Goal: Information Seeking & Learning: Learn about a topic

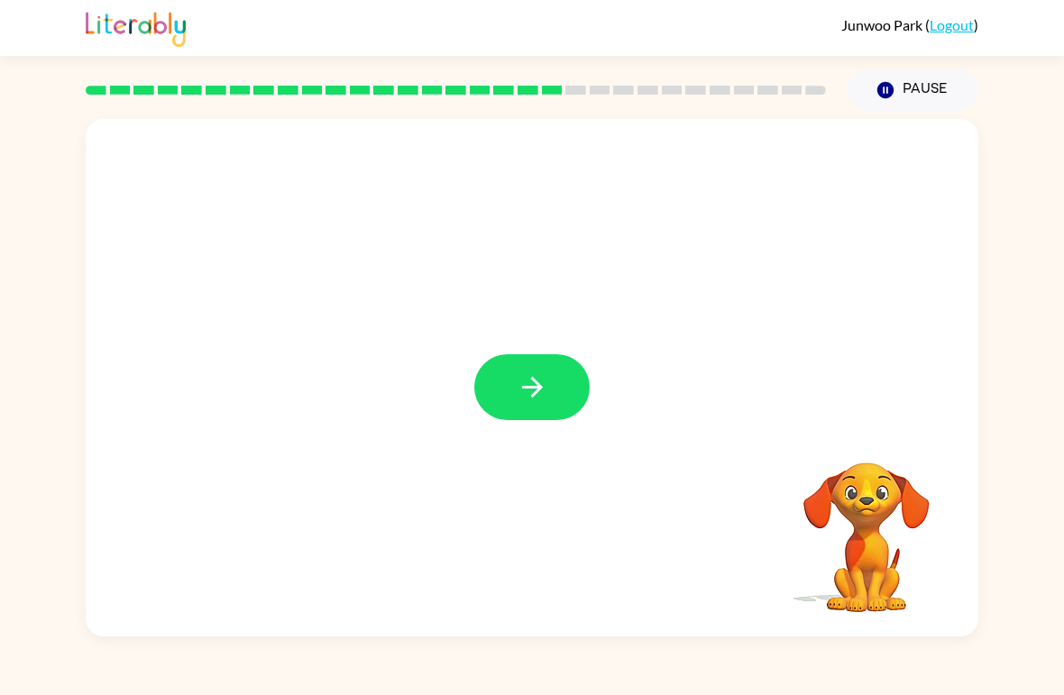
click at [963, 296] on div at bounding box center [532, 378] width 893 height 518
click at [541, 392] on icon "button" at bounding box center [533, 388] width 32 height 32
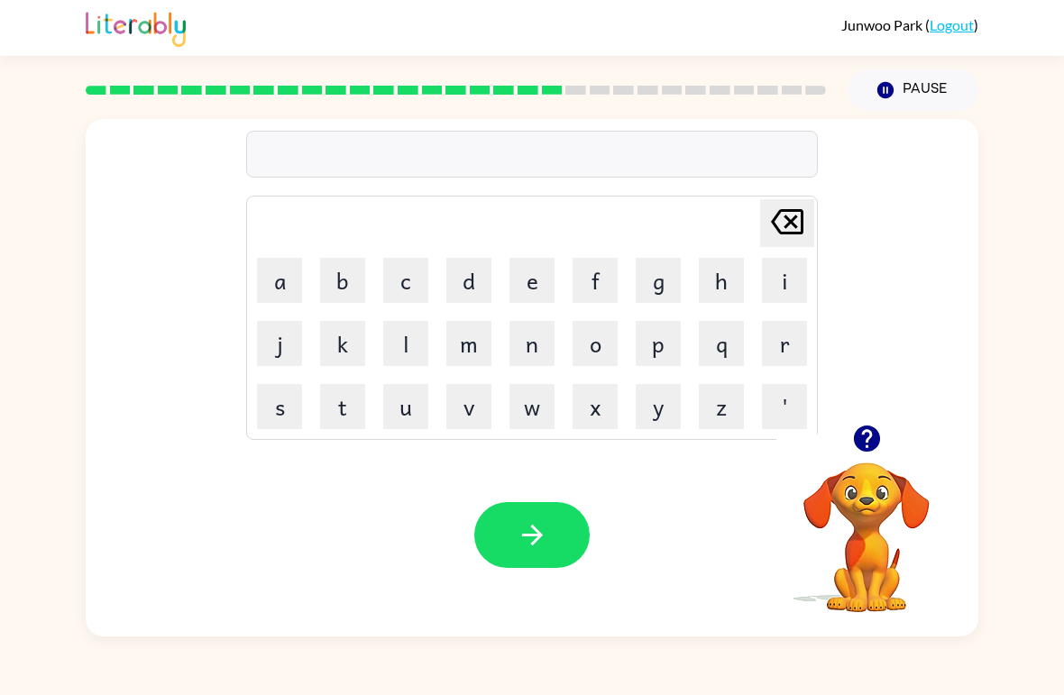
click at [887, 443] on button "button" at bounding box center [867, 439] width 46 height 46
click at [861, 419] on div "[PERSON_NAME] last character input a b c d e f g h i j k l m n o p q r s t u v …" at bounding box center [532, 272] width 893 height 306
click at [458, 283] on button "d" at bounding box center [469, 280] width 45 height 45
click at [612, 353] on button "o" at bounding box center [595, 343] width 45 height 45
click at [265, 423] on button "s" at bounding box center [279, 406] width 45 height 45
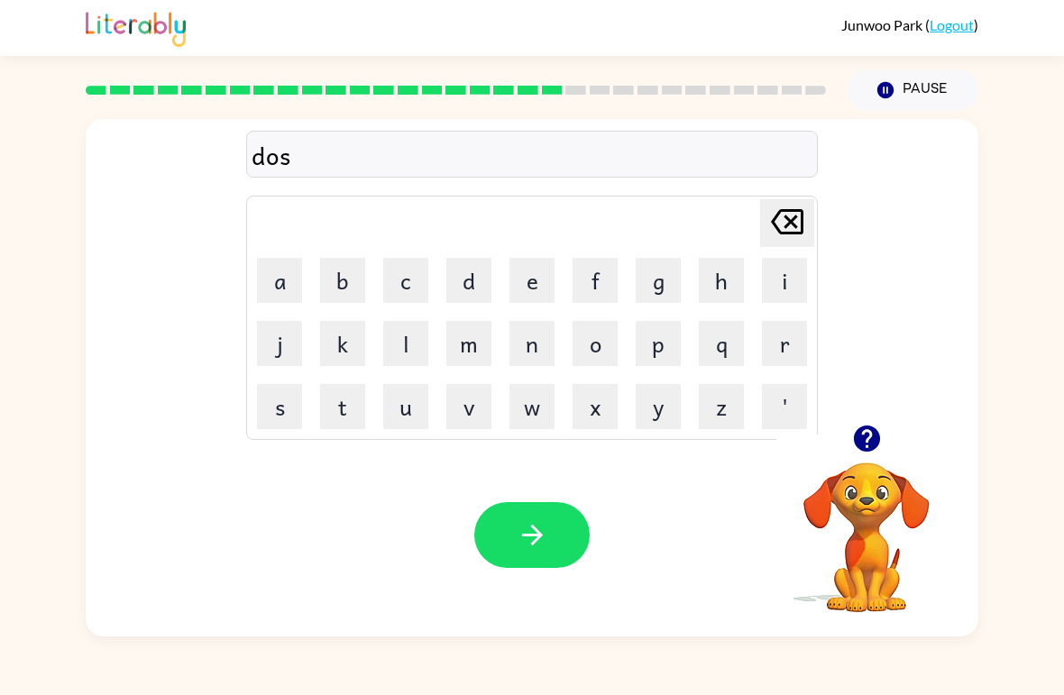
click at [328, 414] on button "t" at bounding box center [342, 406] width 45 height 45
click at [778, 301] on button "i" at bounding box center [784, 280] width 45 height 45
click at [450, 289] on button "d" at bounding box center [469, 280] width 45 height 45
click at [533, 552] on button "button" at bounding box center [531, 535] width 115 height 66
click at [268, 396] on button "s" at bounding box center [279, 406] width 45 height 45
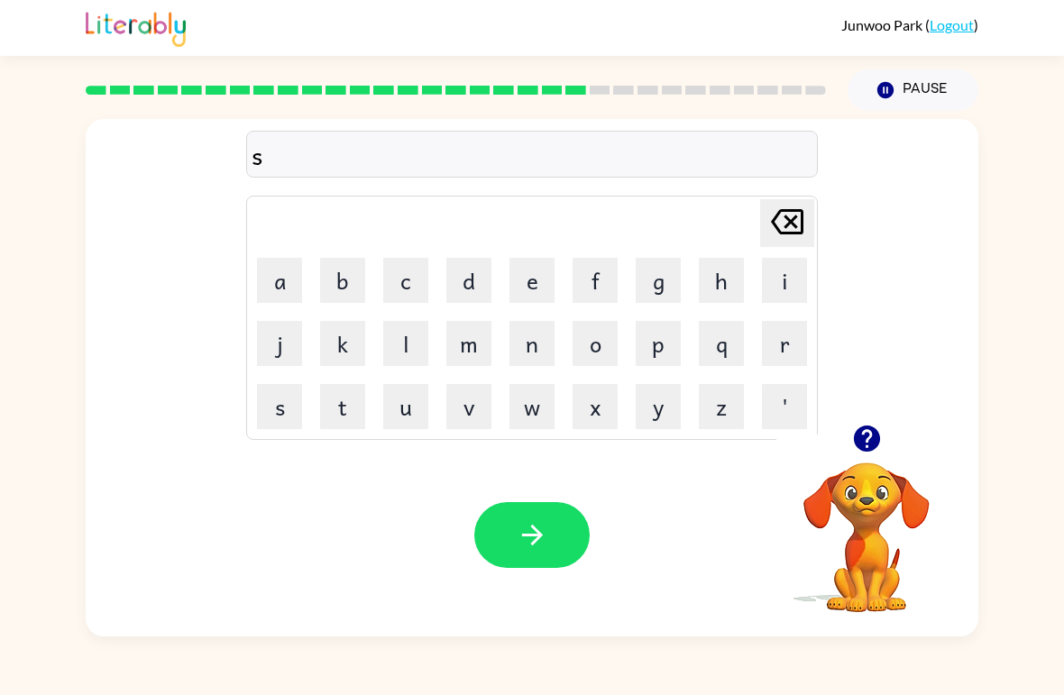
click at [271, 274] on button "a" at bounding box center [279, 280] width 45 height 45
click at [525, 353] on button "n" at bounding box center [532, 343] width 45 height 45
click at [859, 433] on icon "button" at bounding box center [866, 439] width 26 height 26
click at [331, 401] on button "t" at bounding box center [342, 406] width 45 height 45
click at [723, 349] on button "q" at bounding box center [721, 343] width 45 height 45
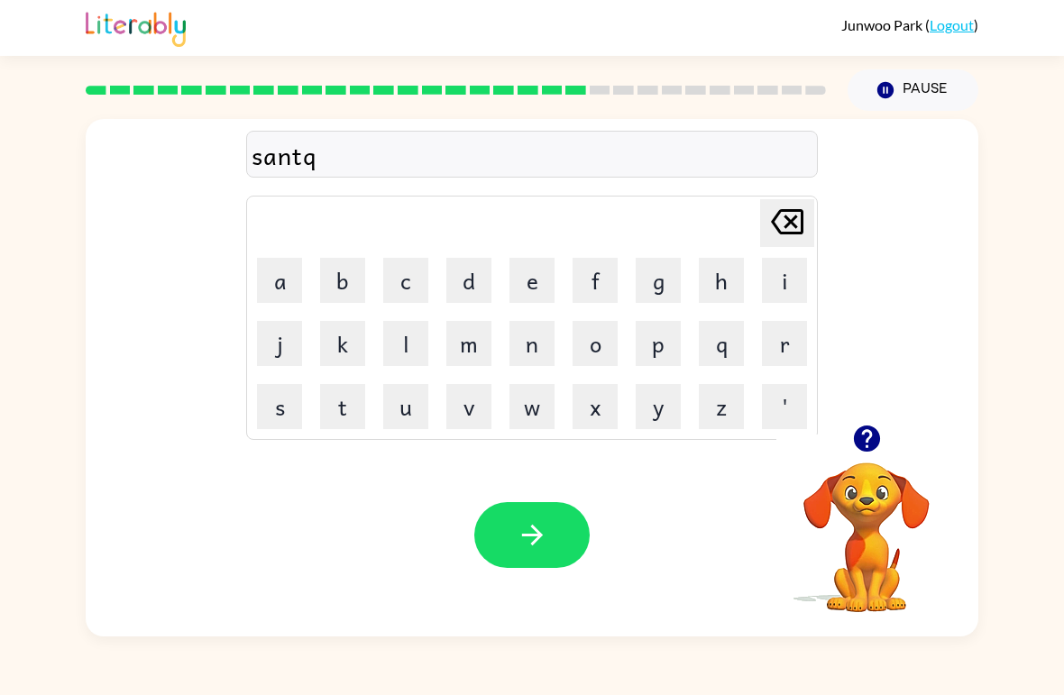
click at [800, 233] on icon at bounding box center [787, 221] width 32 height 25
click at [669, 341] on button "p" at bounding box center [658, 343] width 45 height 45
click at [565, 521] on button "button" at bounding box center [531, 535] width 115 height 66
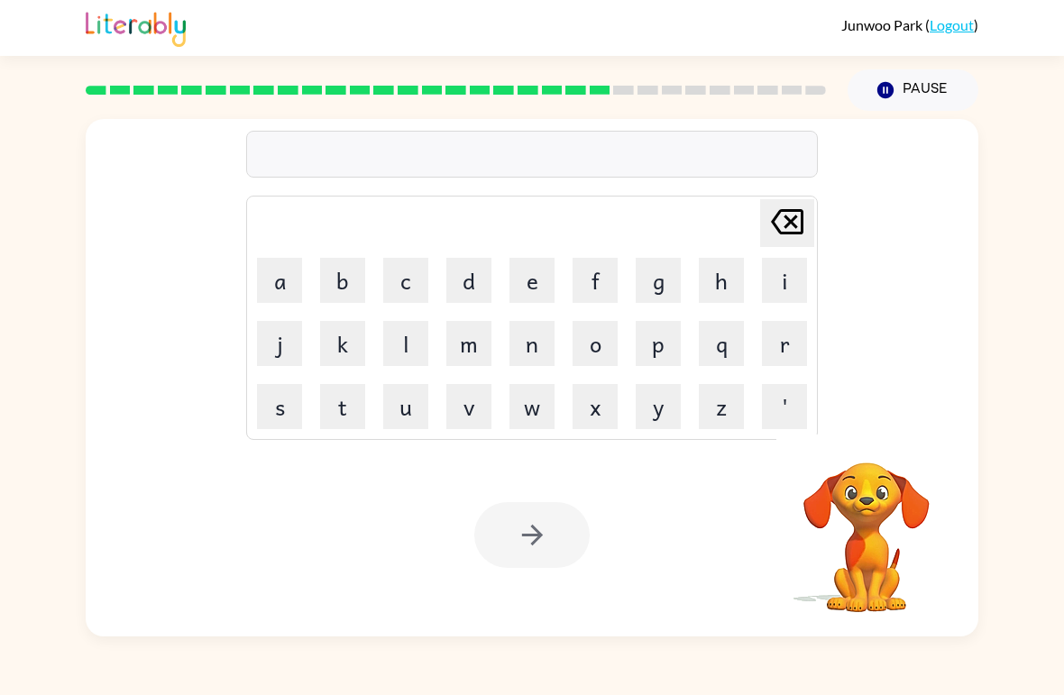
click at [30, 336] on div "[PERSON_NAME] last character input a b c d e f g h i j k l m n o p q r s t u v …" at bounding box center [532, 374] width 1064 height 526
click at [863, 443] on icon "button" at bounding box center [866, 439] width 26 height 26
click at [869, 440] on icon "button" at bounding box center [868, 439] width 32 height 32
click at [785, 346] on button "r" at bounding box center [784, 343] width 45 height 45
click at [279, 281] on button "a" at bounding box center [279, 280] width 45 height 45
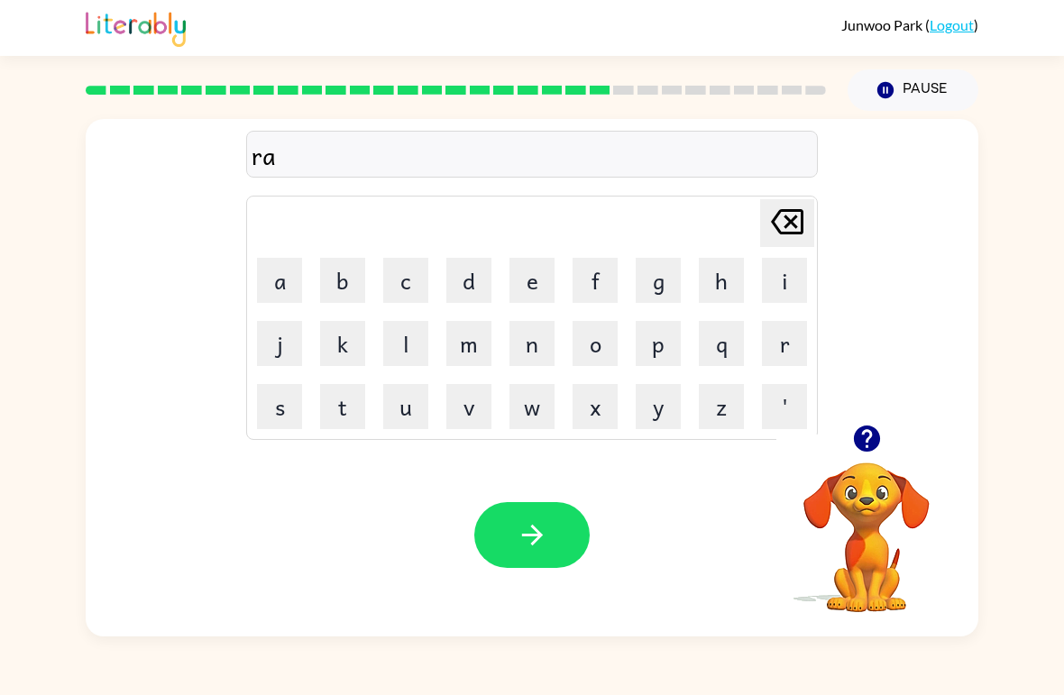
click at [781, 275] on button "i" at bounding box center [784, 280] width 45 height 45
click at [521, 333] on button "n" at bounding box center [532, 343] width 45 height 45
click at [404, 280] on button "c" at bounding box center [405, 280] width 45 height 45
click at [604, 345] on button "o" at bounding box center [595, 343] width 45 height 45
click at [336, 406] on button "t" at bounding box center [342, 406] width 45 height 45
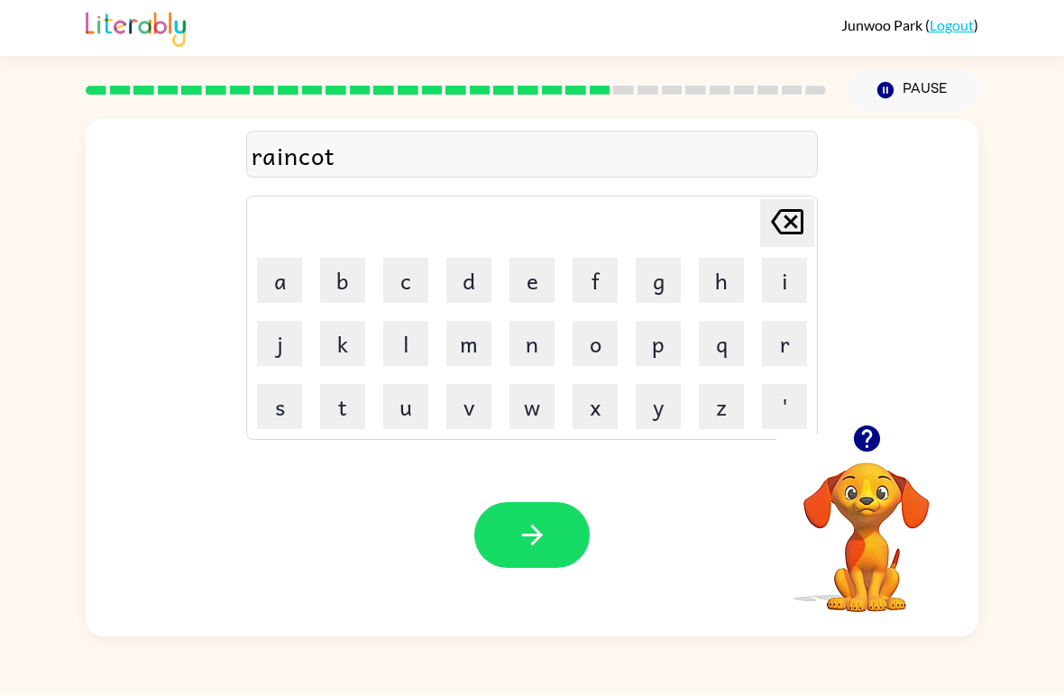
click at [516, 282] on button "e" at bounding box center [532, 280] width 45 height 45
click at [552, 531] on button "button" at bounding box center [531, 535] width 115 height 66
click at [862, 440] on icon "button" at bounding box center [866, 439] width 26 height 26
click at [475, 344] on button "m" at bounding box center [469, 343] width 45 height 45
click at [299, 297] on button "a" at bounding box center [279, 280] width 45 height 45
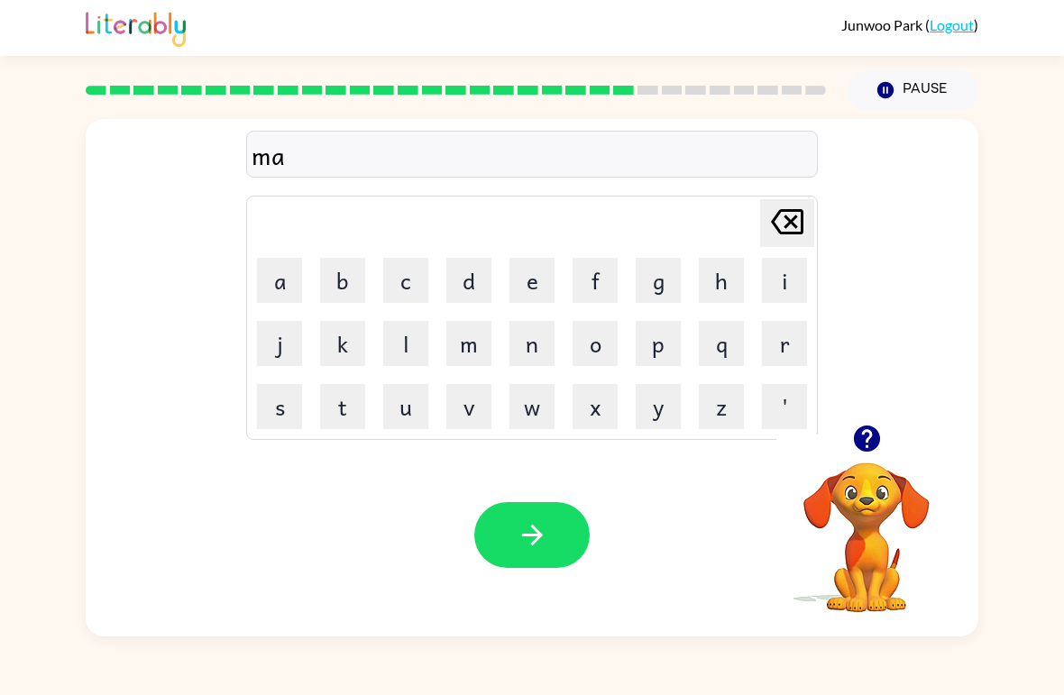
click at [781, 364] on button "r" at bounding box center [784, 343] width 45 height 45
click at [330, 355] on button "k" at bounding box center [342, 343] width 45 height 45
click at [530, 280] on button "e" at bounding box center [532, 280] width 45 height 45
click at [781, 345] on button "r" at bounding box center [784, 343] width 45 height 45
click at [570, 520] on button "button" at bounding box center [531, 535] width 115 height 66
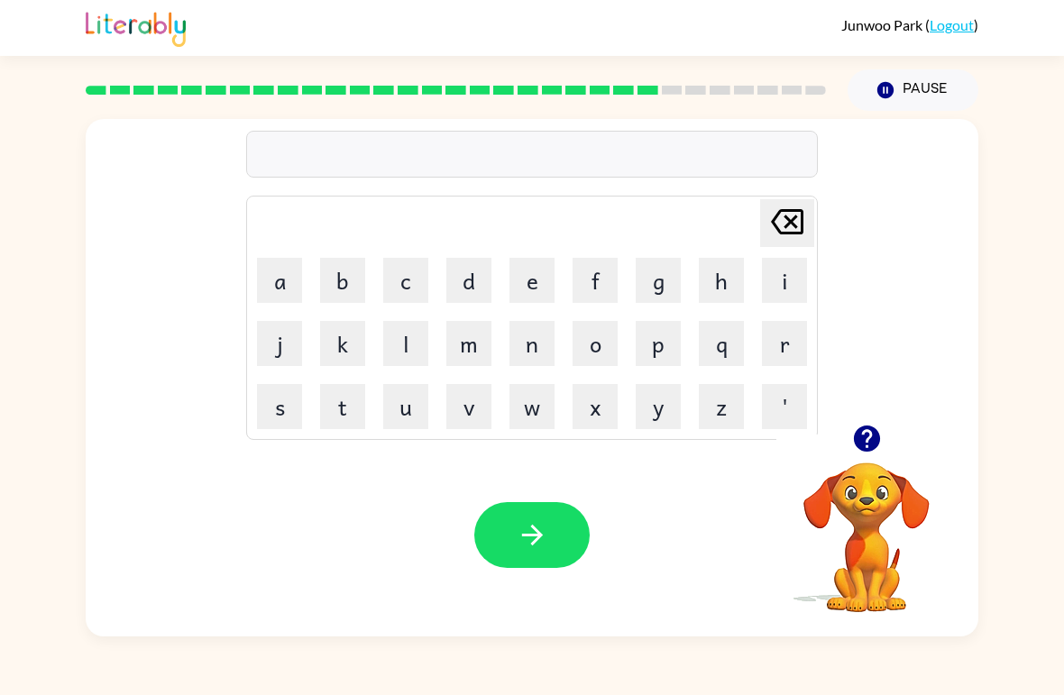
click at [873, 430] on icon "button" at bounding box center [866, 439] width 26 height 26
click at [853, 446] on icon "button" at bounding box center [868, 439] width 32 height 32
click at [471, 294] on button "d" at bounding box center [469, 280] width 45 height 45
click at [272, 282] on button "a" at bounding box center [279, 280] width 45 height 45
click at [528, 341] on button "n" at bounding box center [532, 343] width 45 height 45
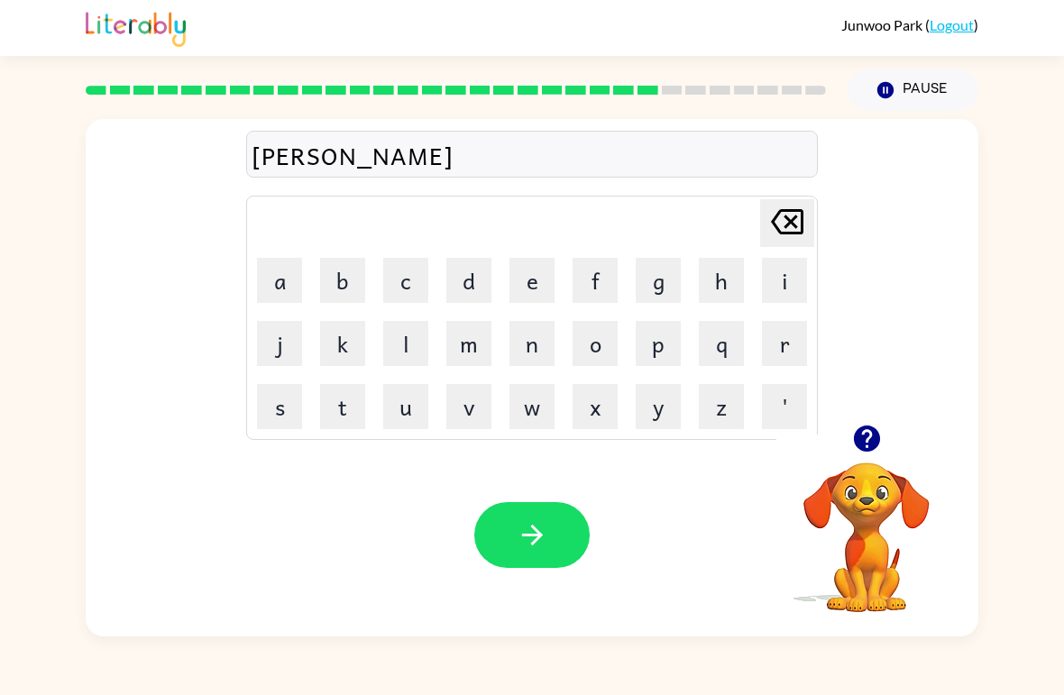
click at [391, 287] on button "c" at bounding box center [405, 280] width 45 height 45
click at [787, 267] on button "i" at bounding box center [784, 280] width 45 height 45
click at [536, 348] on button "n" at bounding box center [532, 343] width 45 height 45
click at [661, 281] on button "g" at bounding box center [658, 280] width 45 height 45
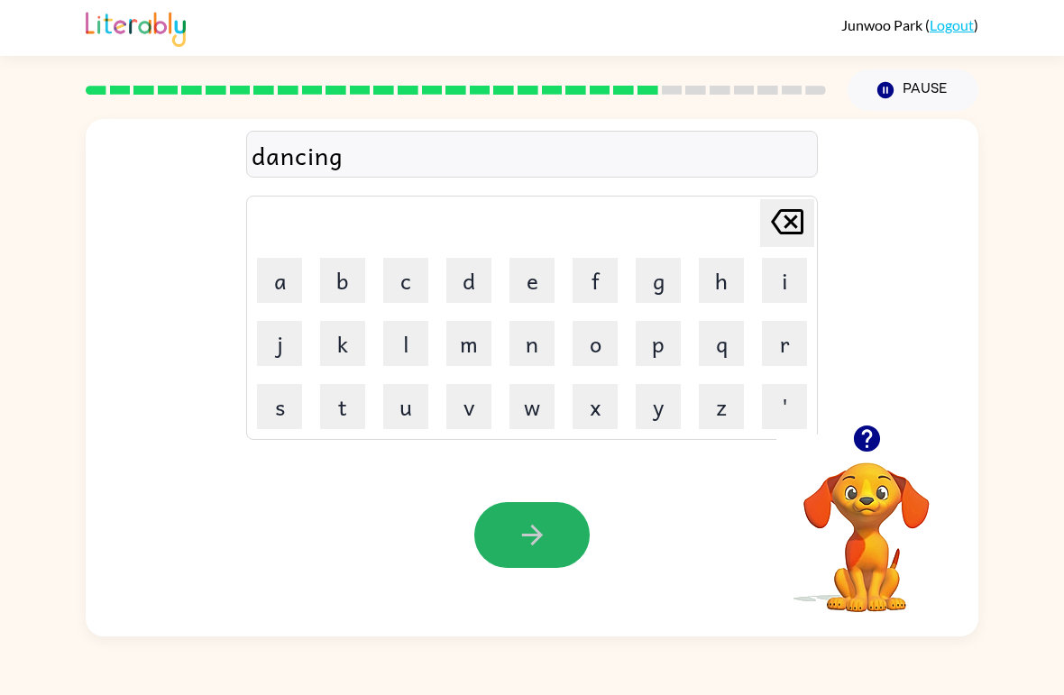
click at [567, 507] on button "button" at bounding box center [531, 535] width 115 height 66
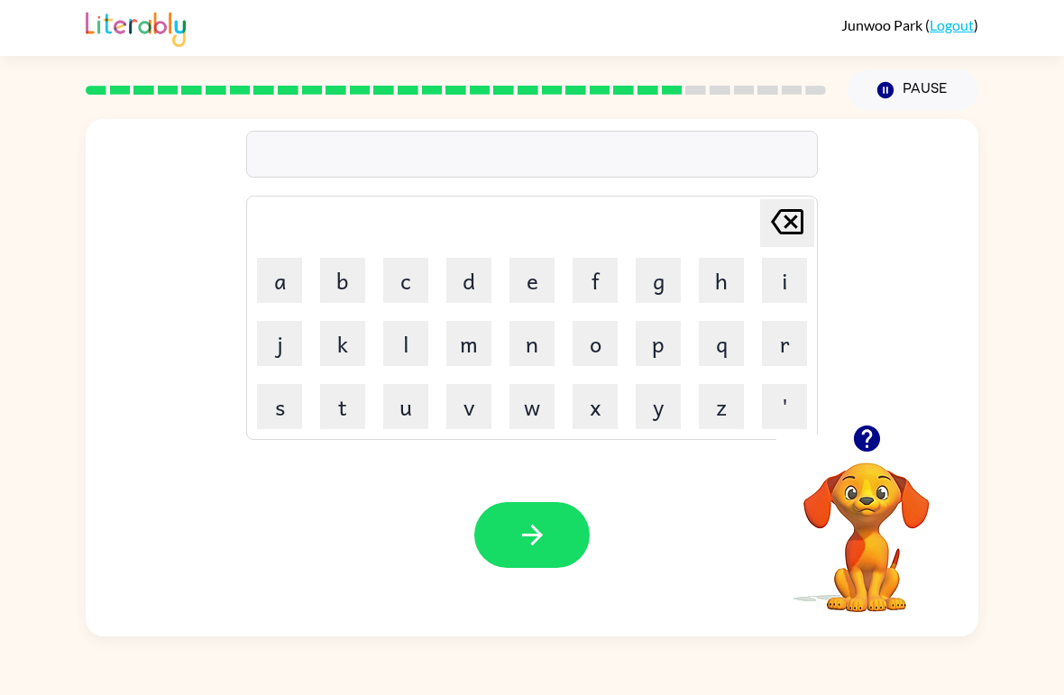
click at [660, 294] on button "g" at bounding box center [658, 280] width 45 height 45
click at [417, 339] on button "l" at bounding box center [405, 343] width 45 height 45
click at [362, 282] on button "b" at bounding box center [342, 280] width 45 height 45
click at [785, 287] on button "i" at bounding box center [784, 280] width 45 height 45
click at [396, 348] on button "l" at bounding box center [405, 343] width 45 height 45
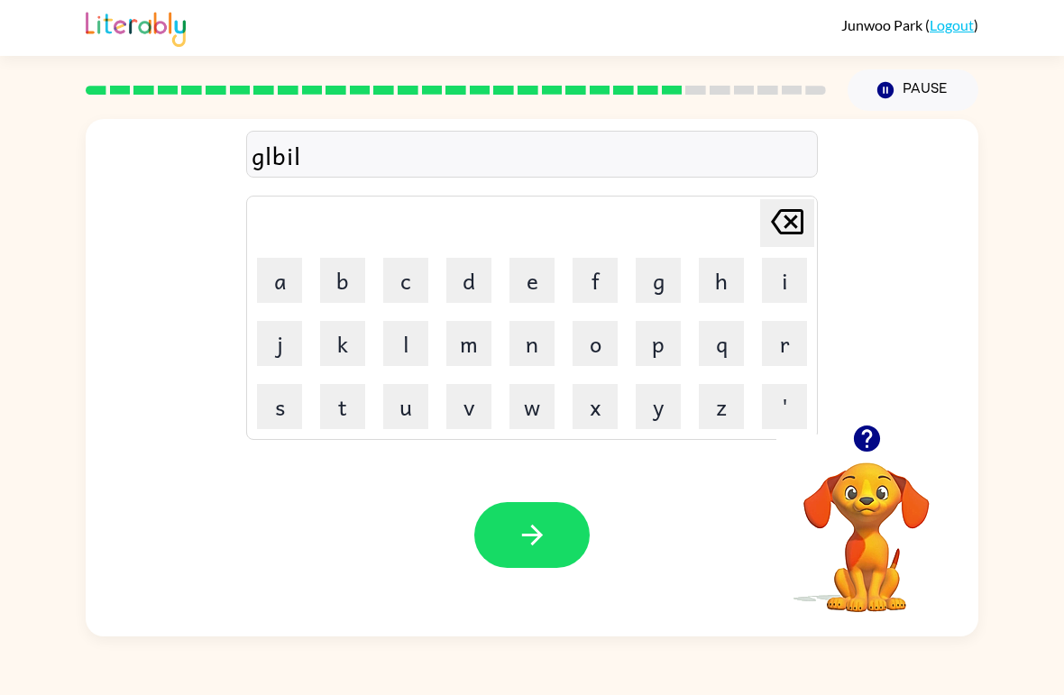
click at [551, 282] on button "e" at bounding box center [532, 280] width 45 height 45
click at [534, 566] on button "button" at bounding box center [531, 535] width 115 height 66
click at [571, 528] on div at bounding box center [531, 535] width 115 height 66
click at [867, 430] on icon "button" at bounding box center [866, 439] width 26 height 26
click at [462, 273] on button "d" at bounding box center [469, 280] width 45 height 45
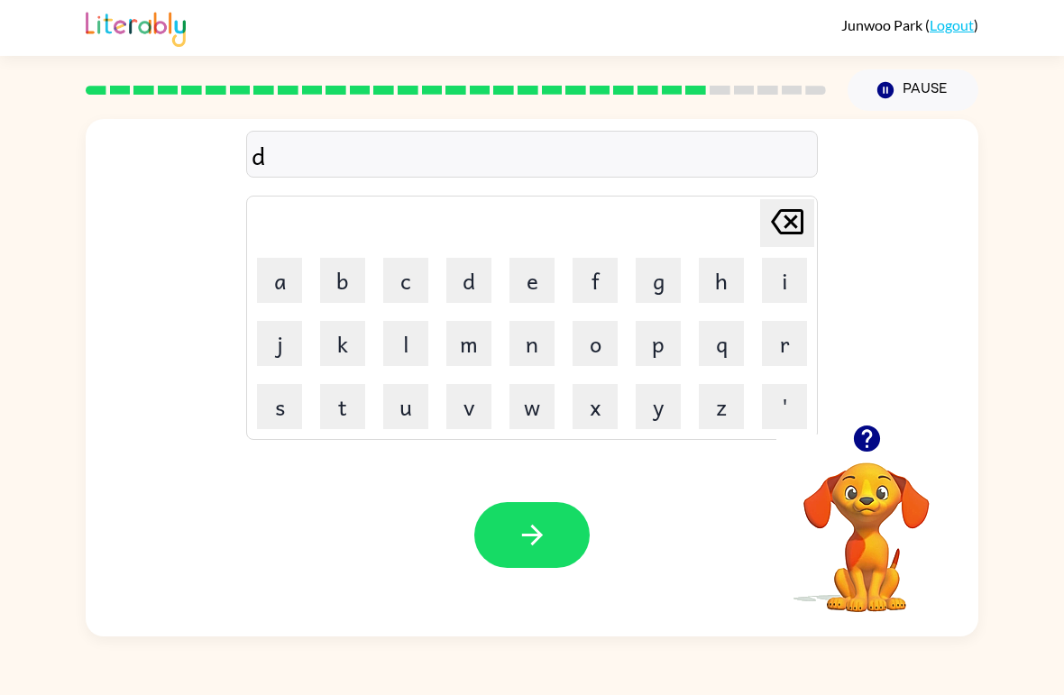
click at [401, 418] on button "u" at bounding box center [405, 406] width 45 height 45
click at [341, 290] on button "b" at bounding box center [342, 280] width 45 height 45
click at [547, 272] on button "e" at bounding box center [532, 280] width 45 height 45
click at [402, 353] on button "l" at bounding box center [405, 343] width 45 height 45
click at [862, 438] on icon "button" at bounding box center [866, 439] width 26 height 26
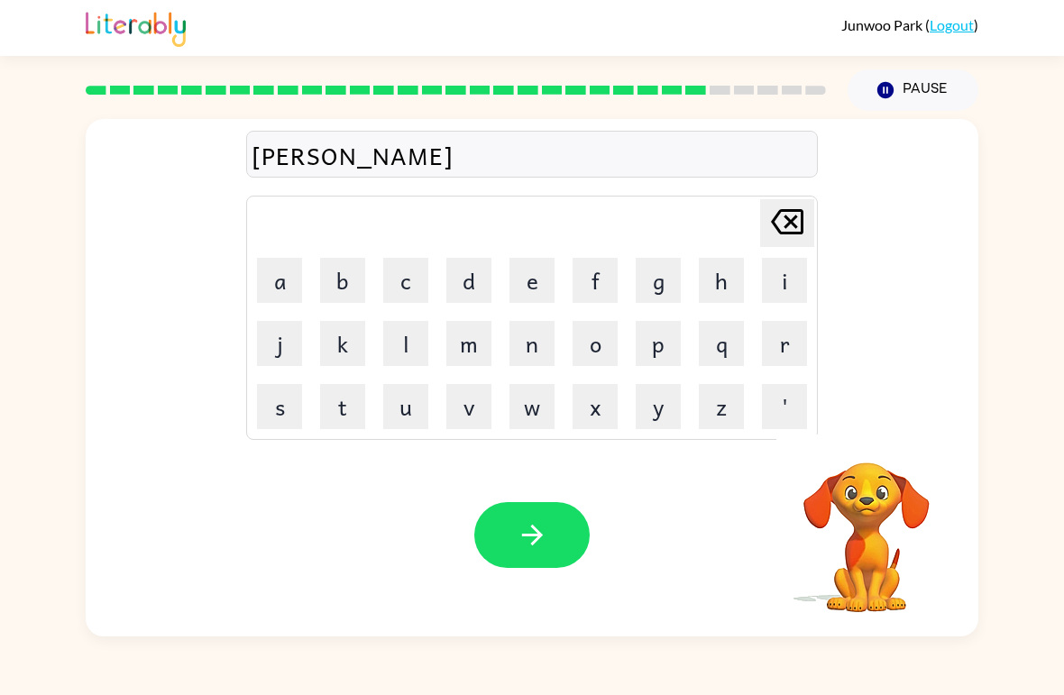
click at [464, 346] on button "m" at bounding box center [469, 343] width 45 height 45
click at [520, 284] on button "e" at bounding box center [532, 280] width 45 height 45
click at [517, 355] on button "n" at bounding box center [532, 343] width 45 height 45
click at [339, 415] on button "t" at bounding box center [342, 406] width 45 height 45
click at [567, 529] on button "button" at bounding box center [531, 535] width 115 height 66
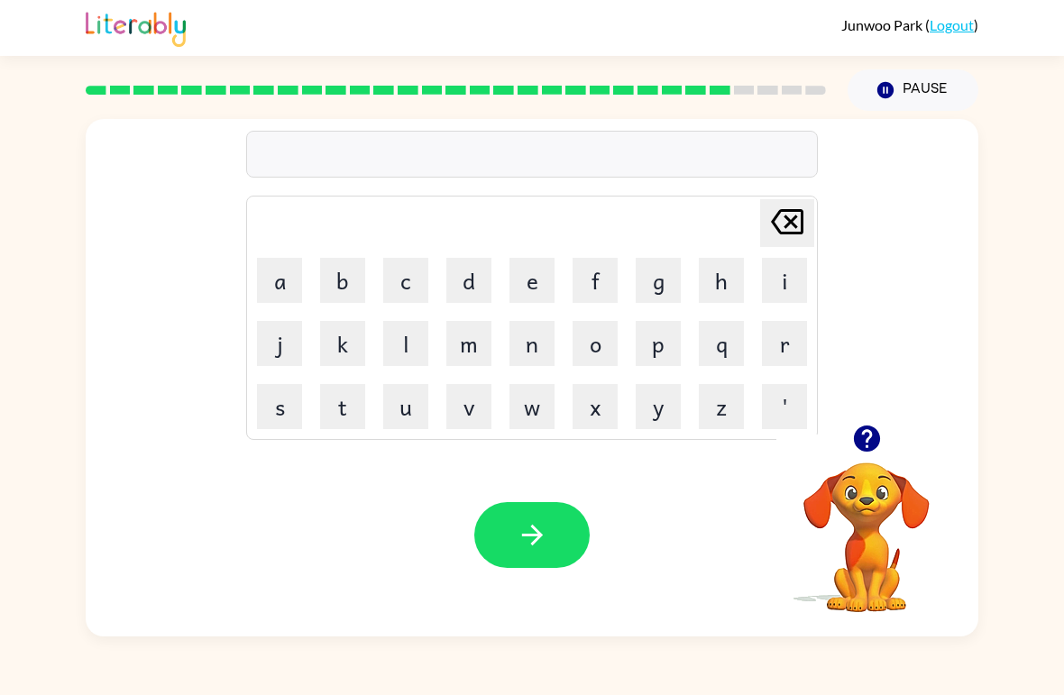
click at [870, 435] on icon "button" at bounding box center [868, 439] width 32 height 32
click at [279, 406] on button "s" at bounding box center [279, 406] width 45 height 45
click at [335, 402] on button "t" at bounding box center [342, 406] width 45 height 45
click at [791, 348] on button "r" at bounding box center [784, 343] width 45 height 45
click at [785, 287] on button "i" at bounding box center [784, 280] width 45 height 45
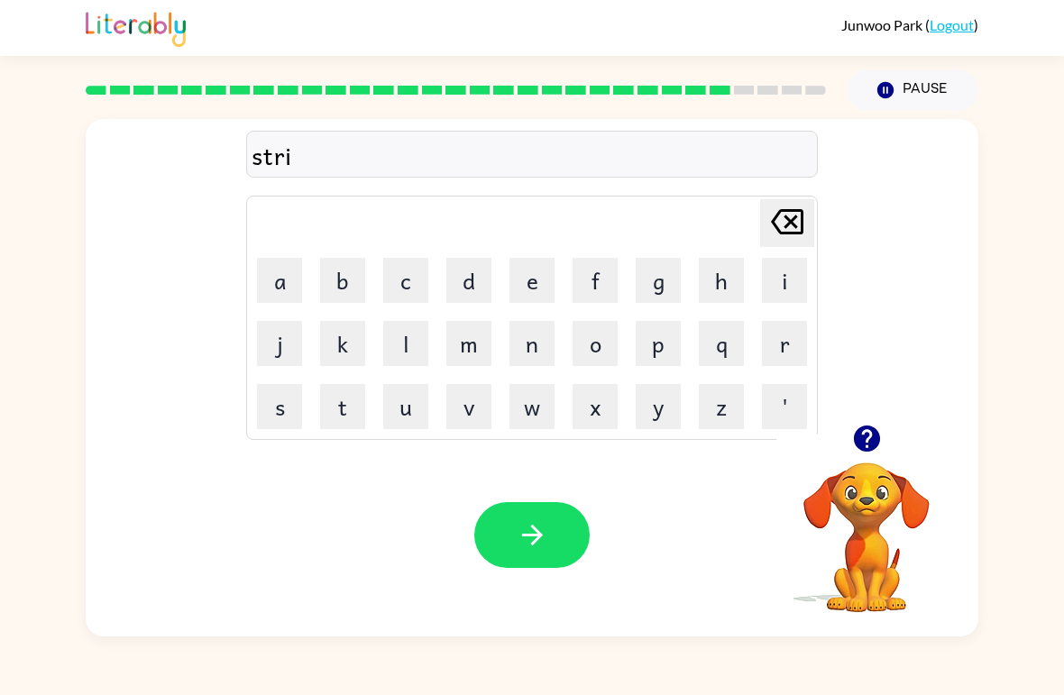
click at [541, 346] on button "n" at bounding box center [532, 343] width 45 height 45
click at [670, 293] on button "g" at bounding box center [658, 280] width 45 height 45
click at [567, 552] on button "button" at bounding box center [531, 535] width 115 height 66
click at [566, 551] on div at bounding box center [531, 535] width 115 height 66
click at [272, 408] on button "s" at bounding box center [279, 406] width 45 height 45
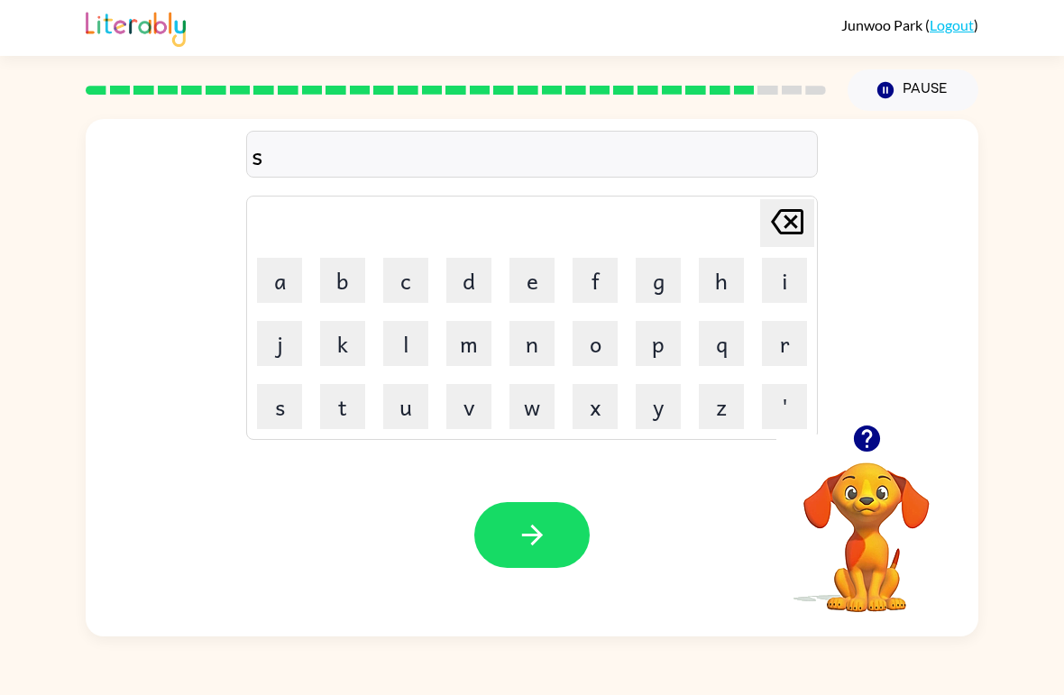
click at [719, 299] on button "h" at bounding box center [721, 280] width 45 height 45
click at [293, 290] on button "a" at bounding box center [279, 280] width 45 height 45
click at [870, 440] on icon "button" at bounding box center [866, 439] width 26 height 26
click at [850, 447] on button "button" at bounding box center [867, 439] width 46 height 46
click at [652, 349] on button "p" at bounding box center [658, 343] width 45 height 45
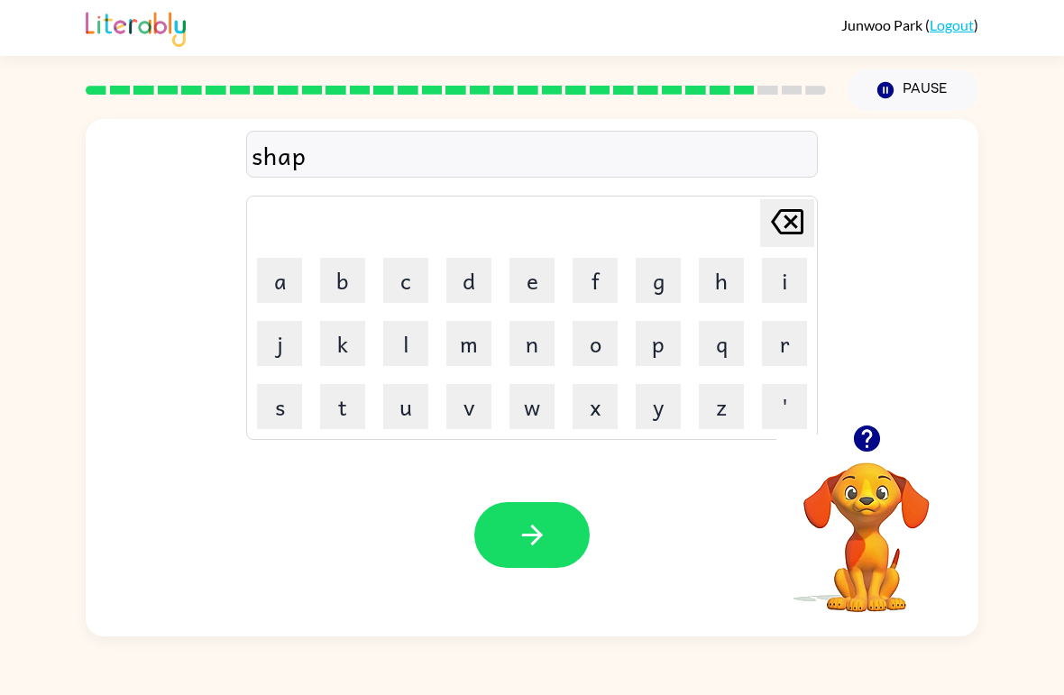
click at [520, 281] on button "e" at bounding box center [532, 280] width 45 height 45
click at [600, 520] on div "Your browser must support playing .mp4 files to use Literably. Please try using…" at bounding box center [532, 535] width 893 height 203
click at [599, 520] on div "Your browser must support playing .mp4 files to use Literably. Please try using…" at bounding box center [532, 535] width 893 height 203
click at [580, 499] on div "Your browser must support playing .mp4 files to use Literably. Please try using…" at bounding box center [532, 535] width 893 height 203
click at [506, 529] on button "button" at bounding box center [531, 535] width 115 height 66
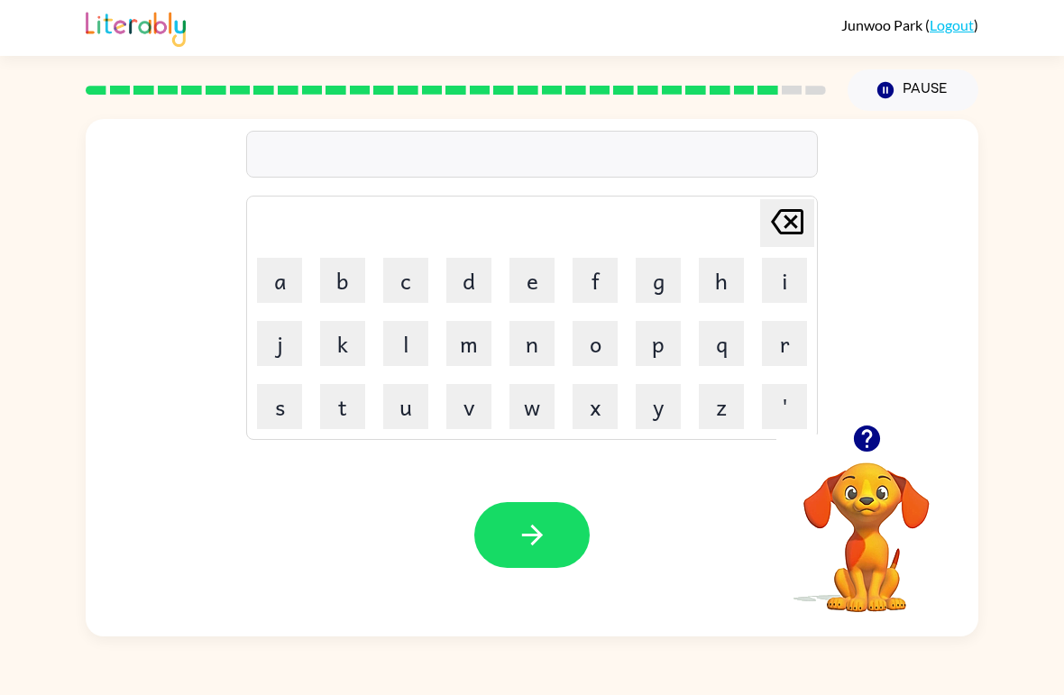
click at [529, 296] on button "e" at bounding box center [532, 280] width 45 height 45
click at [283, 283] on button "a" at bounding box center [279, 280] width 45 height 45
click at [786, 225] on icon "[PERSON_NAME] last character input" at bounding box center [787, 221] width 43 height 43
click at [584, 410] on button "x" at bounding box center [595, 406] width 45 height 45
click at [415, 360] on button "l" at bounding box center [405, 343] width 45 height 45
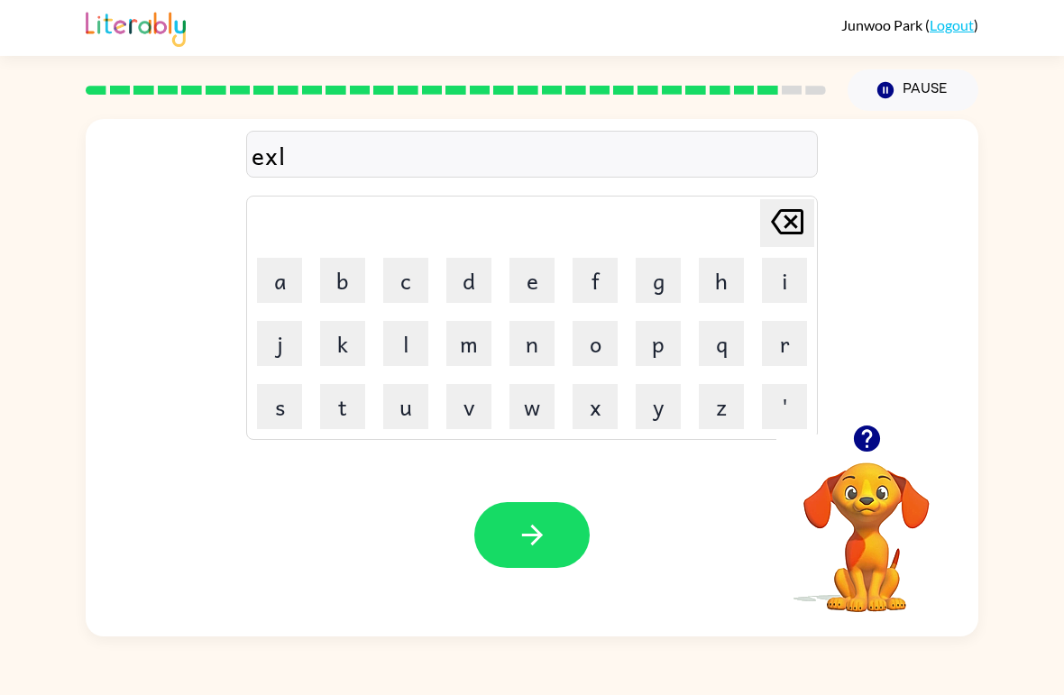
click at [778, 239] on icon "[PERSON_NAME] last character input" at bounding box center [787, 221] width 43 height 43
click at [784, 289] on button "i" at bounding box center [784, 280] width 45 height 45
click at [410, 345] on button "l" at bounding box center [405, 343] width 45 height 45
click at [410, 351] on button "l" at bounding box center [405, 343] width 45 height 45
click at [777, 218] on icon at bounding box center [787, 221] width 32 height 25
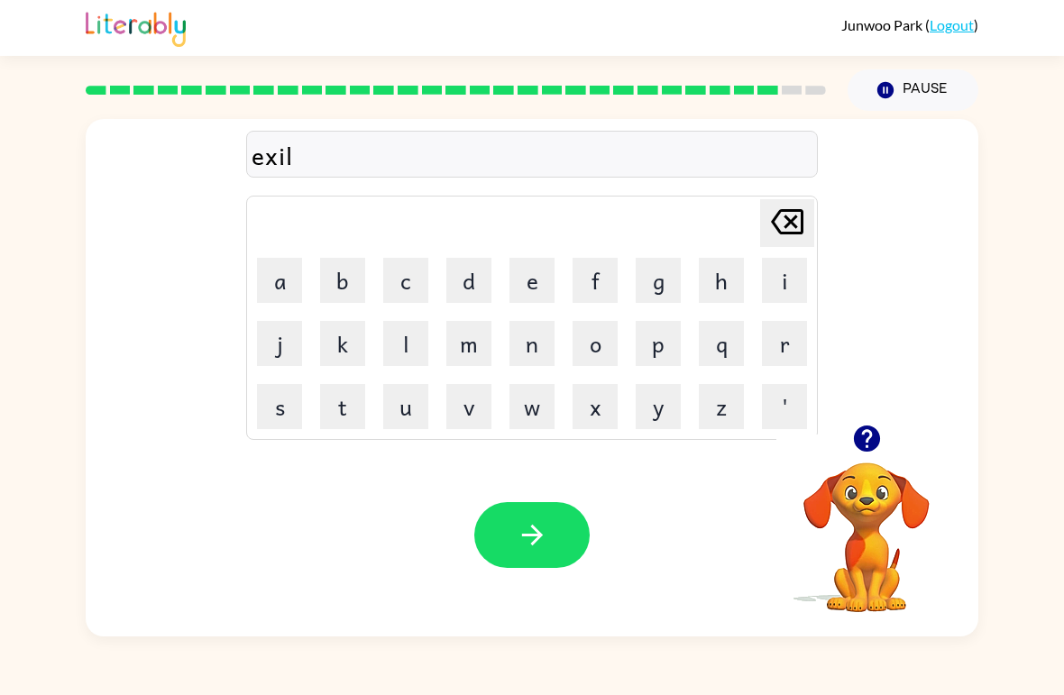
click at [269, 282] on button "a" at bounding box center [279, 280] width 45 height 45
click at [541, 344] on button "n" at bounding box center [532, 343] width 45 height 45
click at [337, 396] on button "t" at bounding box center [342, 406] width 45 height 45
click at [574, 524] on button "button" at bounding box center [531, 535] width 115 height 66
click at [574, 524] on div at bounding box center [531, 535] width 115 height 66
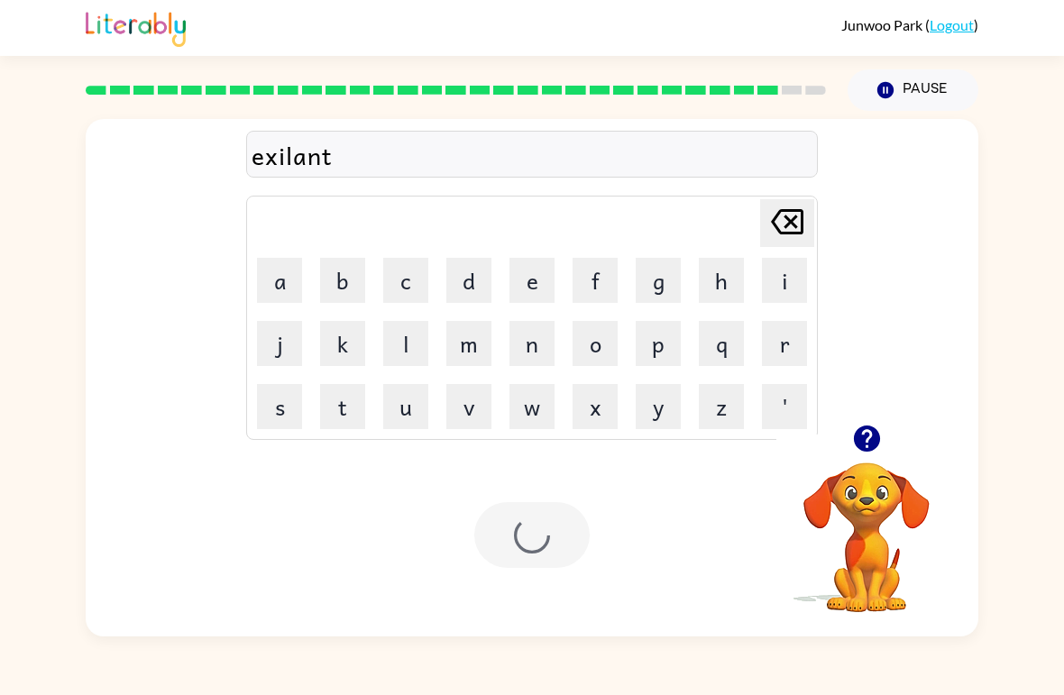
click at [557, 512] on div at bounding box center [531, 535] width 115 height 66
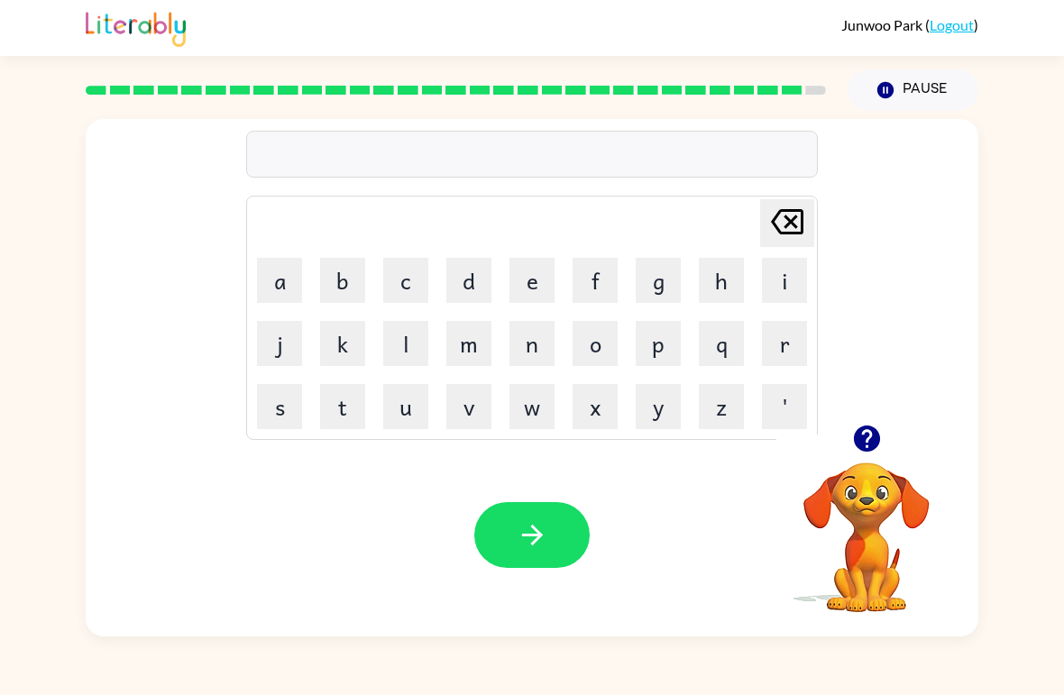
click at [895, 420] on div at bounding box center [867, 439] width 180 height 46
click at [883, 427] on button "button" at bounding box center [867, 439] width 46 height 46
click at [898, 432] on div at bounding box center [867, 439] width 180 height 46
click at [861, 439] on icon "button" at bounding box center [866, 439] width 26 height 26
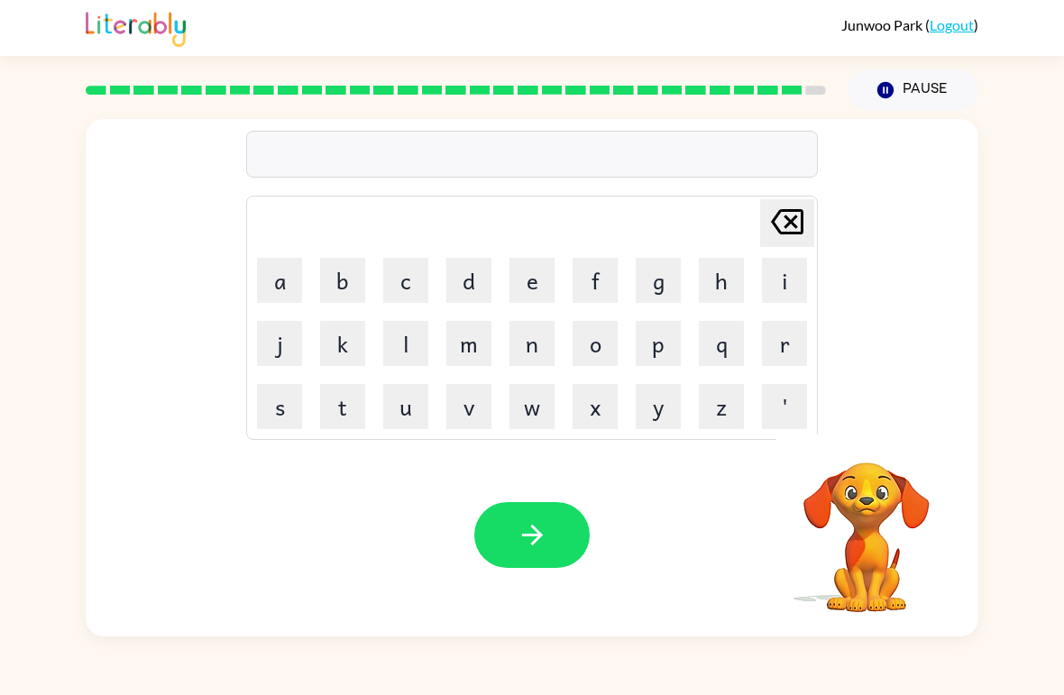
click at [708, 392] on button "z" at bounding box center [721, 406] width 45 height 45
click at [788, 344] on button "r" at bounding box center [784, 343] width 45 height 45
click at [279, 300] on button "a" at bounding box center [279, 280] width 45 height 45
click at [330, 284] on button "b" at bounding box center [342, 280] width 45 height 45
click at [411, 345] on button "l" at bounding box center [405, 343] width 45 height 45
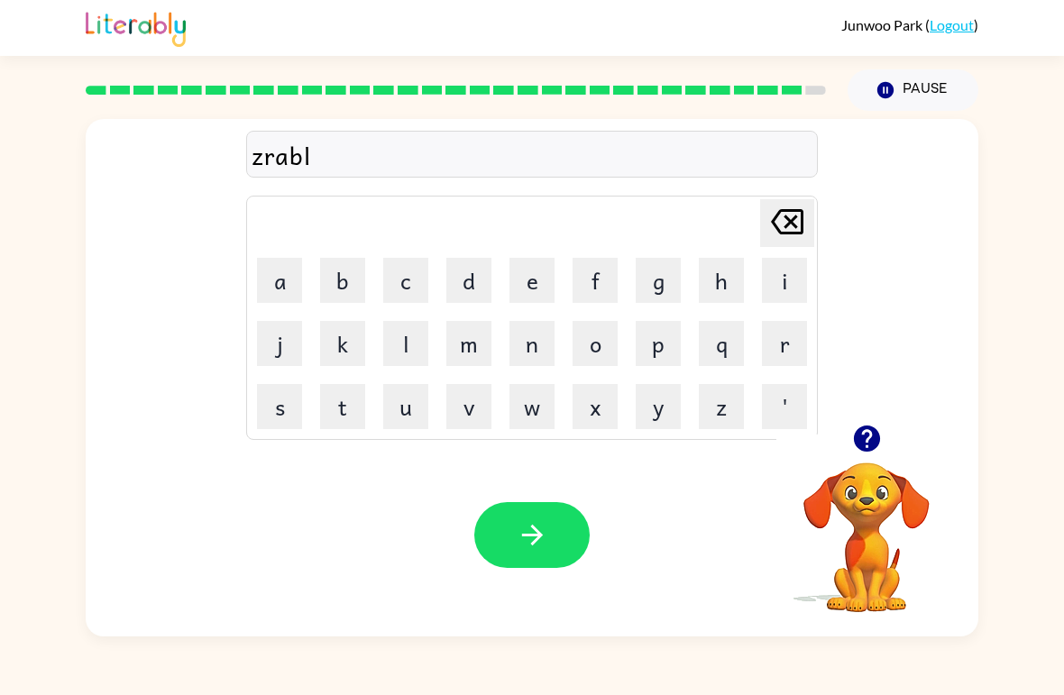
click at [405, 283] on button "c" at bounding box center [405, 280] width 45 height 45
click at [287, 292] on button "a" at bounding box center [279, 280] width 45 height 45
click at [786, 346] on button "r" at bounding box center [784, 343] width 45 height 45
click at [536, 541] on icon "button" at bounding box center [531, 535] width 21 height 21
click at [543, 528] on div at bounding box center [531, 535] width 115 height 66
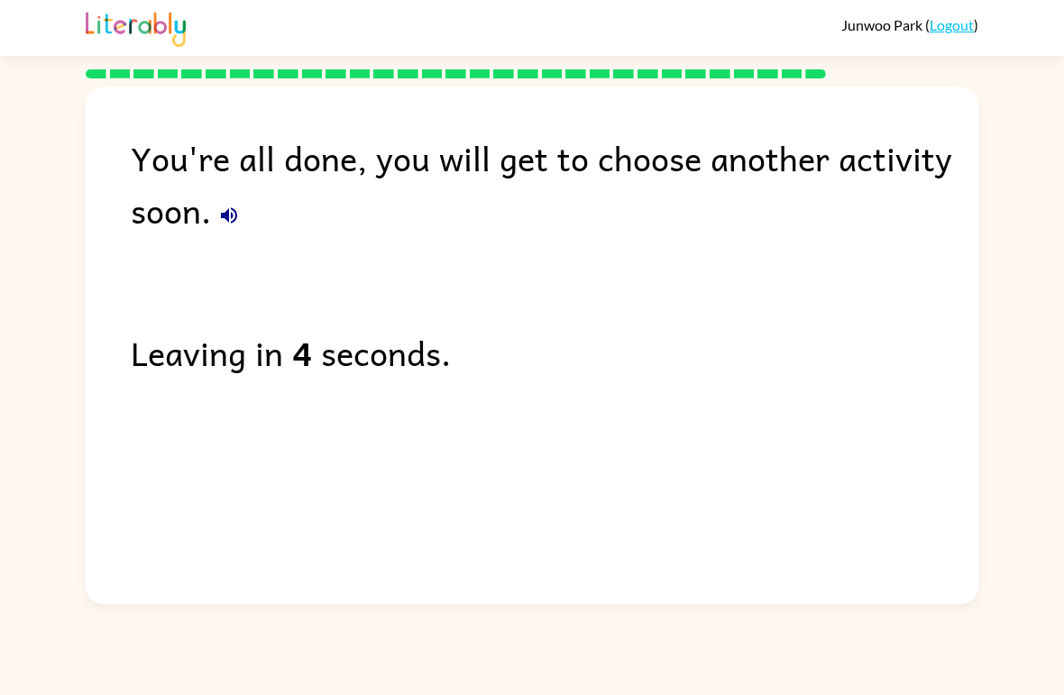
click at [434, 519] on div "You're all done, you will get to choose another activity soon. Leaving in 4 sec…" at bounding box center [532, 341] width 893 height 509
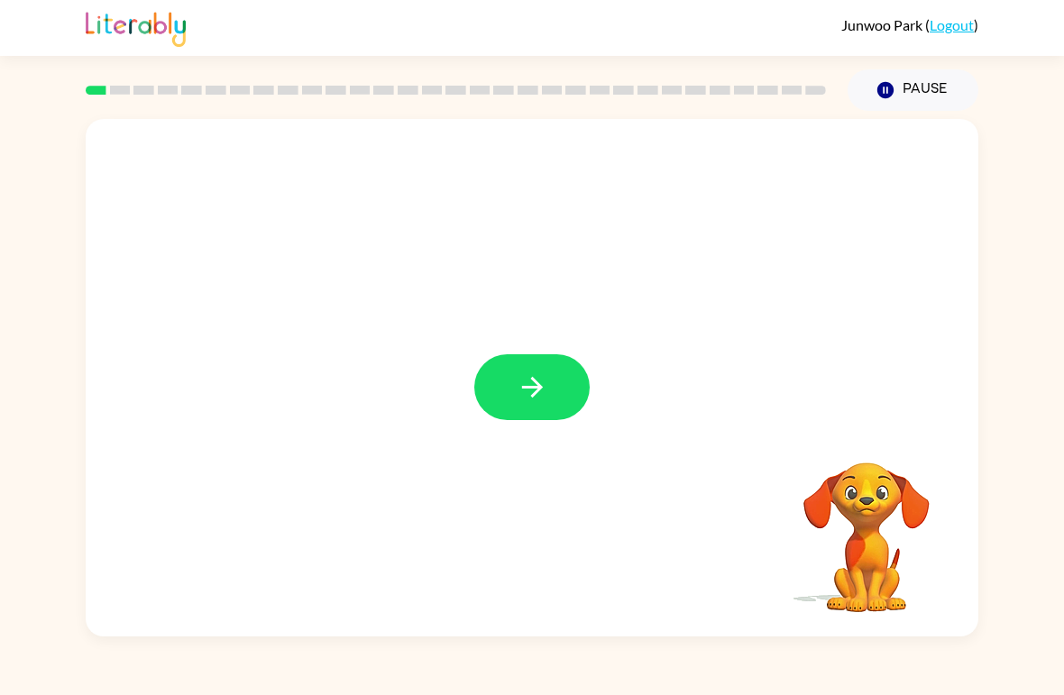
click at [542, 394] on icon "button" at bounding box center [533, 388] width 32 height 32
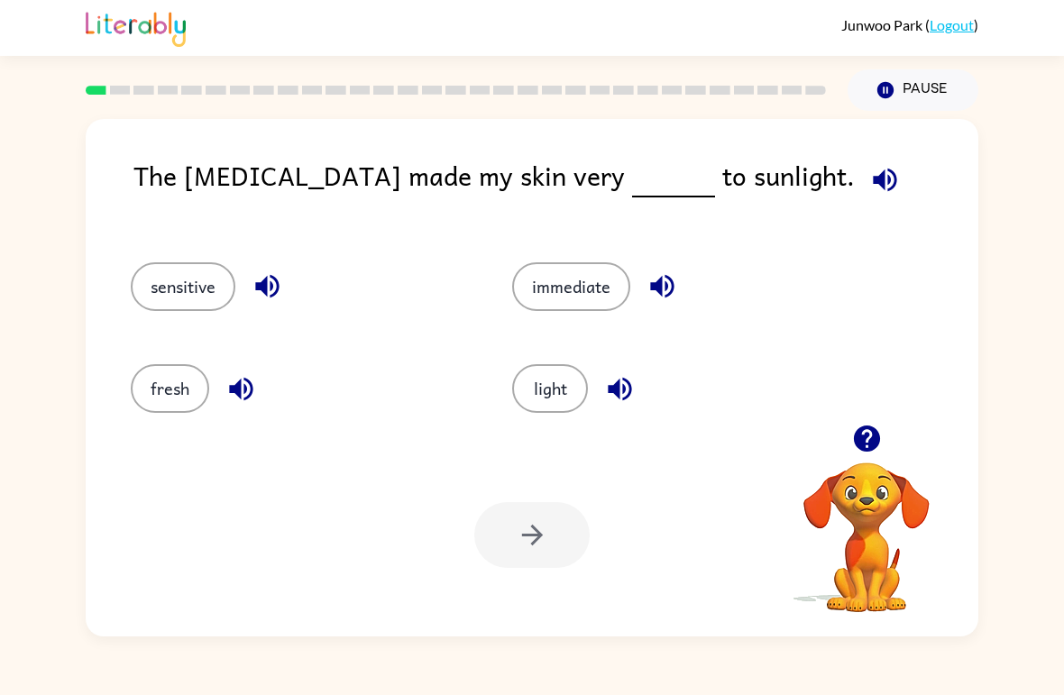
click at [668, 290] on icon "button" at bounding box center [663, 287] width 32 height 32
click at [873, 176] on icon "button" at bounding box center [884, 179] width 23 height 23
click at [628, 403] on icon "button" at bounding box center [620, 389] width 32 height 32
click at [251, 377] on icon "button" at bounding box center [242, 389] width 32 height 32
click at [541, 365] on button "light" at bounding box center [550, 388] width 76 height 49
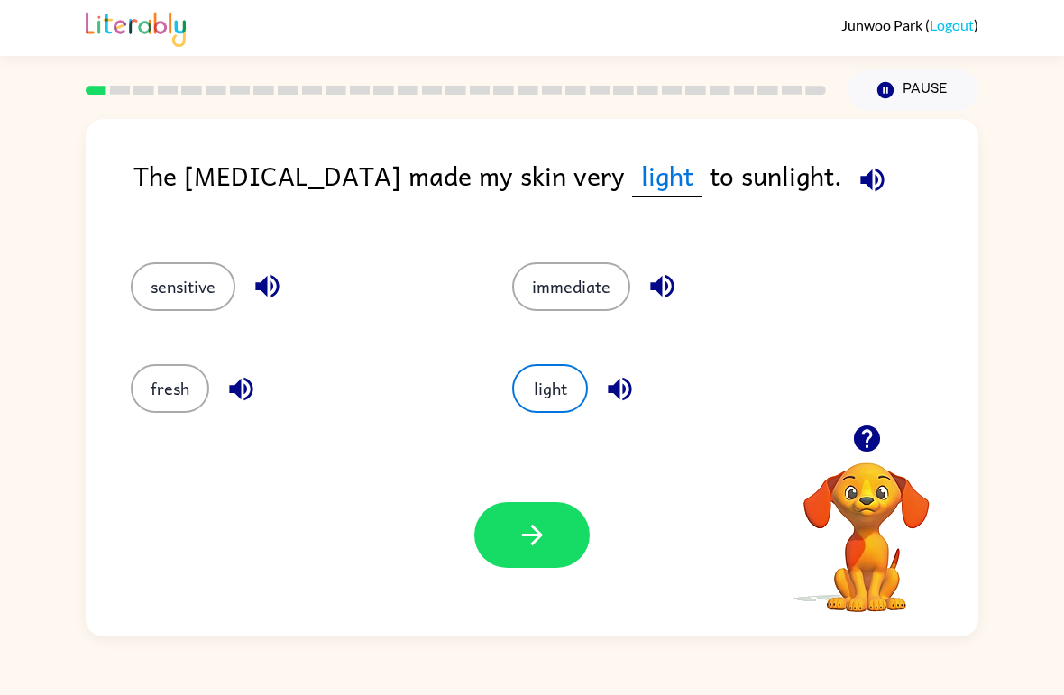
click at [525, 529] on icon "button" at bounding box center [533, 536] width 32 height 32
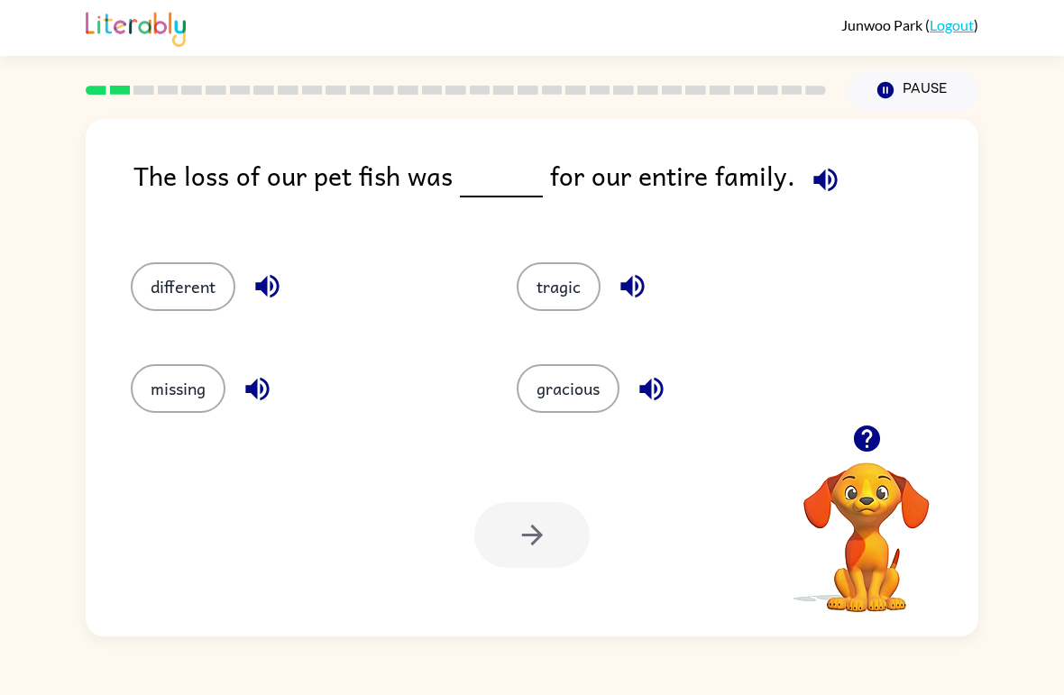
click at [838, 456] on div at bounding box center [867, 439] width 180 height 46
click at [887, 450] on button "button" at bounding box center [867, 439] width 46 height 46
click at [893, 456] on video "Your browser must support playing .mp4 files to use Literably. Please try using…" at bounding box center [867, 525] width 180 height 180
click at [816, 163] on button "button" at bounding box center [826, 180] width 46 height 46
click at [539, 638] on div "Junwoo Park ( Logout ) Pause Pause The loss of our pet fish was for our entire …" at bounding box center [532, 347] width 1064 height 695
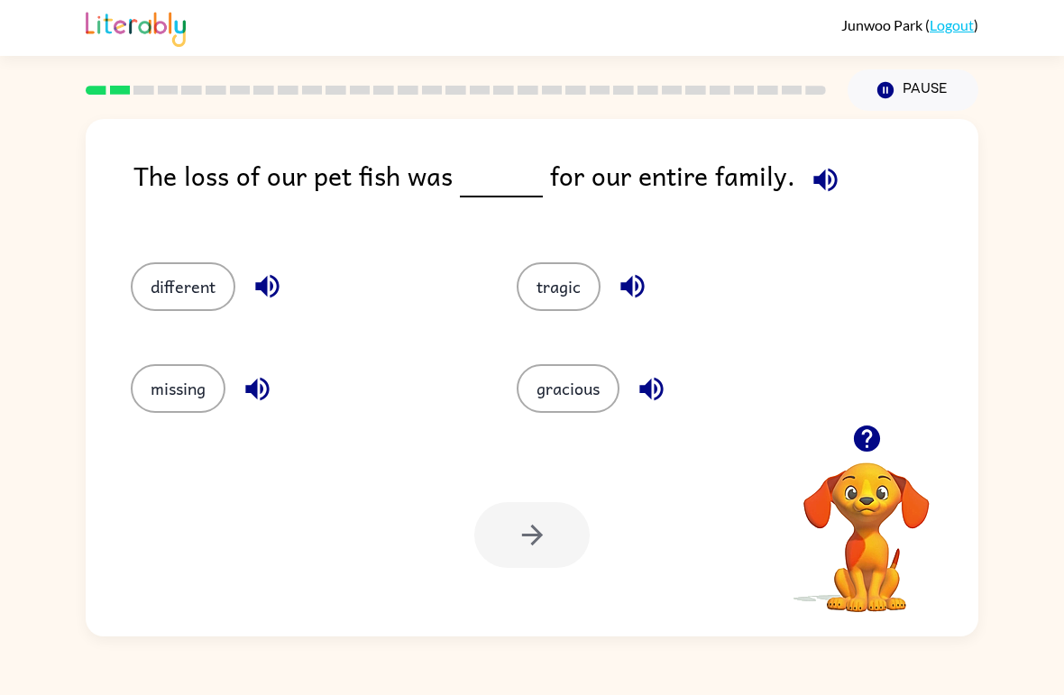
click at [155, 293] on button "different" at bounding box center [183, 286] width 105 height 49
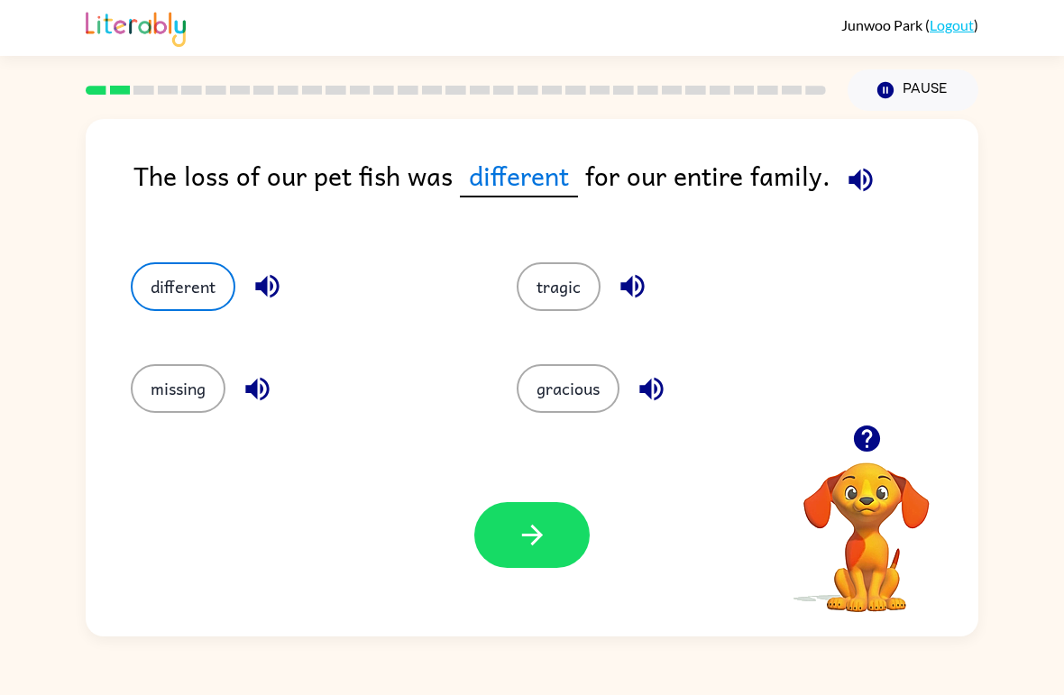
click at [543, 548] on icon "button" at bounding box center [533, 536] width 32 height 32
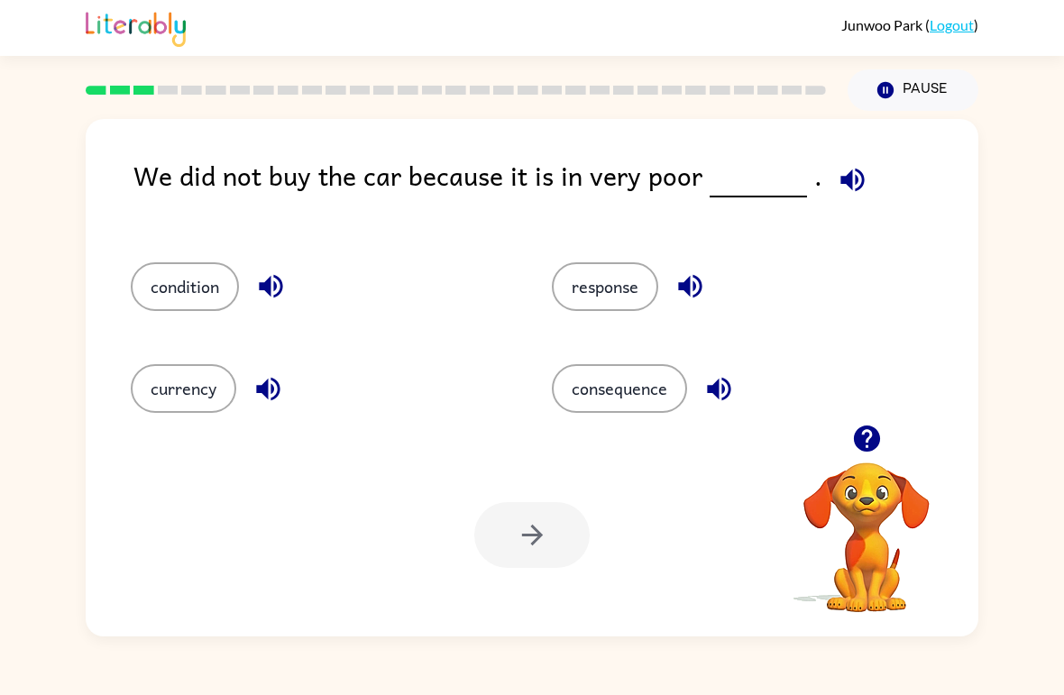
click at [854, 458] on button "button" at bounding box center [867, 439] width 46 height 46
click at [854, 458] on video "Your browser must support playing .mp4 files to use Literably. Please try using…" at bounding box center [867, 525] width 180 height 180
click at [875, 448] on icon "button" at bounding box center [866, 439] width 26 height 26
click at [843, 192] on icon "button" at bounding box center [853, 180] width 32 height 32
click at [830, 168] on button "button" at bounding box center [853, 180] width 46 height 46
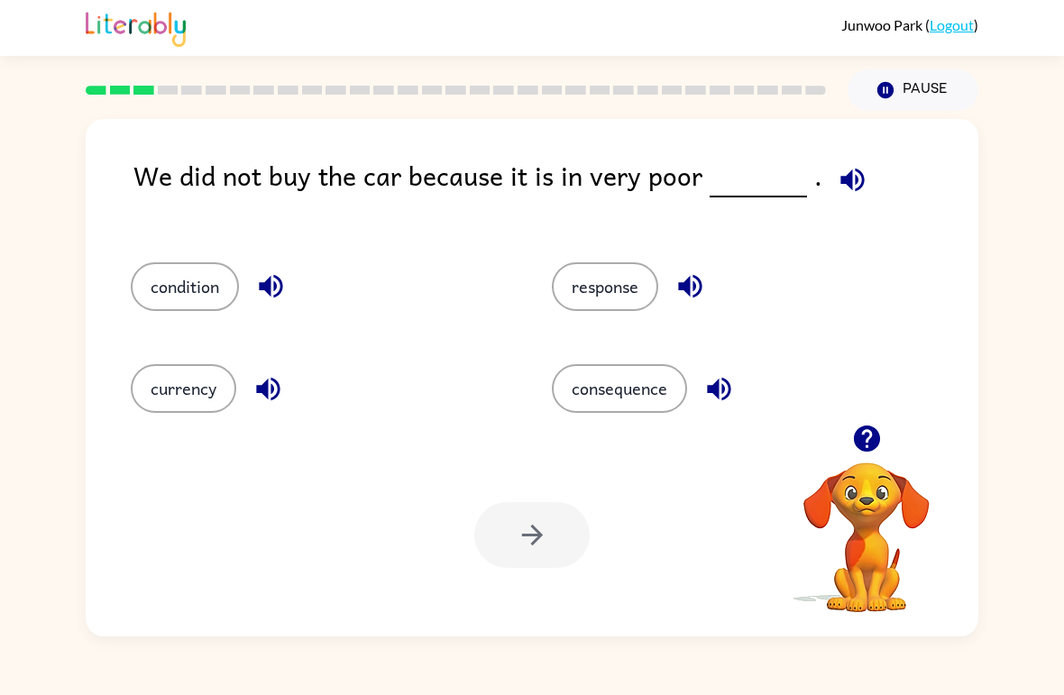
click at [637, 277] on button "response" at bounding box center [605, 286] width 106 height 49
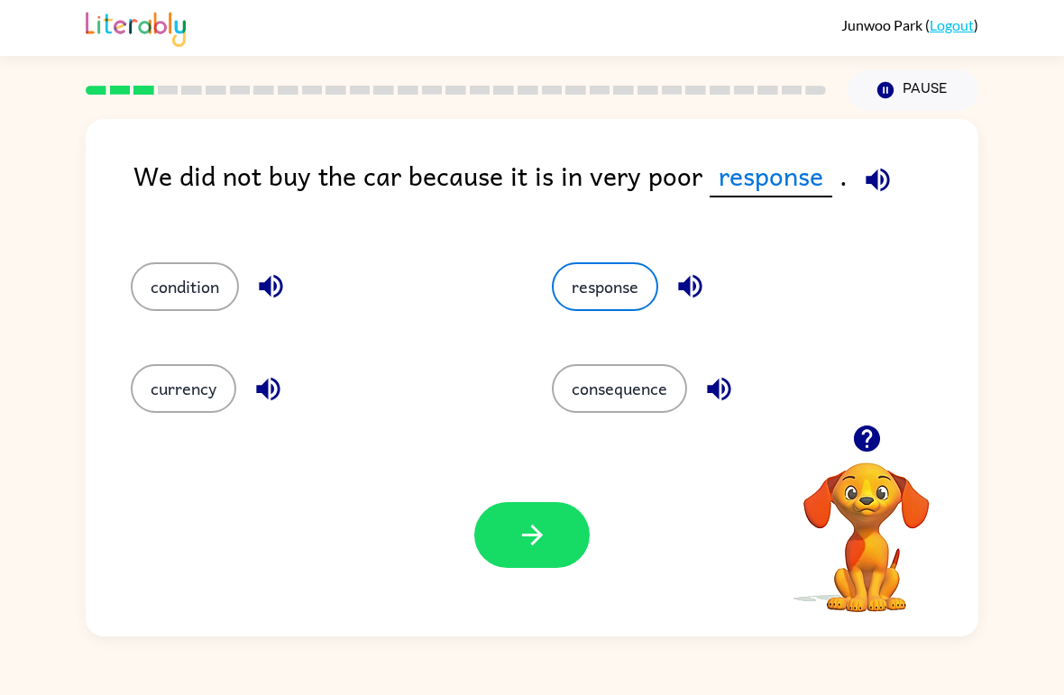
click at [692, 290] on icon "button" at bounding box center [689, 286] width 23 height 23
click at [744, 370] on div "consequence" at bounding box center [742, 388] width 380 height 49
click at [741, 382] on button "button" at bounding box center [719, 389] width 46 height 46
click at [186, 383] on button "currency" at bounding box center [184, 388] width 106 height 49
click at [121, 305] on div "condition" at bounding box center [307, 279] width 421 height 102
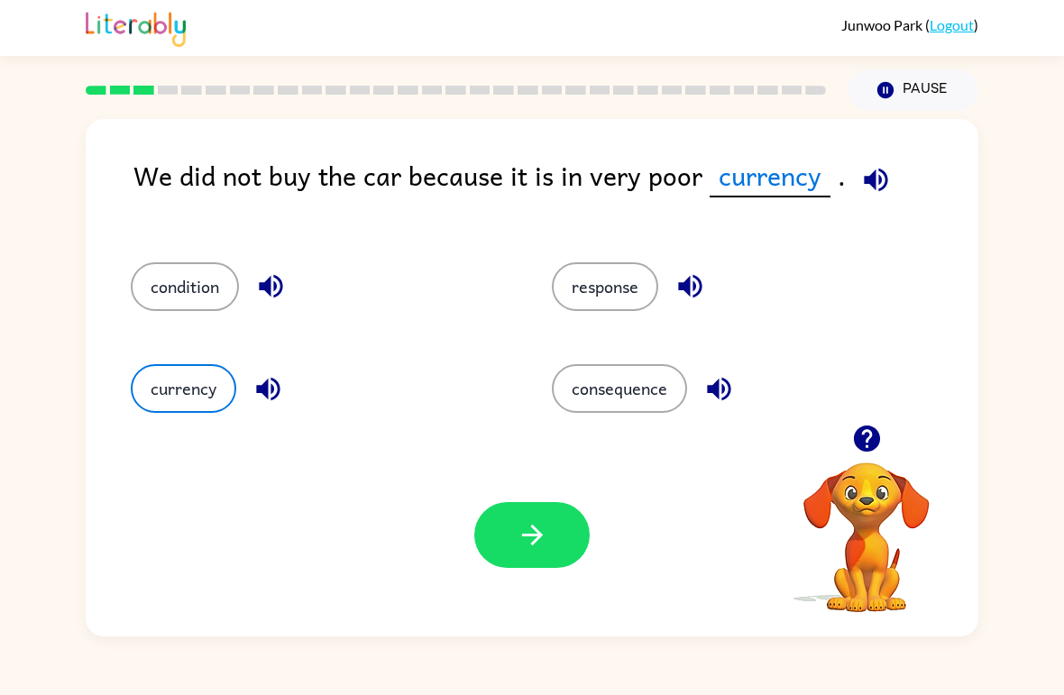
click at [183, 281] on button "condition" at bounding box center [185, 286] width 108 height 49
click at [293, 292] on button "button" at bounding box center [271, 286] width 46 height 46
click at [198, 267] on button "condition" at bounding box center [185, 286] width 108 height 49
click at [642, 296] on button "response" at bounding box center [605, 286] width 106 height 49
click at [514, 535] on button "button" at bounding box center [531, 535] width 115 height 66
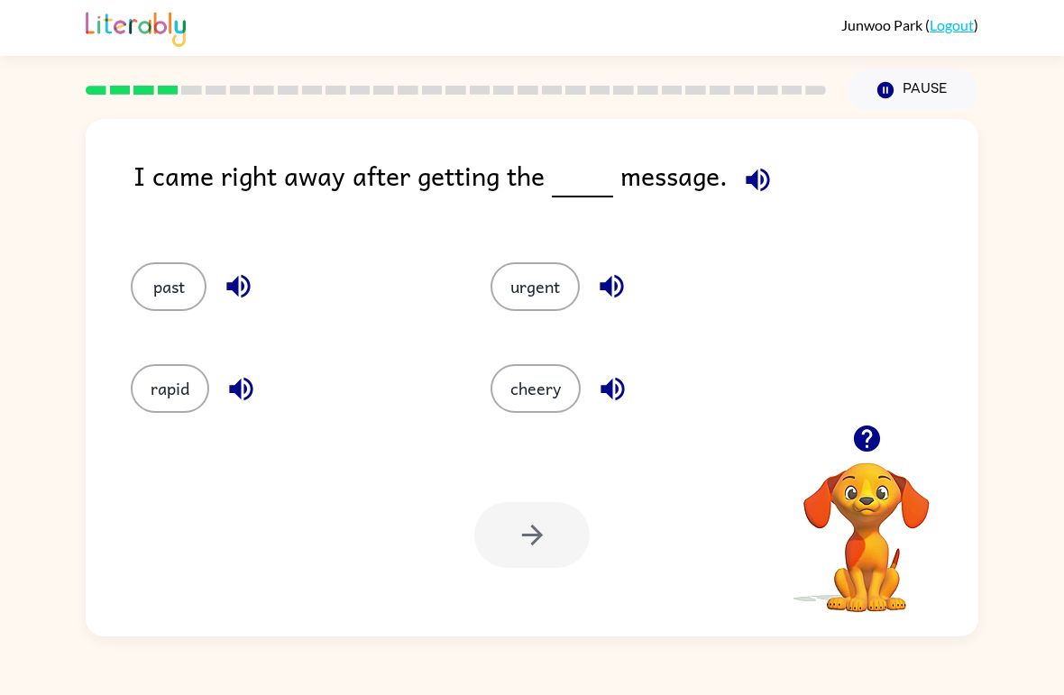
click at [760, 169] on icon "button" at bounding box center [758, 180] width 32 height 32
click at [756, 170] on icon "button" at bounding box center [758, 180] width 32 height 32
click at [162, 273] on button "past" at bounding box center [169, 286] width 76 height 49
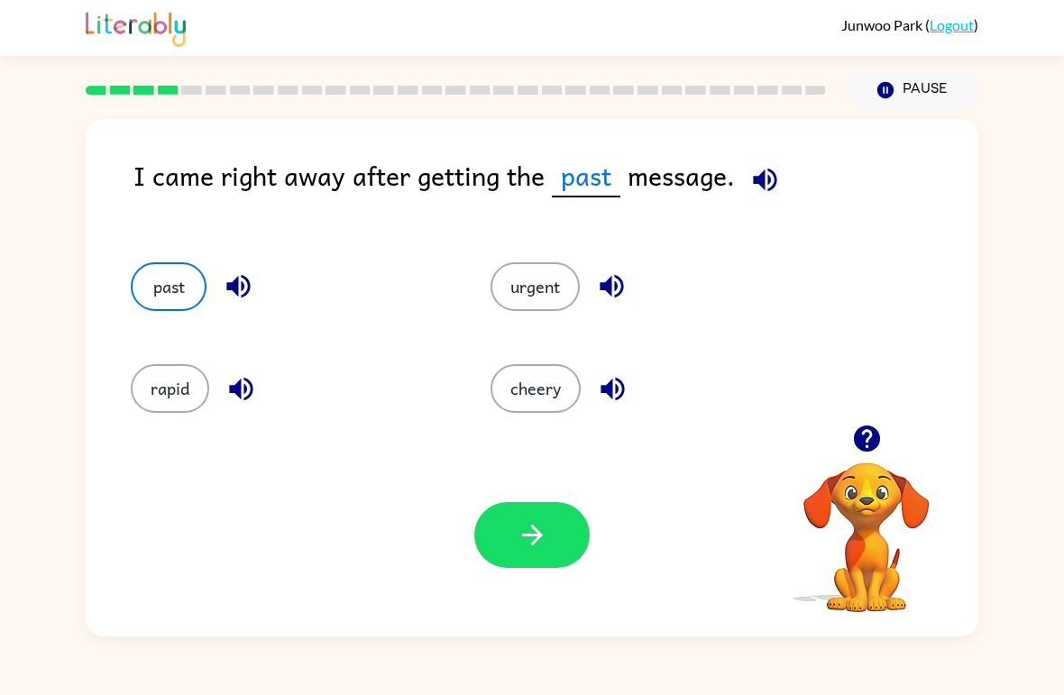
click at [541, 534] on icon "button" at bounding box center [533, 536] width 32 height 32
click at [540, 533] on div at bounding box center [531, 535] width 115 height 66
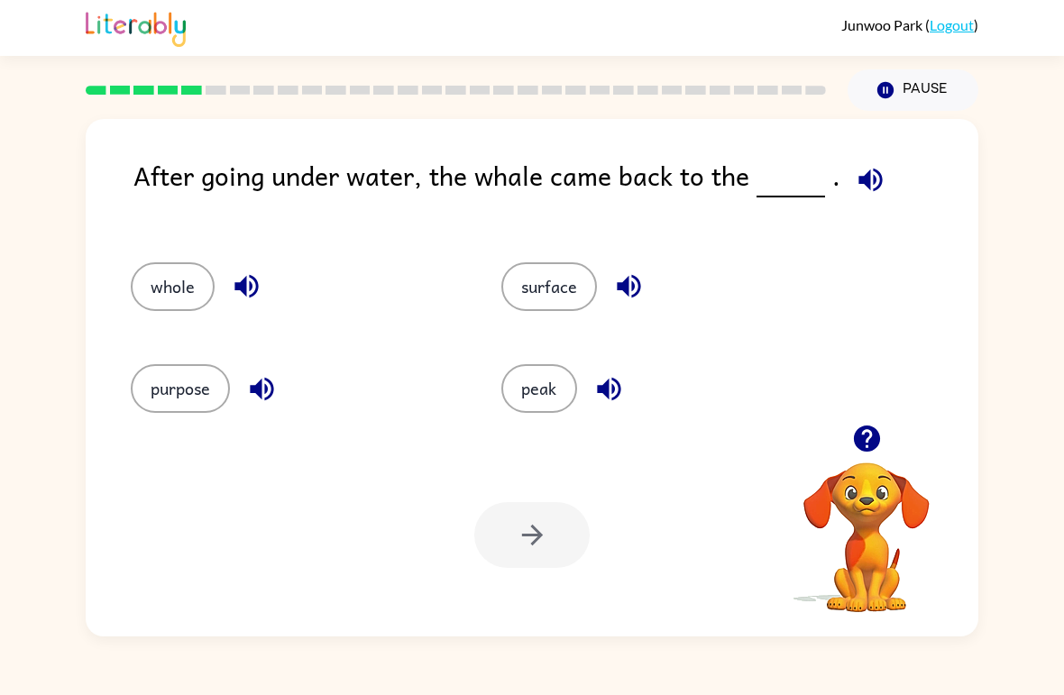
click at [864, 442] on icon "button" at bounding box center [866, 439] width 26 height 26
click at [848, 178] on button "button" at bounding box center [871, 180] width 46 height 46
click at [874, 182] on icon "button" at bounding box center [870, 179] width 23 height 23
click at [888, 169] on div "After going under water, the whale came back to the ." at bounding box center [556, 190] width 845 height 71
click at [864, 178] on icon "button" at bounding box center [870, 179] width 23 height 23
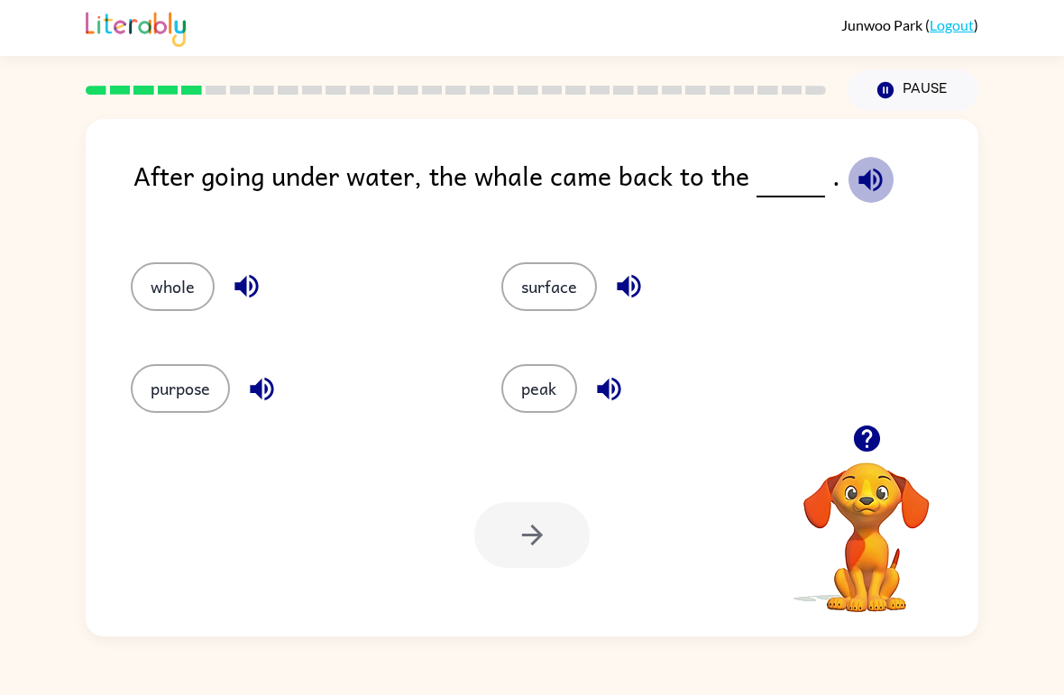
click at [881, 180] on button "button" at bounding box center [871, 180] width 46 height 46
click at [880, 178] on icon "button" at bounding box center [871, 180] width 32 height 32
click at [189, 276] on button "whole" at bounding box center [173, 286] width 84 height 49
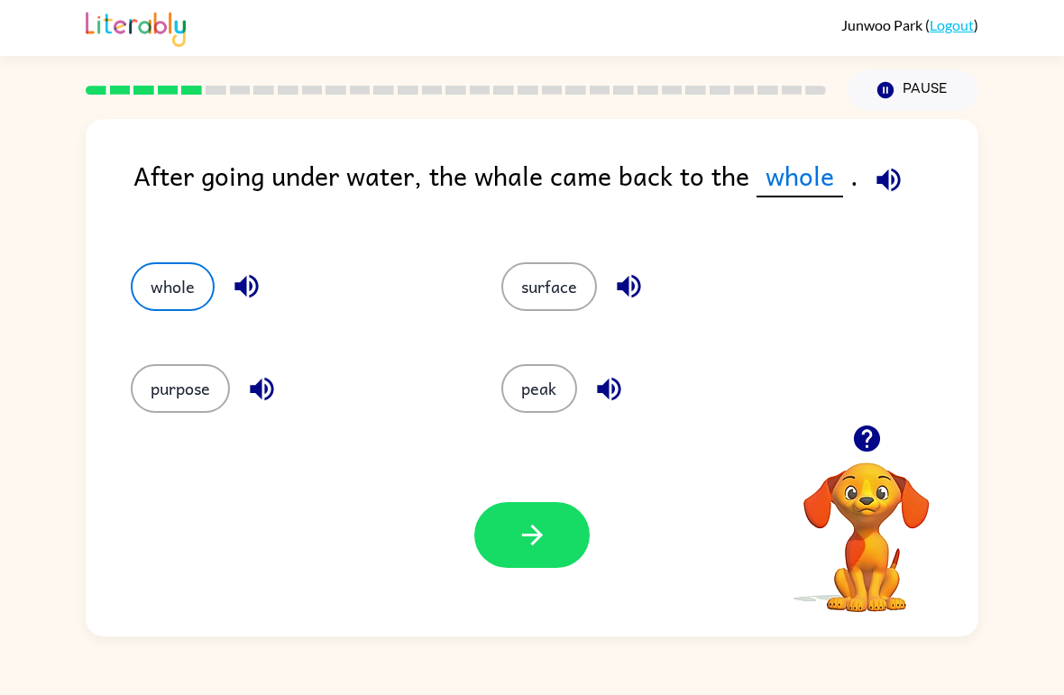
click at [553, 530] on button "button" at bounding box center [531, 535] width 115 height 66
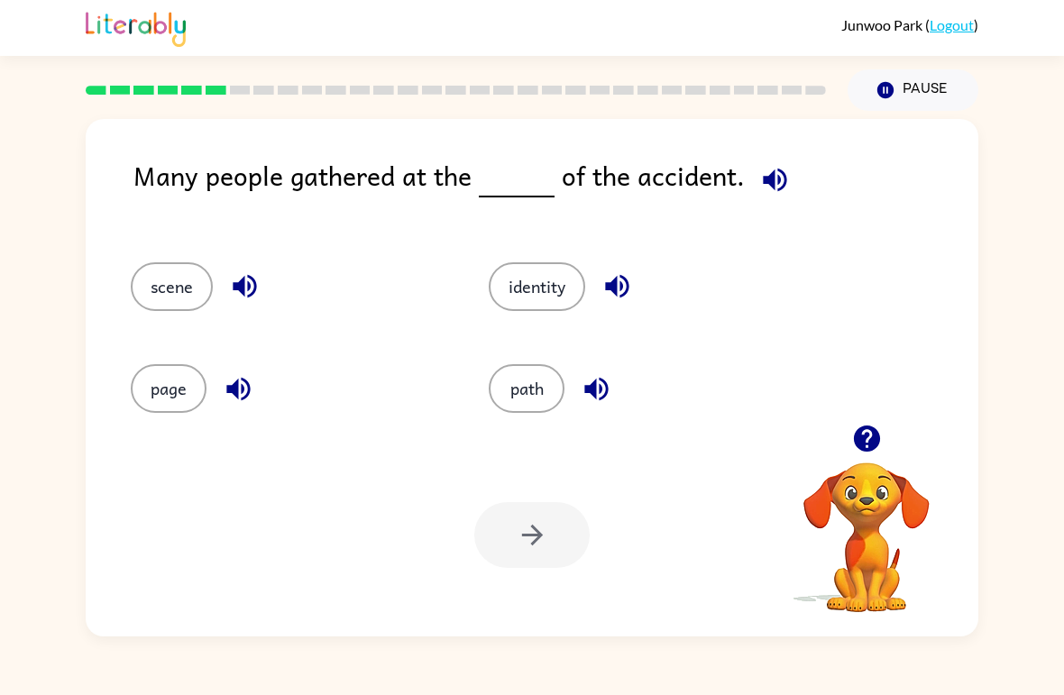
click at [866, 441] on icon "button" at bounding box center [868, 439] width 32 height 32
click at [761, 199] on button "button" at bounding box center [775, 180] width 46 height 46
click at [621, 290] on icon "button" at bounding box center [618, 287] width 32 height 32
click at [169, 391] on button "page" at bounding box center [169, 388] width 76 height 49
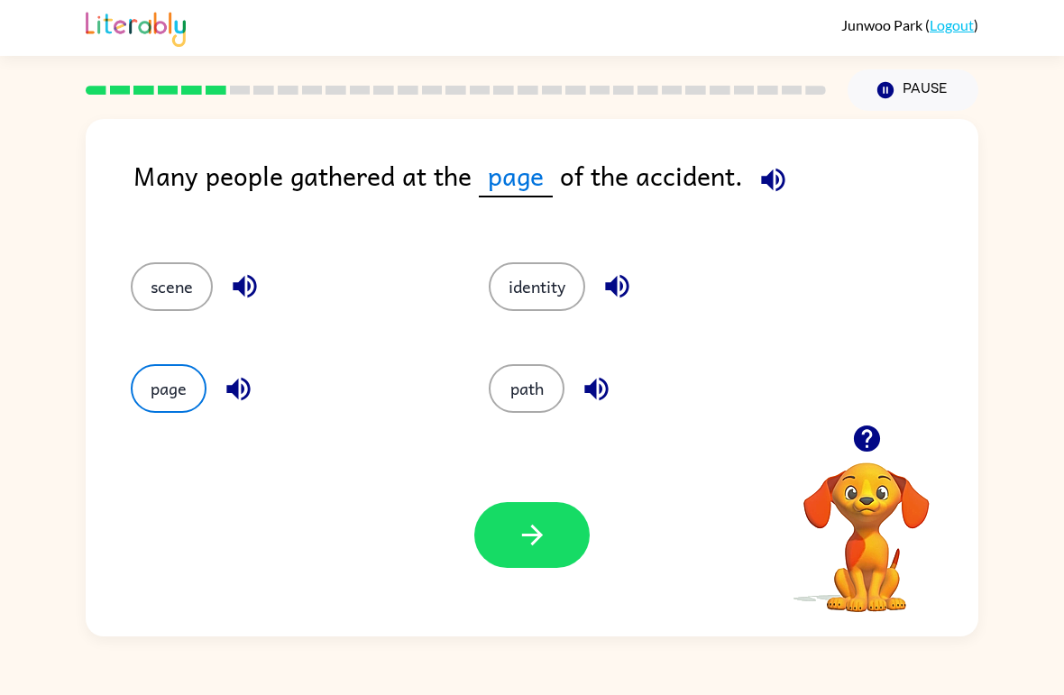
click at [548, 378] on button "path" at bounding box center [527, 388] width 76 height 49
click at [556, 528] on button "button" at bounding box center [531, 535] width 115 height 66
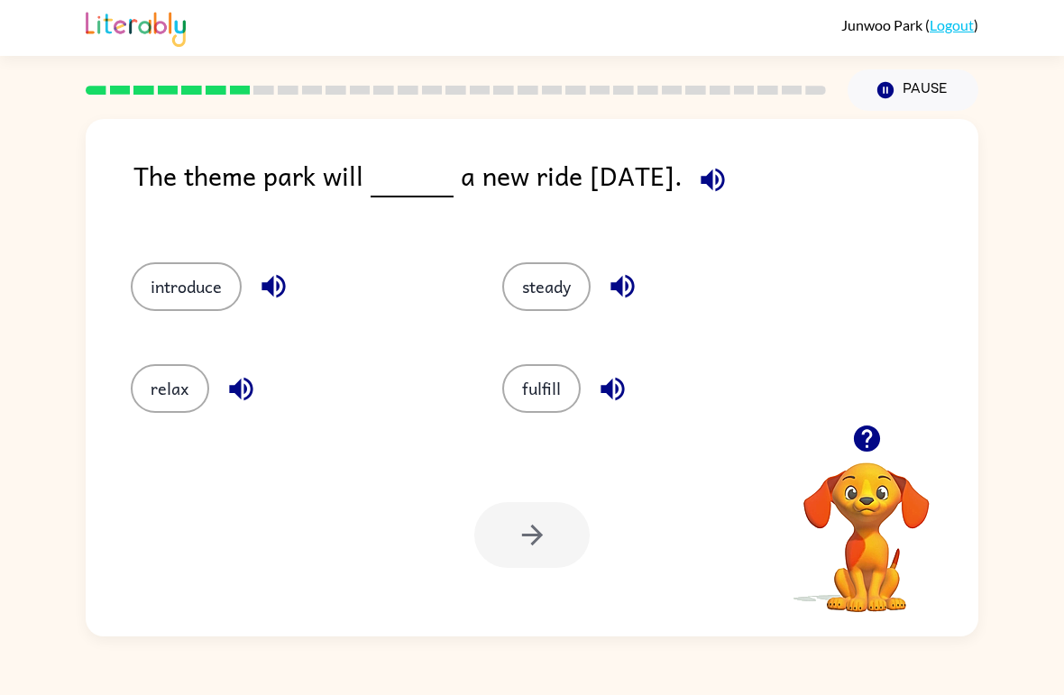
click at [729, 186] on icon "button" at bounding box center [713, 180] width 32 height 32
click at [157, 401] on button "relax" at bounding box center [170, 388] width 78 height 49
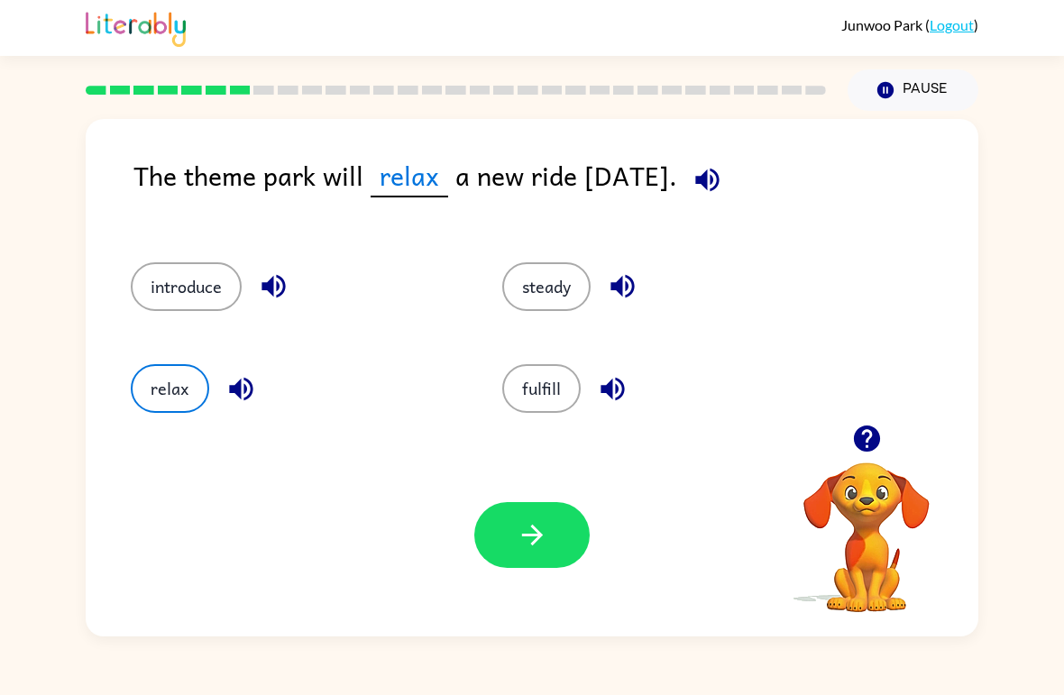
click at [543, 396] on button "fulfill" at bounding box center [541, 388] width 78 height 49
click at [538, 535] on icon "button" at bounding box center [533, 536] width 32 height 32
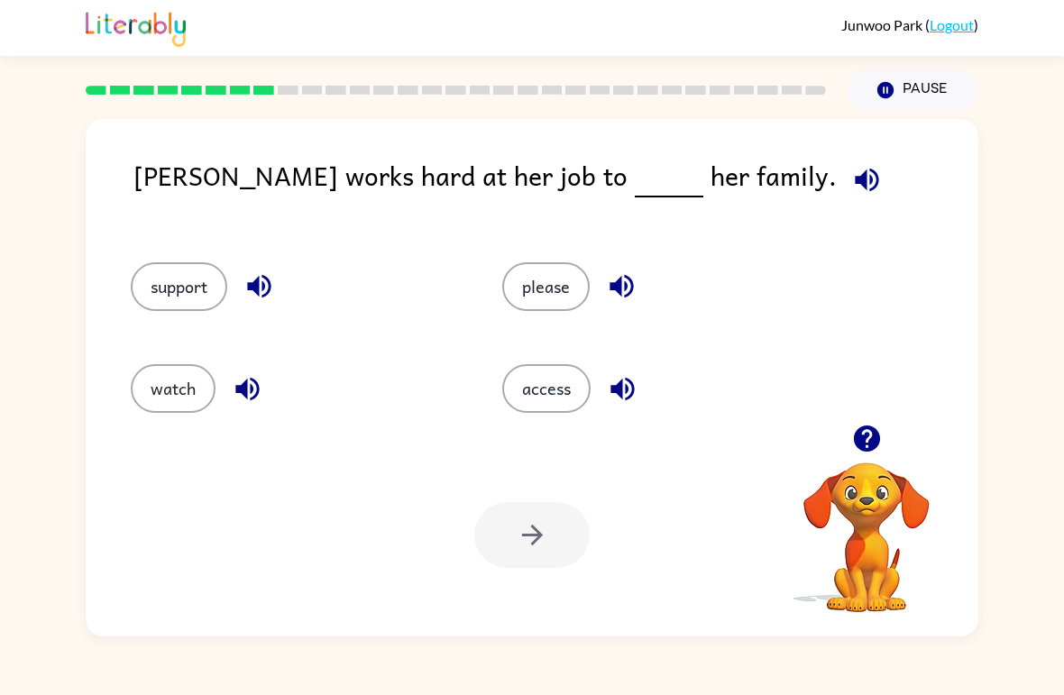
click at [852, 182] on icon "button" at bounding box center [868, 180] width 32 height 32
click at [870, 390] on div "support please watch access" at bounding box center [532, 329] width 857 height 189
click at [876, 447] on icon "button" at bounding box center [866, 439] width 26 height 26
click at [744, 154] on div "Maria works hard at her job to her family. support please watch access Your bro…" at bounding box center [532, 378] width 893 height 518
click at [696, 202] on div "Maria works hard at her job to her family." at bounding box center [556, 190] width 845 height 71
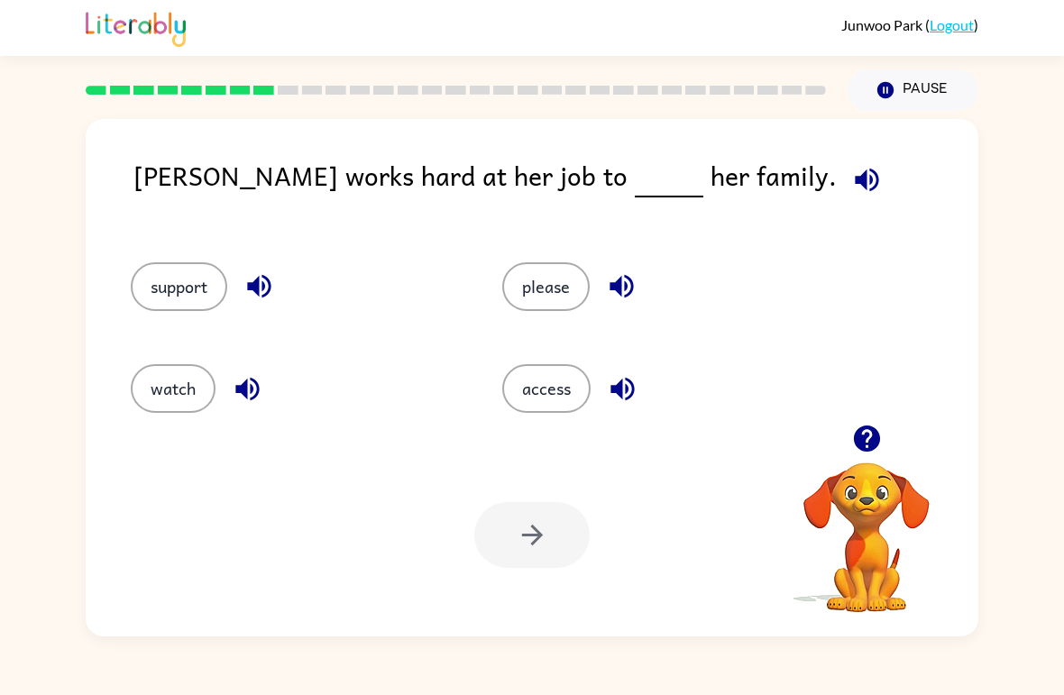
click at [735, 155] on div "Maria works hard at her job to her family. support please watch access Your bro…" at bounding box center [532, 378] width 893 height 518
click at [844, 165] on button "button" at bounding box center [867, 180] width 46 height 46
click at [852, 182] on icon "button" at bounding box center [868, 180] width 32 height 32
click at [852, 189] on icon "button" at bounding box center [868, 180] width 32 height 32
click at [516, 313] on div "please" at bounding box center [654, 279] width 372 height 102
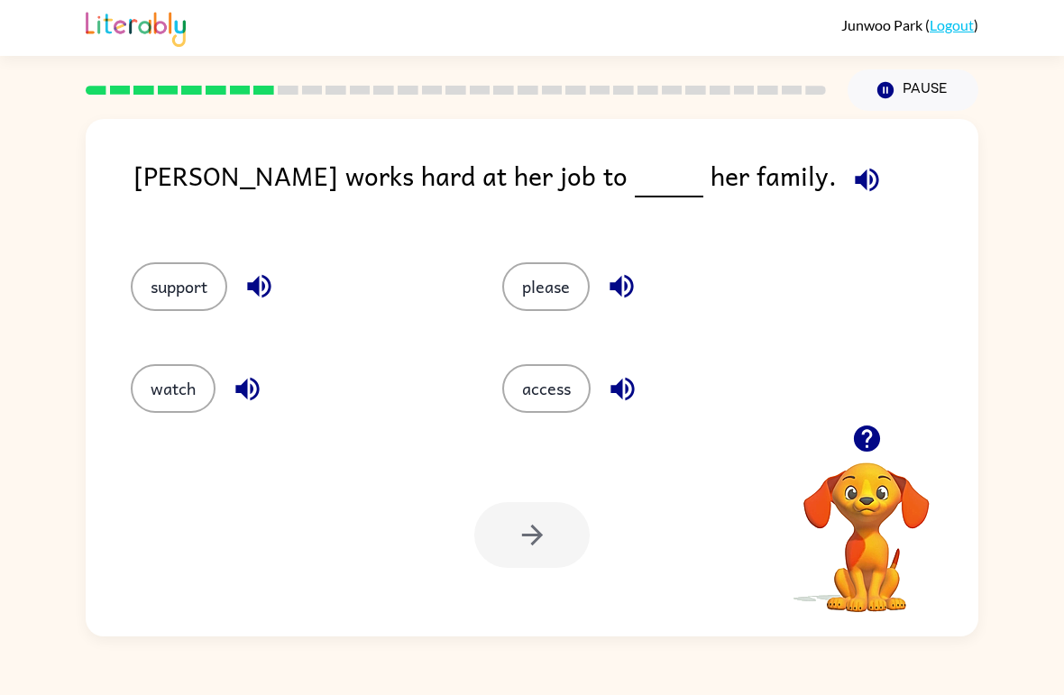
click at [550, 309] on button "please" at bounding box center [545, 286] width 87 height 49
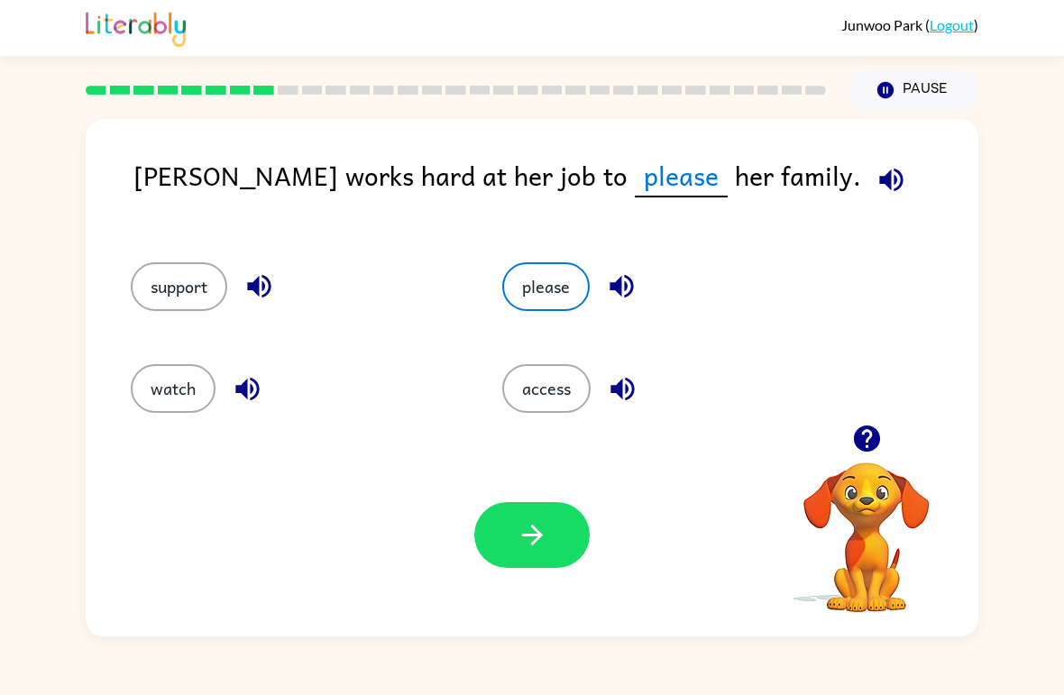
click at [569, 375] on button "access" at bounding box center [546, 388] width 88 height 49
click at [559, 515] on button "button" at bounding box center [531, 535] width 115 height 66
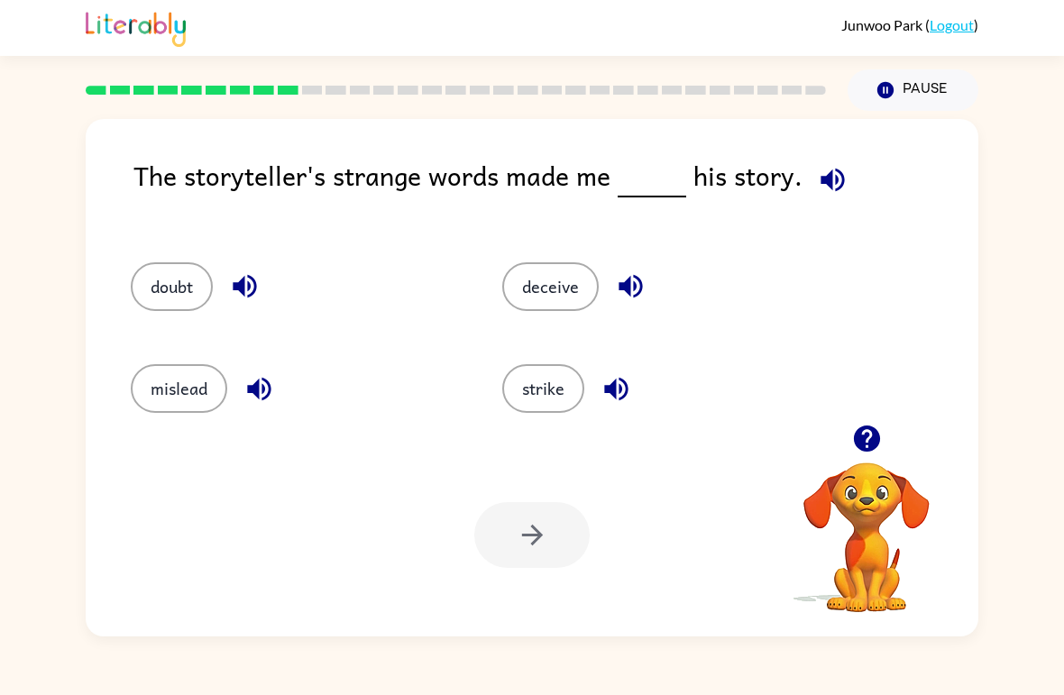
click at [941, 80] on button "Pause Pause" at bounding box center [913, 89] width 131 height 41
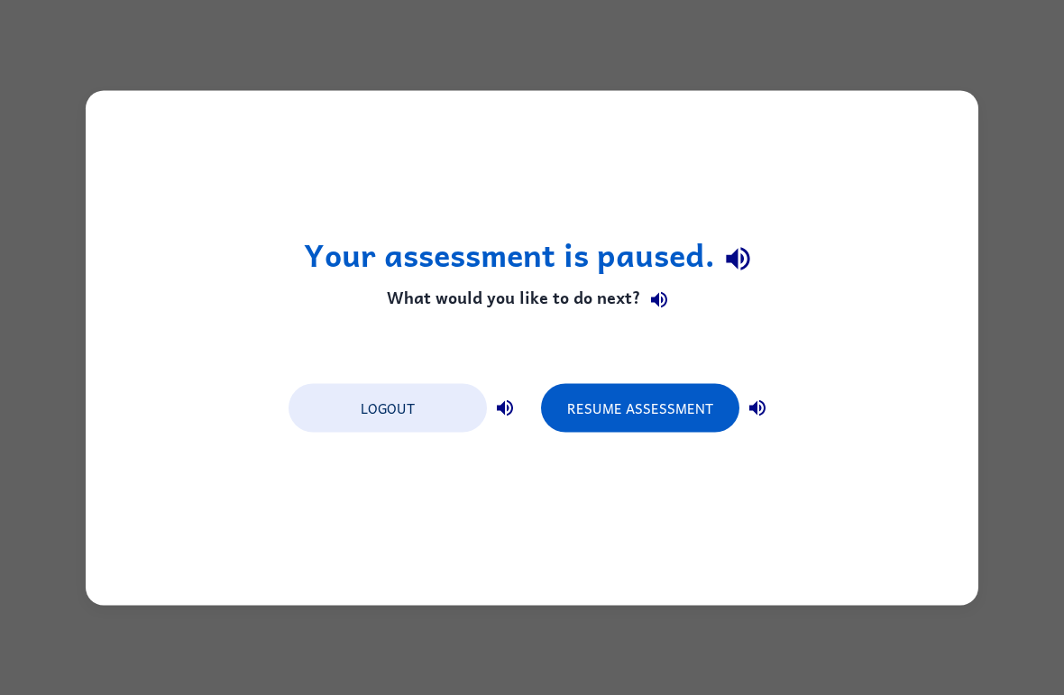
click at [410, 416] on button "Logout" at bounding box center [388, 407] width 198 height 49
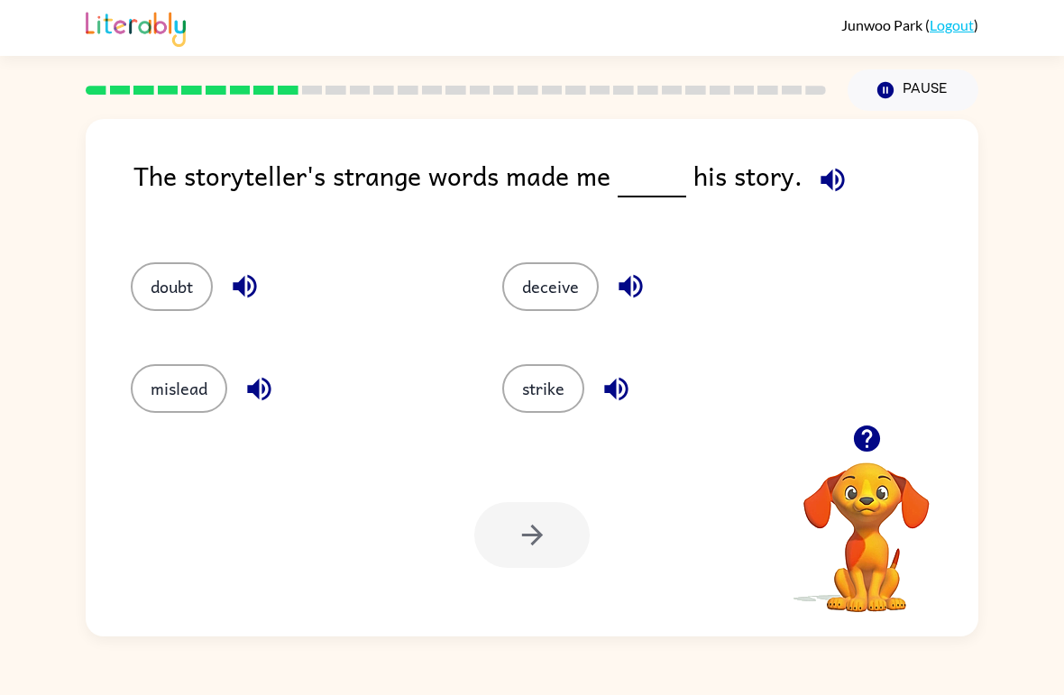
click at [867, 448] on icon "button" at bounding box center [868, 439] width 32 height 32
click at [649, 296] on button "button" at bounding box center [631, 286] width 46 height 46
click at [540, 385] on button "strike" at bounding box center [543, 388] width 82 height 49
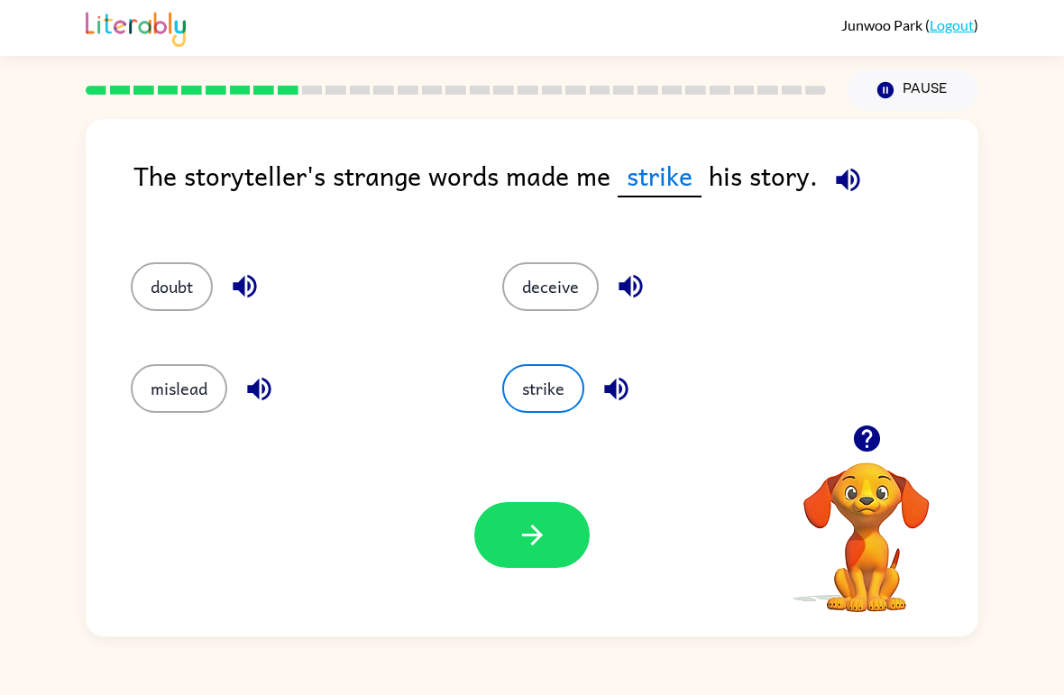
click at [174, 309] on button "doubt" at bounding box center [172, 286] width 82 height 49
click at [189, 410] on button "mislead" at bounding box center [179, 388] width 97 height 49
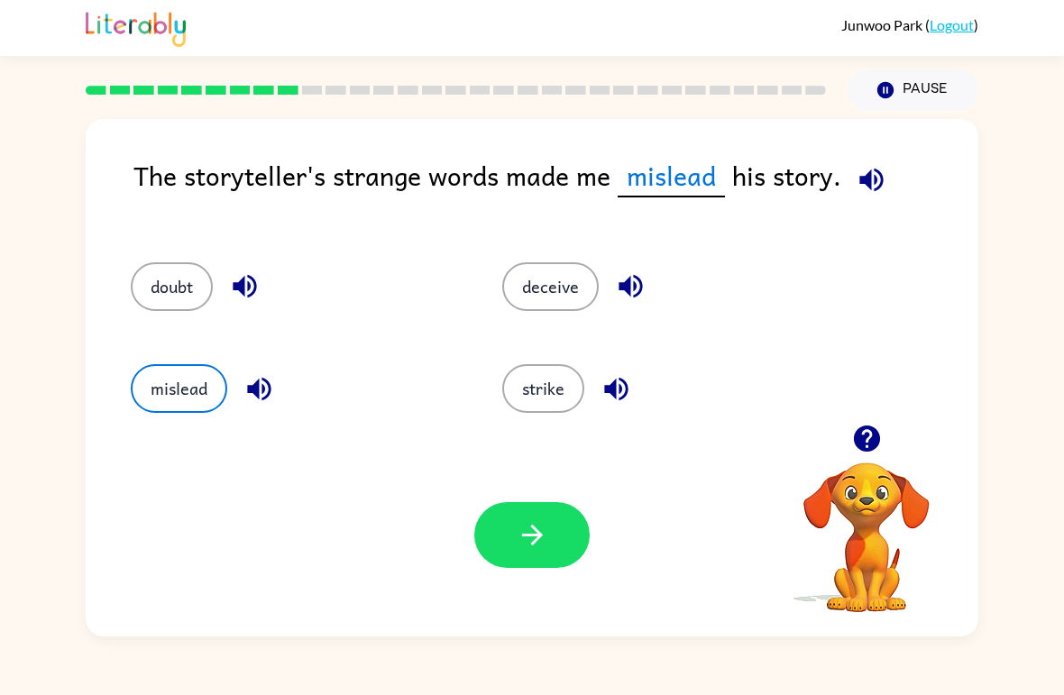
click at [519, 287] on button "deceive" at bounding box center [550, 286] width 97 height 49
click at [553, 403] on button "strike" at bounding box center [543, 388] width 82 height 49
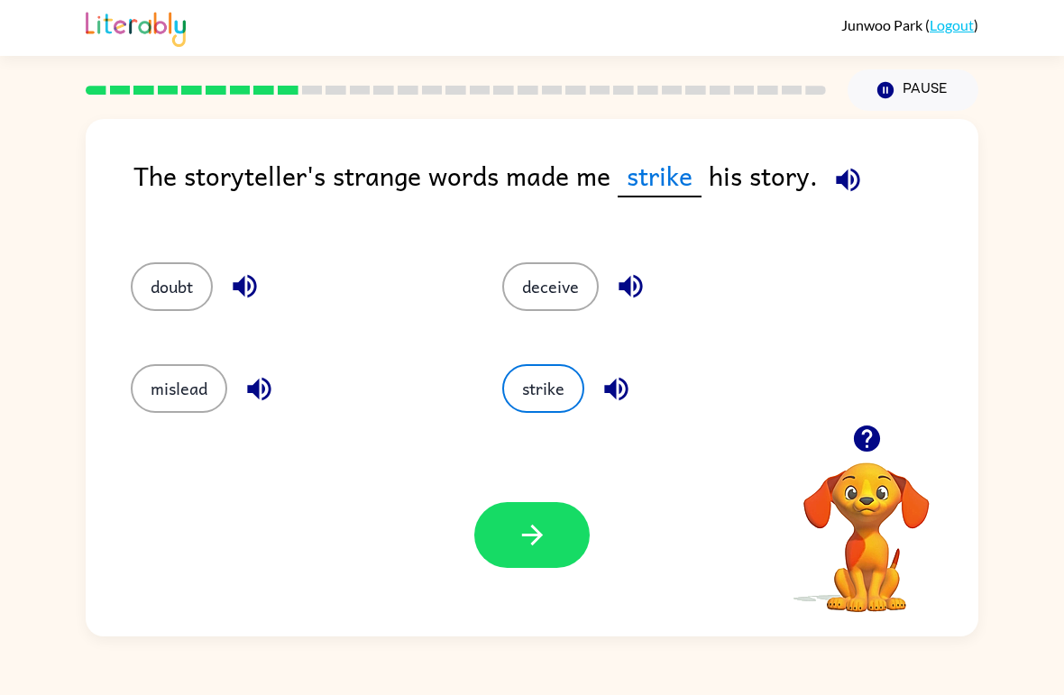
click at [189, 296] on button "doubt" at bounding box center [172, 286] width 82 height 49
click at [538, 397] on button "strike" at bounding box center [543, 388] width 82 height 49
click at [545, 545] on icon "button" at bounding box center [533, 536] width 32 height 32
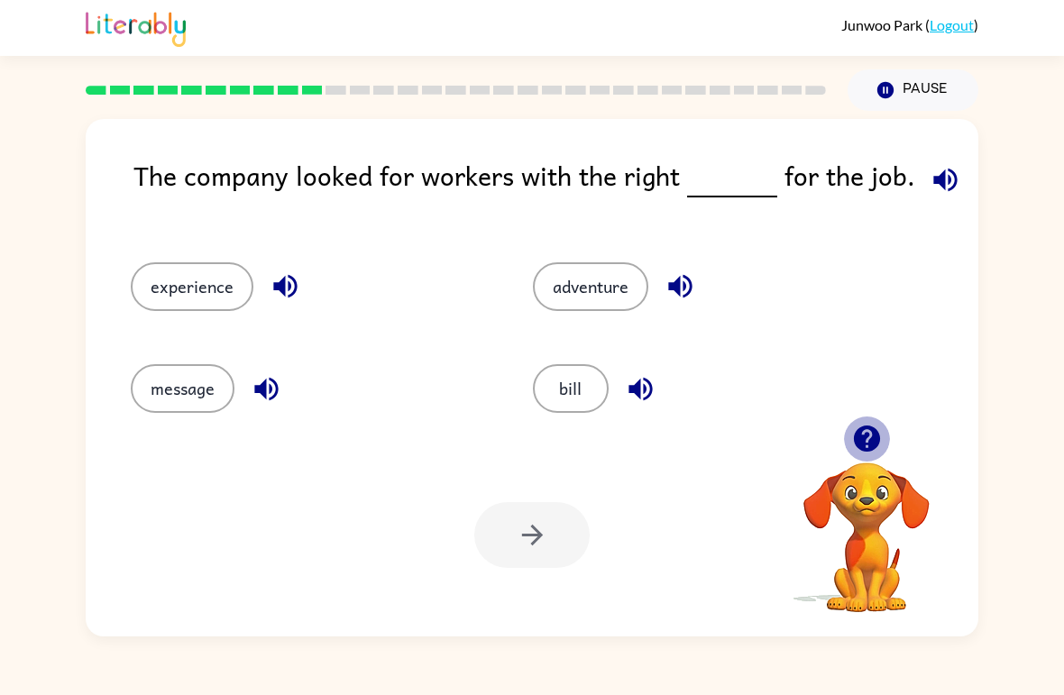
click at [881, 429] on icon "button" at bounding box center [868, 439] width 32 height 32
click at [887, 430] on button "button" at bounding box center [867, 439] width 46 height 46
click at [930, 189] on icon "button" at bounding box center [946, 180] width 32 height 32
click at [210, 272] on button "experience" at bounding box center [192, 286] width 123 height 49
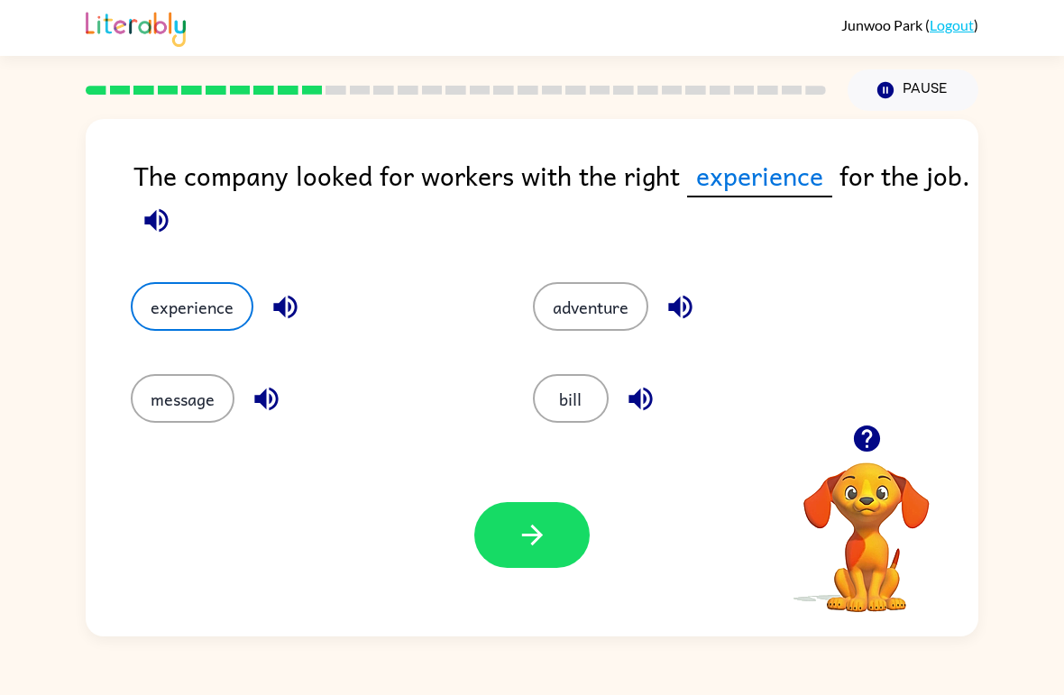
click at [524, 542] on icon "button" at bounding box center [533, 536] width 32 height 32
click at [523, 542] on div at bounding box center [531, 535] width 115 height 66
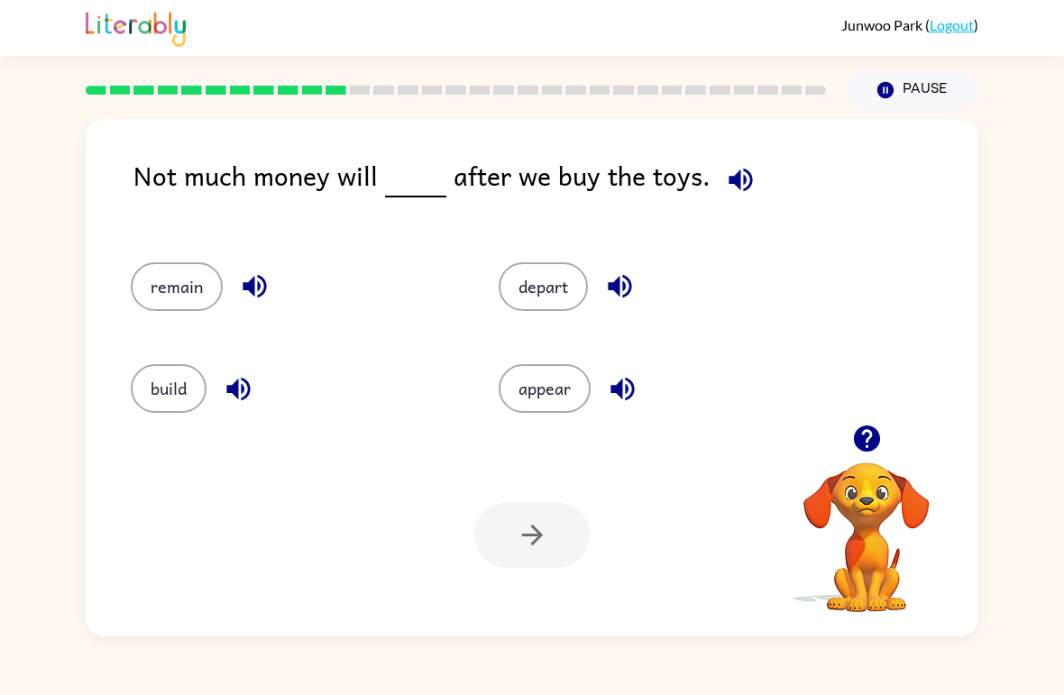
click at [136, 434] on div "Not much money will after we buy the toys. remain depart build appear Your brow…" at bounding box center [532, 378] width 893 height 518
click at [202, 380] on button "build" at bounding box center [169, 388] width 76 height 49
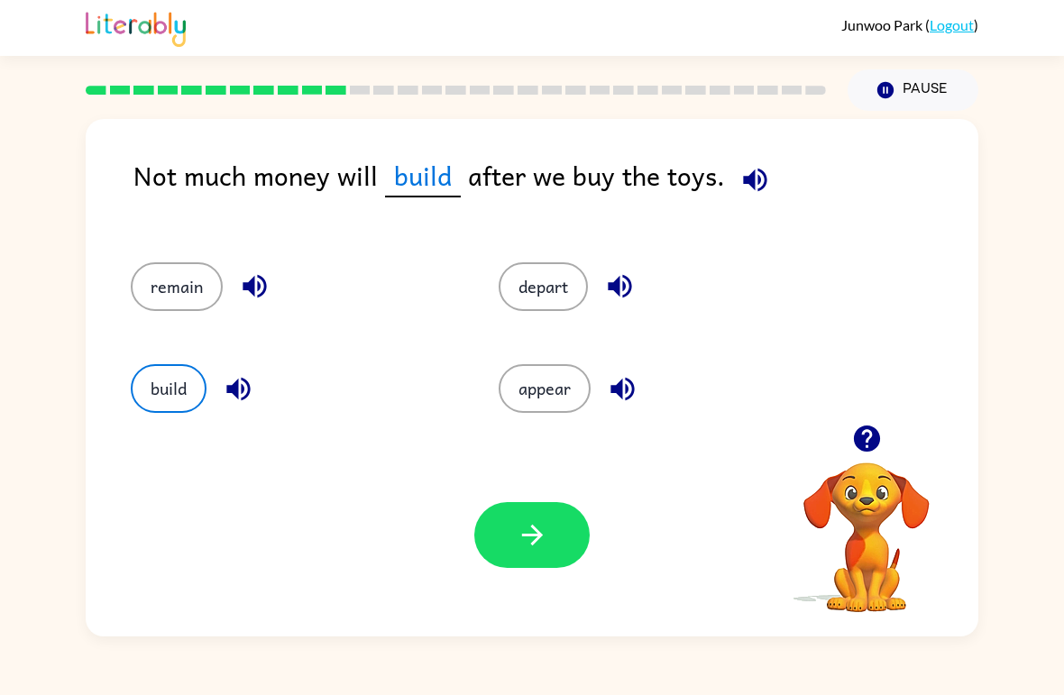
click at [542, 553] on button "button" at bounding box center [531, 535] width 115 height 66
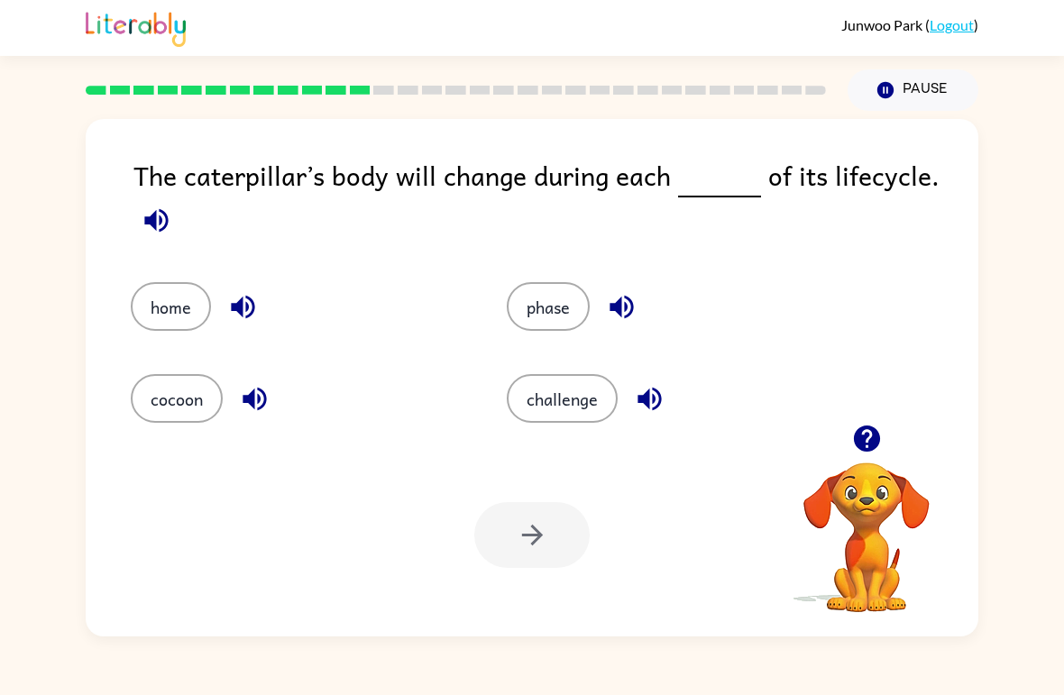
click at [556, 420] on button "challenge" at bounding box center [562, 398] width 111 height 49
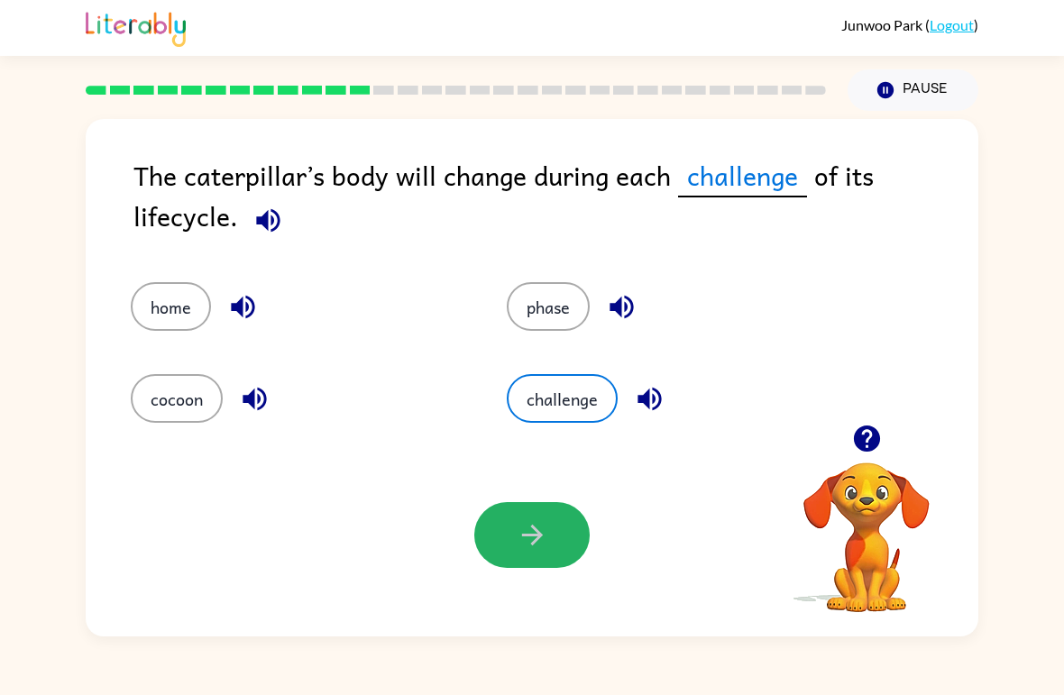
click at [518, 525] on icon "button" at bounding box center [533, 536] width 32 height 32
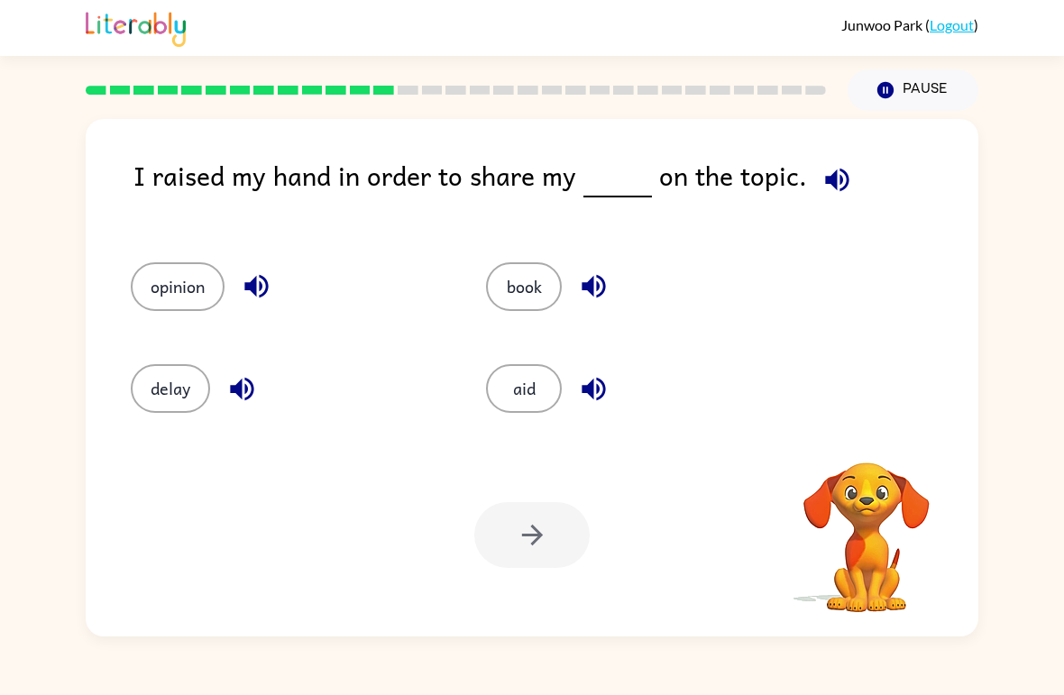
click at [520, 536] on div at bounding box center [531, 535] width 115 height 66
click at [520, 311] on button "book" at bounding box center [524, 286] width 76 height 49
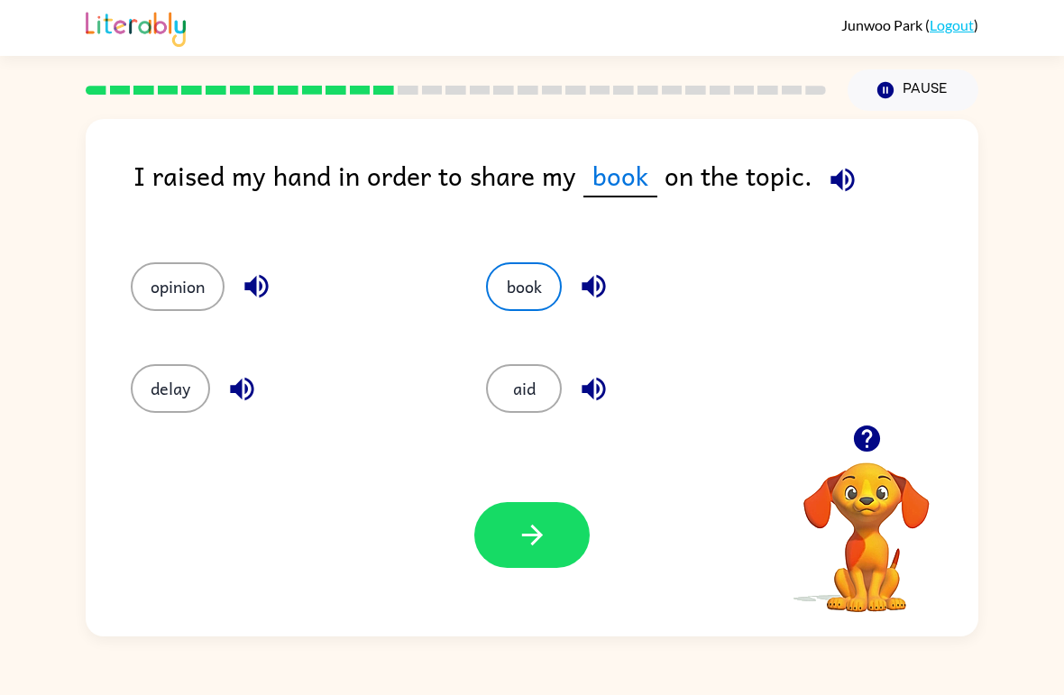
click at [528, 568] on button "button" at bounding box center [531, 535] width 115 height 66
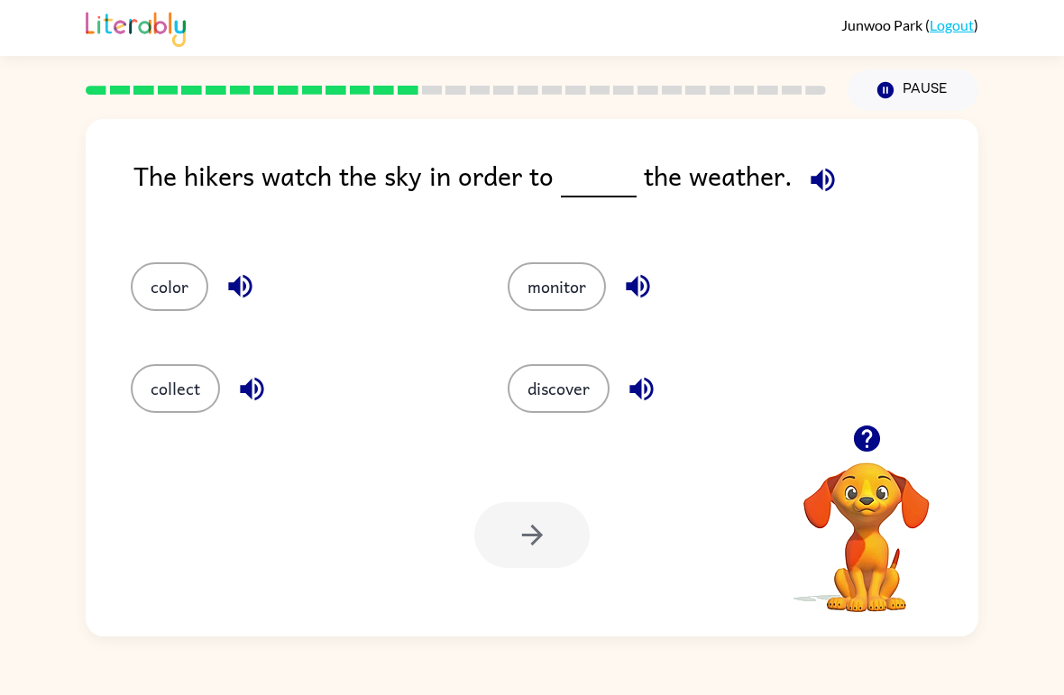
click at [164, 311] on button "color" at bounding box center [170, 286] width 78 height 49
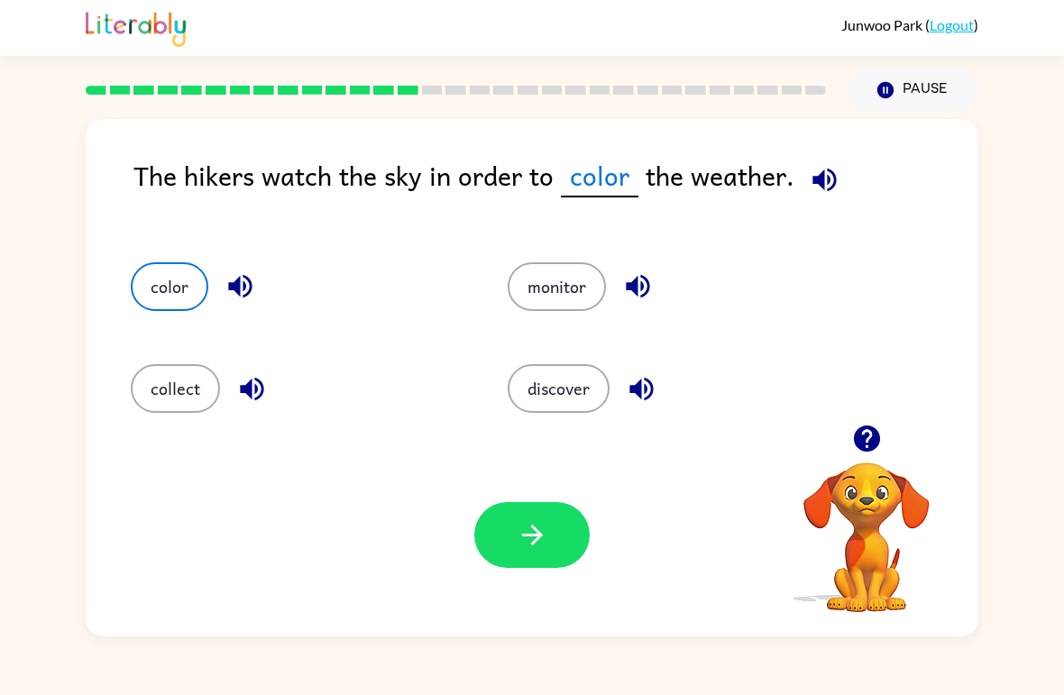
click at [526, 554] on button "button" at bounding box center [531, 535] width 115 height 66
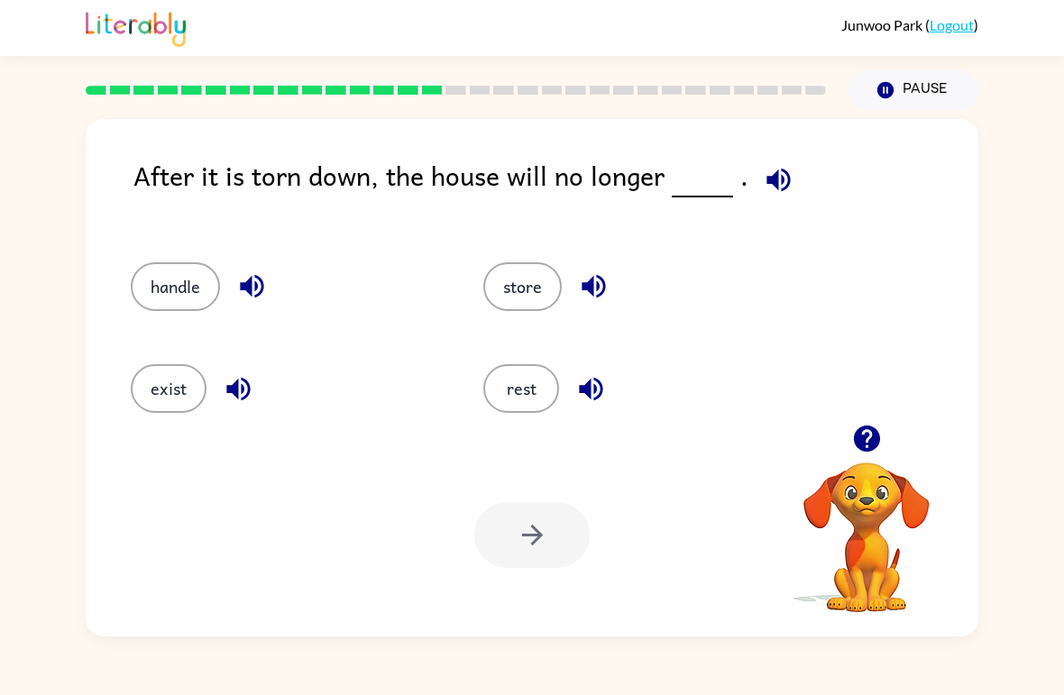
click at [530, 392] on button "rest" at bounding box center [522, 388] width 76 height 49
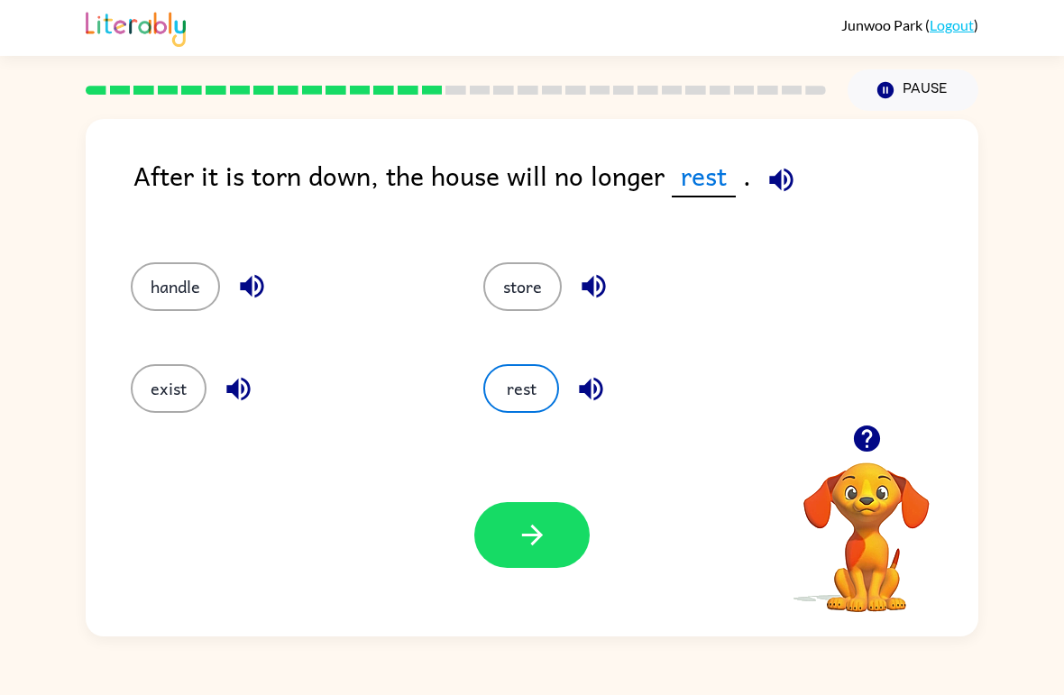
click at [539, 282] on button "store" at bounding box center [523, 286] width 78 height 49
click at [541, 545] on icon "button" at bounding box center [533, 536] width 32 height 32
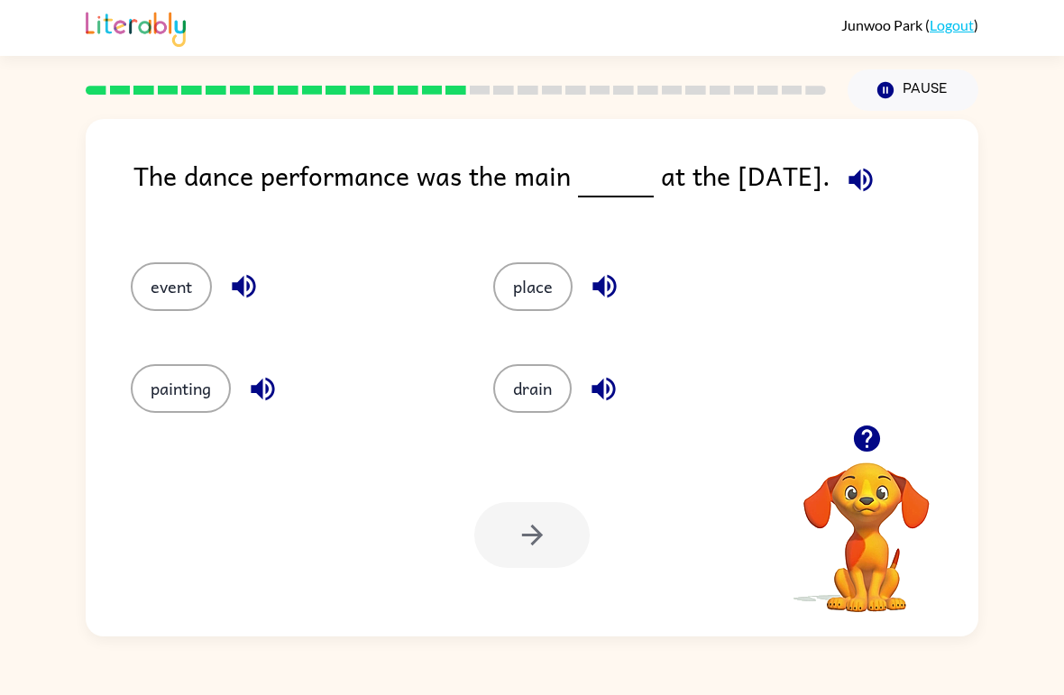
click at [860, 158] on button "button" at bounding box center [861, 180] width 46 height 46
click at [870, 196] on icon "button" at bounding box center [861, 180] width 32 height 32
click at [218, 385] on button "painting" at bounding box center [181, 388] width 100 height 49
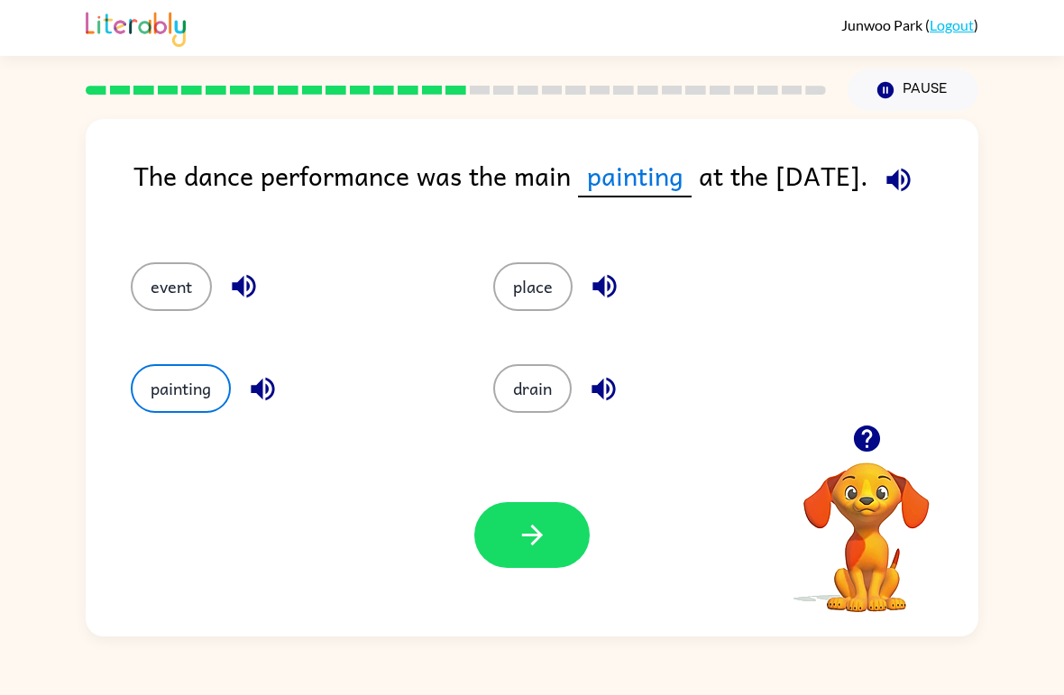
click at [508, 530] on button "button" at bounding box center [531, 535] width 115 height 66
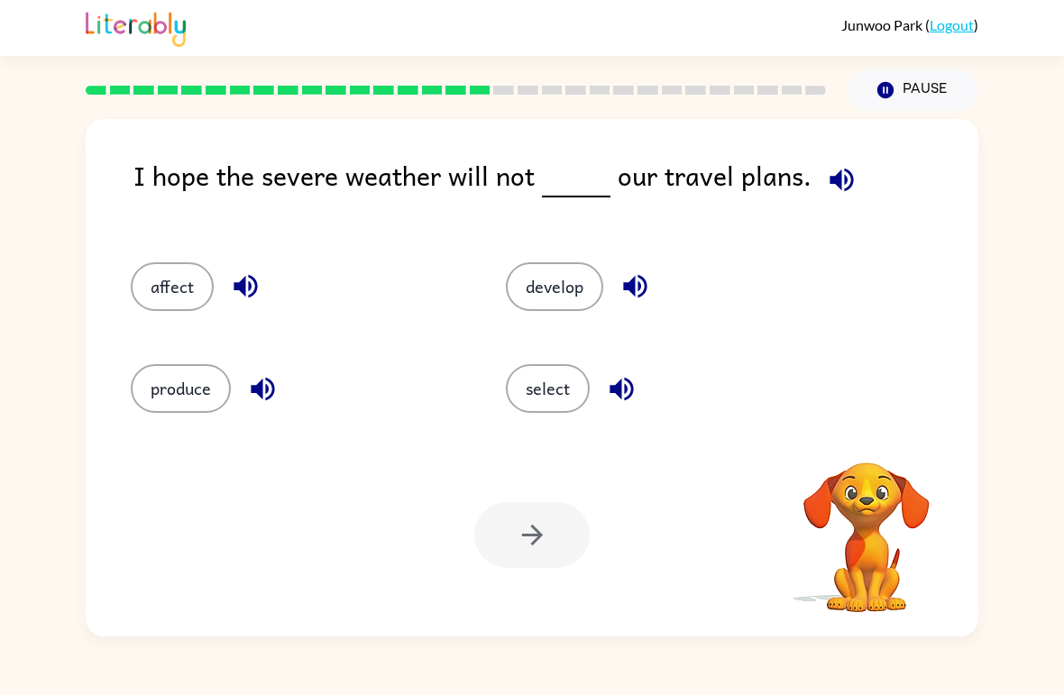
click at [566, 507] on div at bounding box center [531, 535] width 115 height 66
click at [653, 278] on button "button" at bounding box center [635, 286] width 46 height 46
click at [602, 381] on button "button" at bounding box center [622, 389] width 46 height 46
click at [265, 291] on button "button" at bounding box center [246, 286] width 46 height 46
click at [227, 289] on button "button" at bounding box center [246, 286] width 46 height 46
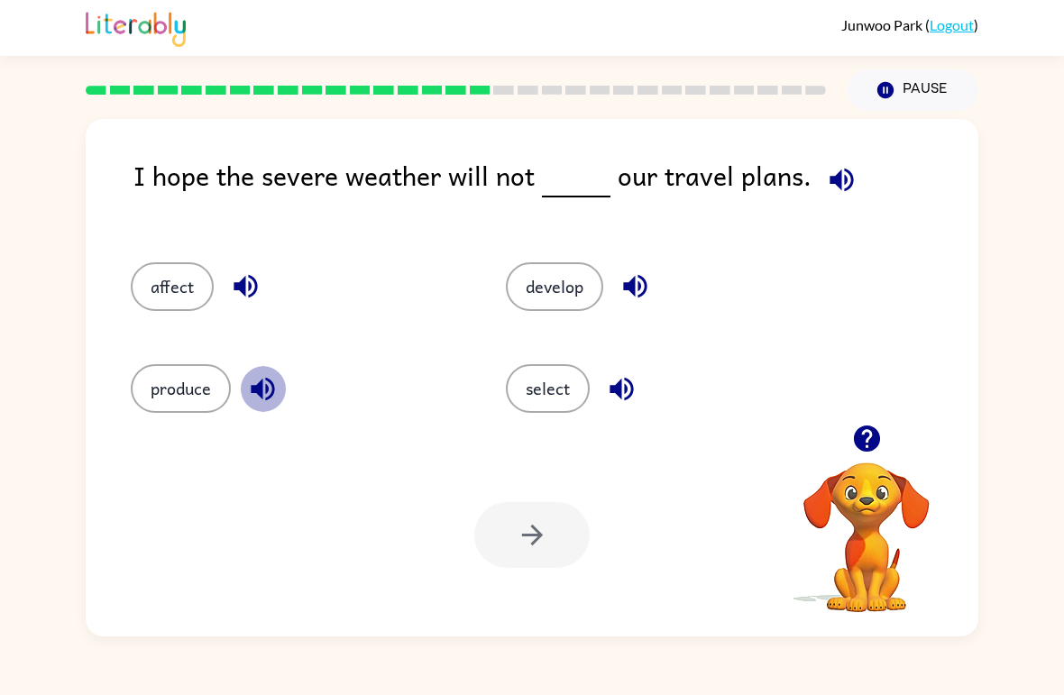
click at [265, 393] on icon "button" at bounding box center [263, 389] width 32 height 32
click at [187, 311] on button "affect" at bounding box center [172, 286] width 83 height 49
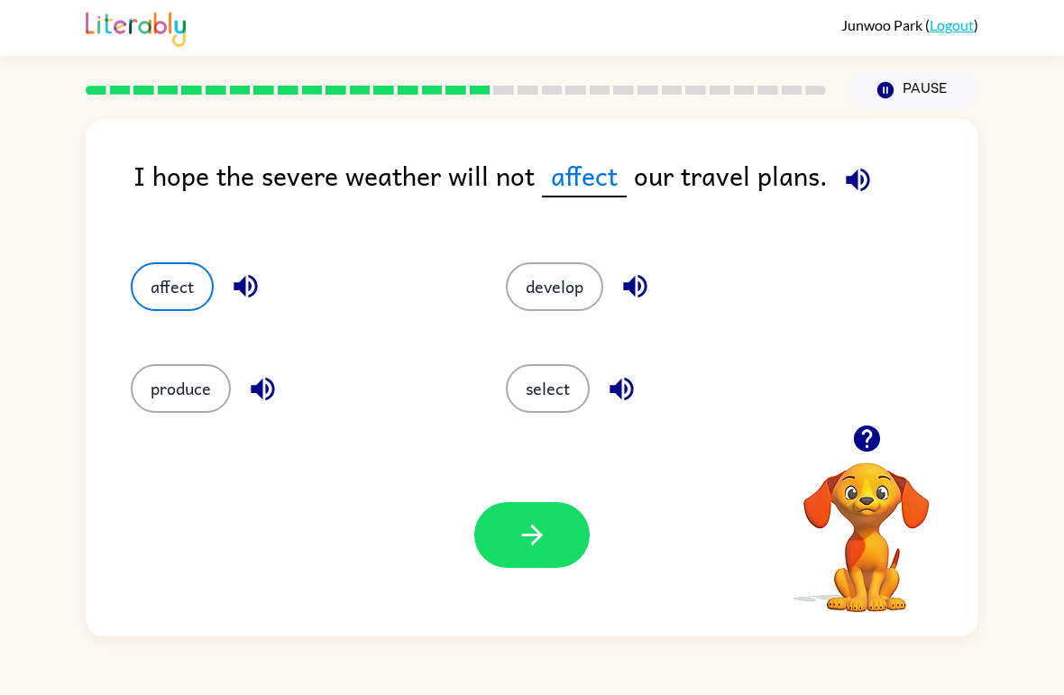
click at [571, 530] on button "button" at bounding box center [531, 535] width 115 height 66
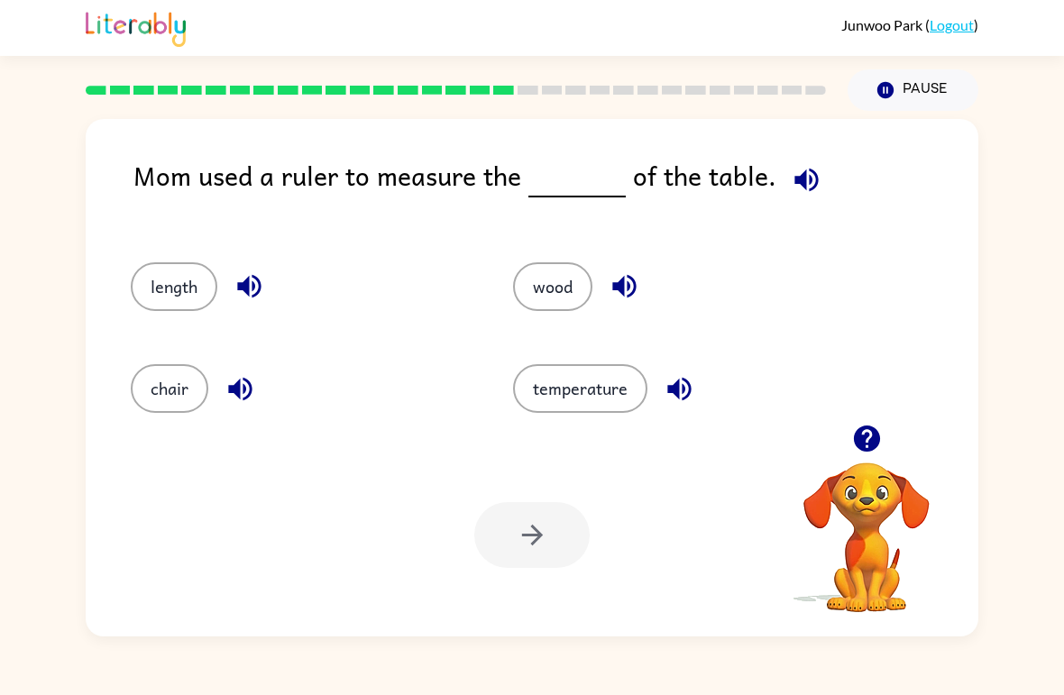
click at [809, 180] on icon "button" at bounding box center [806, 179] width 23 height 23
click at [171, 412] on button "chair" at bounding box center [170, 388] width 78 height 49
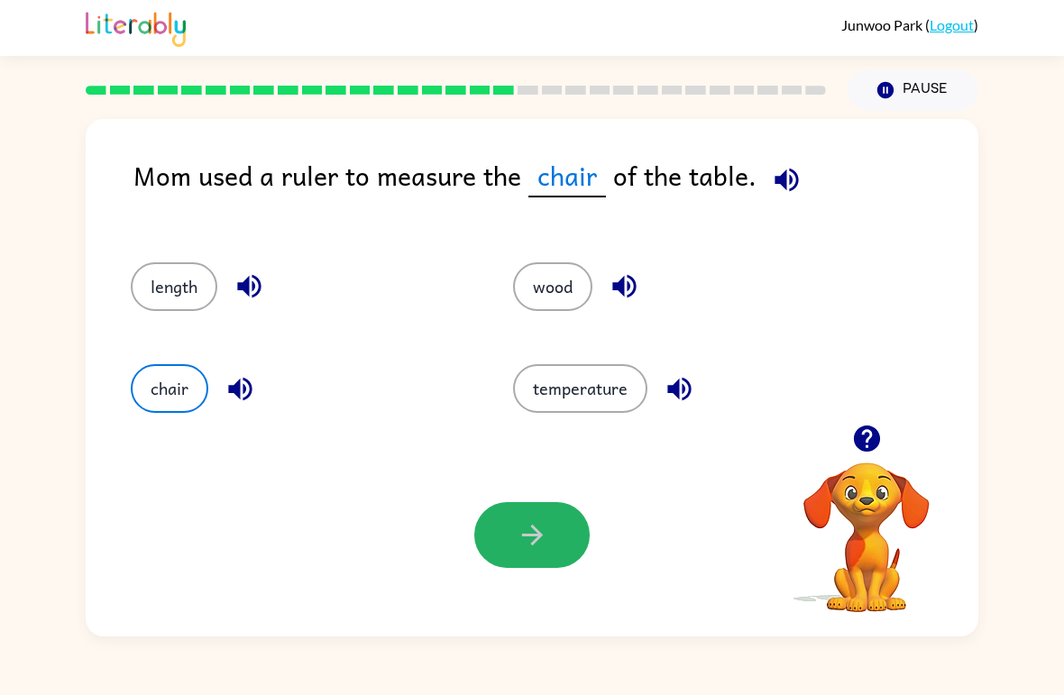
click at [549, 543] on button "button" at bounding box center [531, 535] width 115 height 66
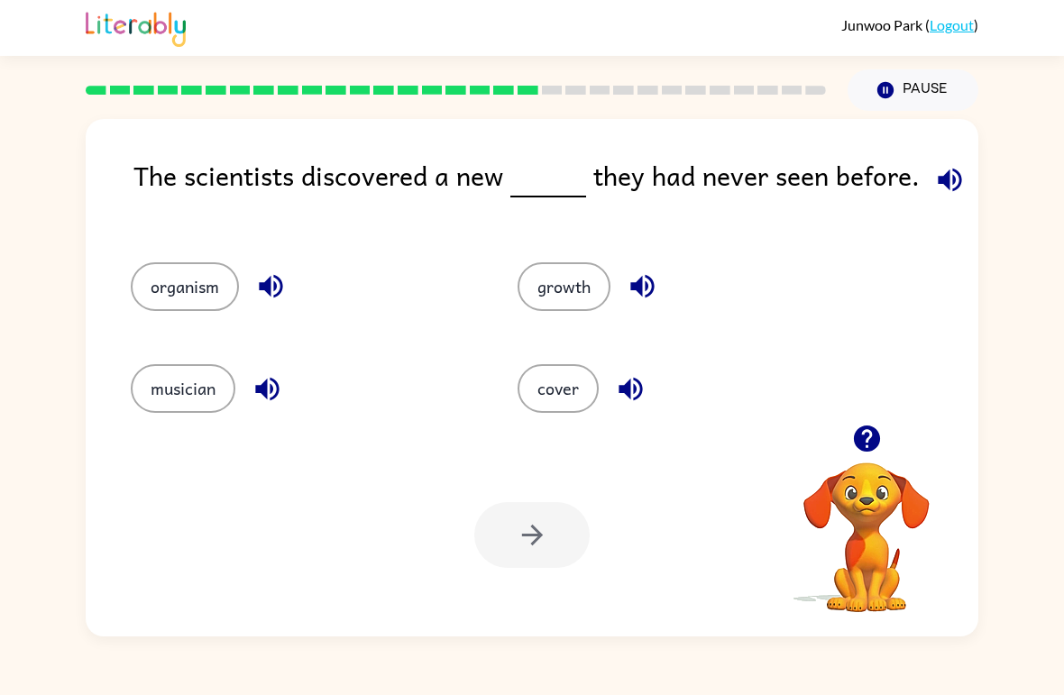
click at [953, 172] on icon "button" at bounding box center [951, 180] width 32 height 32
click at [609, 393] on button "button" at bounding box center [631, 389] width 46 height 46
click at [555, 400] on button "cover" at bounding box center [558, 388] width 81 height 49
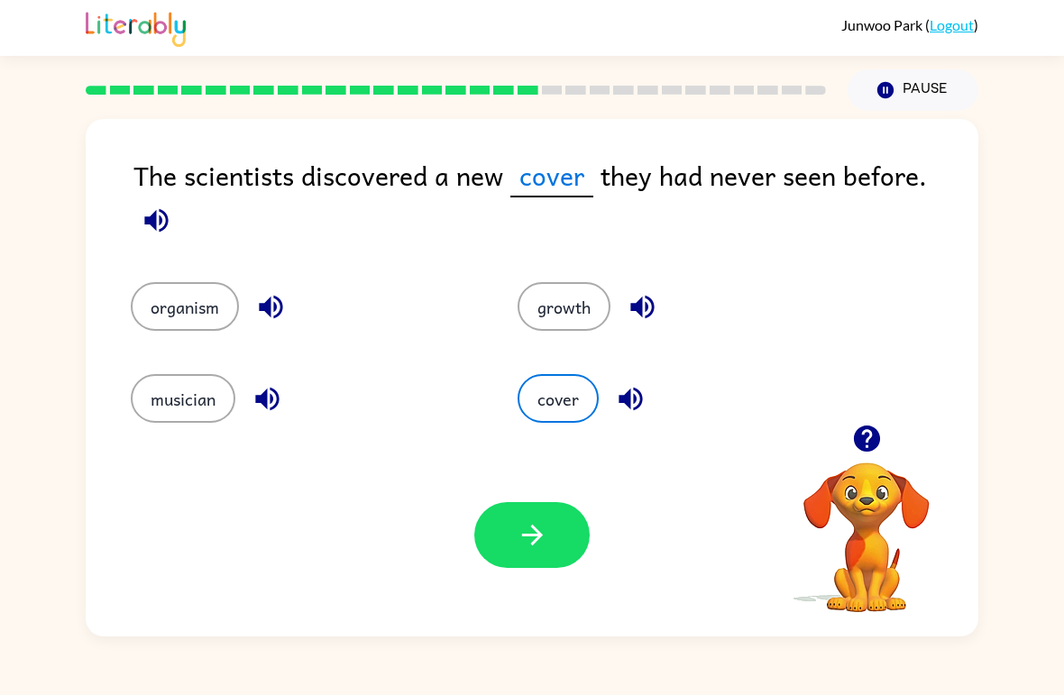
click at [540, 541] on icon "button" at bounding box center [533, 536] width 32 height 32
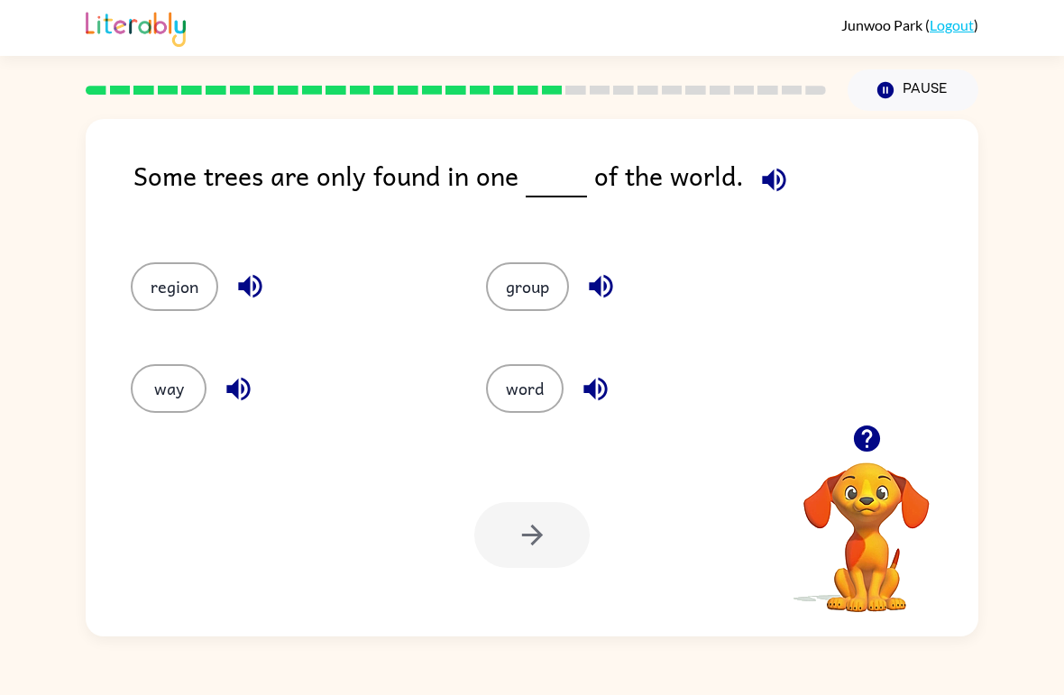
click at [768, 203] on button "button" at bounding box center [774, 180] width 46 height 46
click at [502, 367] on button "word" at bounding box center [525, 388] width 78 height 49
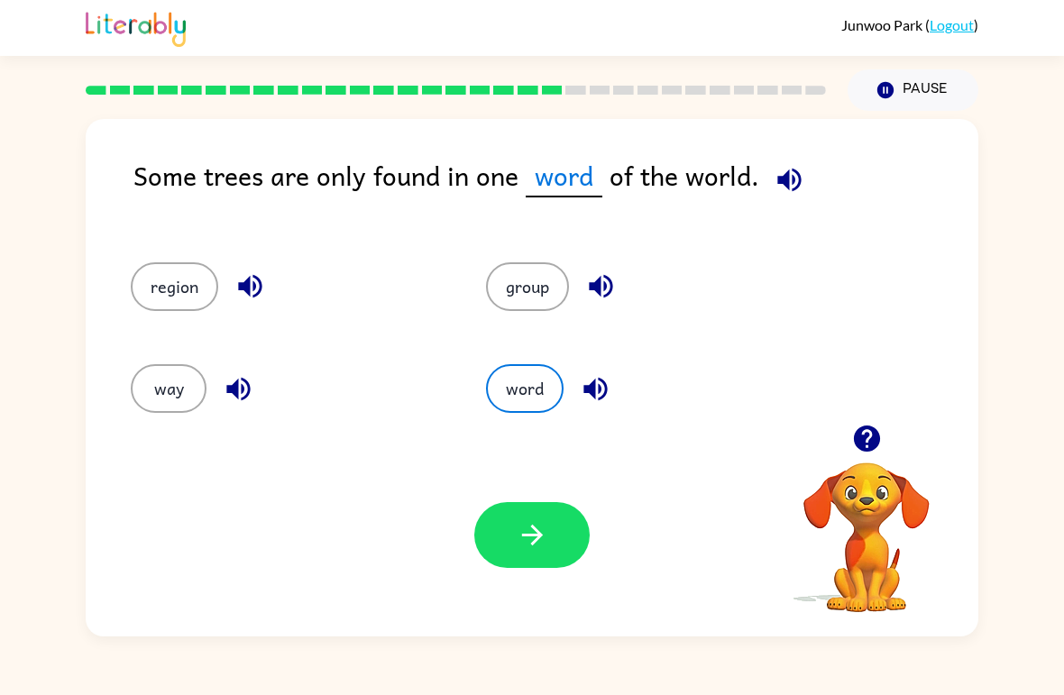
click at [163, 396] on button "way" at bounding box center [169, 388] width 76 height 49
click at [514, 524] on button "button" at bounding box center [531, 535] width 115 height 66
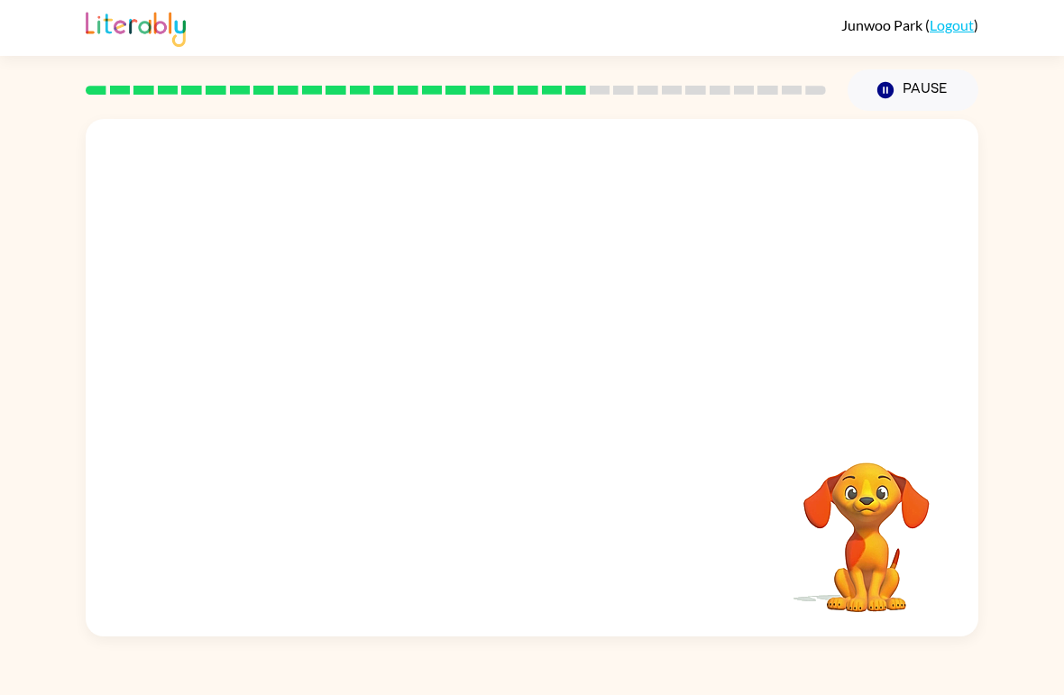
click at [355, 410] on video "Your browser must support playing .mp4 files to use Literably. Please try using…" at bounding box center [532, 272] width 893 height 306
click at [543, 411] on div at bounding box center [531, 388] width 115 height 66
click at [552, 402] on div at bounding box center [531, 388] width 115 height 66
click at [519, 409] on div at bounding box center [531, 388] width 115 height 66
click at [488, 408] on button "button" at bounding box center [531, 388] width 115 height 66
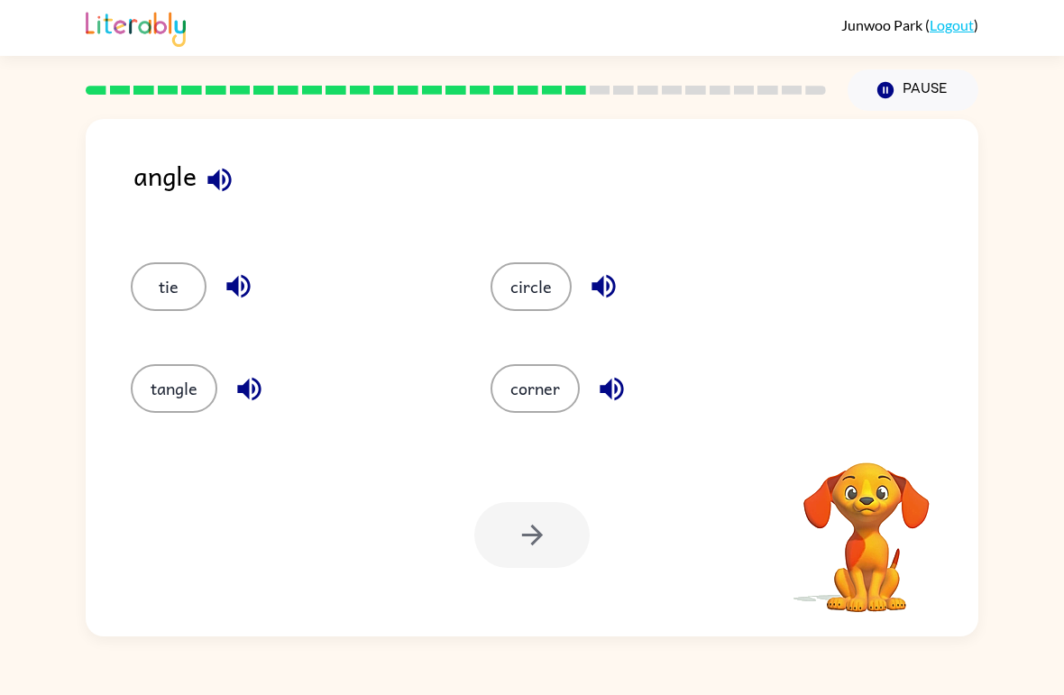
click at [207, 204] on div "angle" at bounding box center [556, 190] width 845 height 71
click at [226, 192] on icon "button" at bounding box center [220, 180] width 32 height 32
click at [221, 203] on button "button" at bounding box center [220, 180] width 46 height 46
click at [215, 401] on button "tangle" at bounding box center [174, 388] width 87 height 49
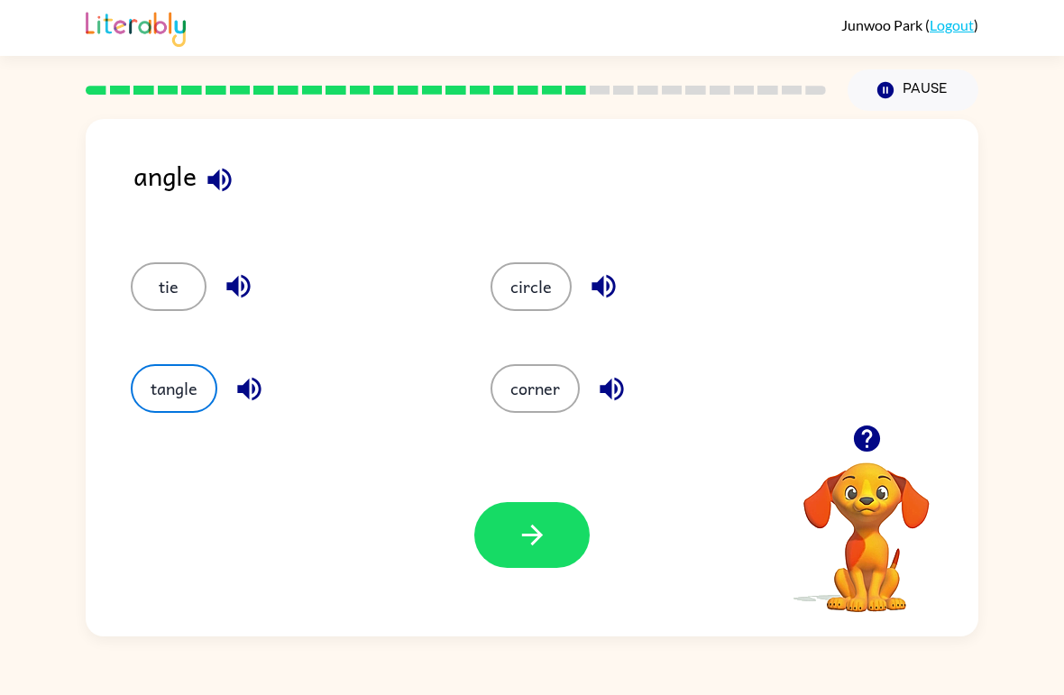
click at [525, 556] on button "button" at bounding box center [531, 535] width 115 height 66
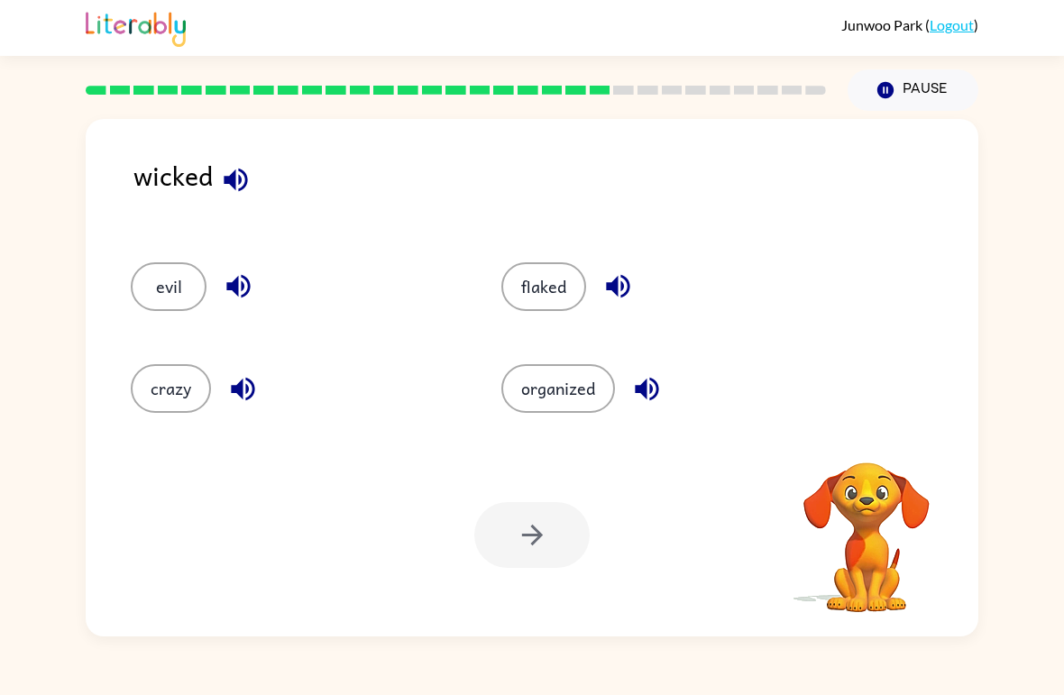
click at [231, 173] on icon "button" at bounding box center [236, 180] width 32 height 32
click at [234, 177] on icon "button" at bounding box center [235, 179] width 23 height 23
click at [255, 176] on button "button" at bounding box center [236, 180] width 46 height 46
click at [687, 373] on div "organized" at bounding box center [666, 388] width 329 height 49
click at [639, 388] on icon "button" at bounding box center [646, 388] width 23 height 23
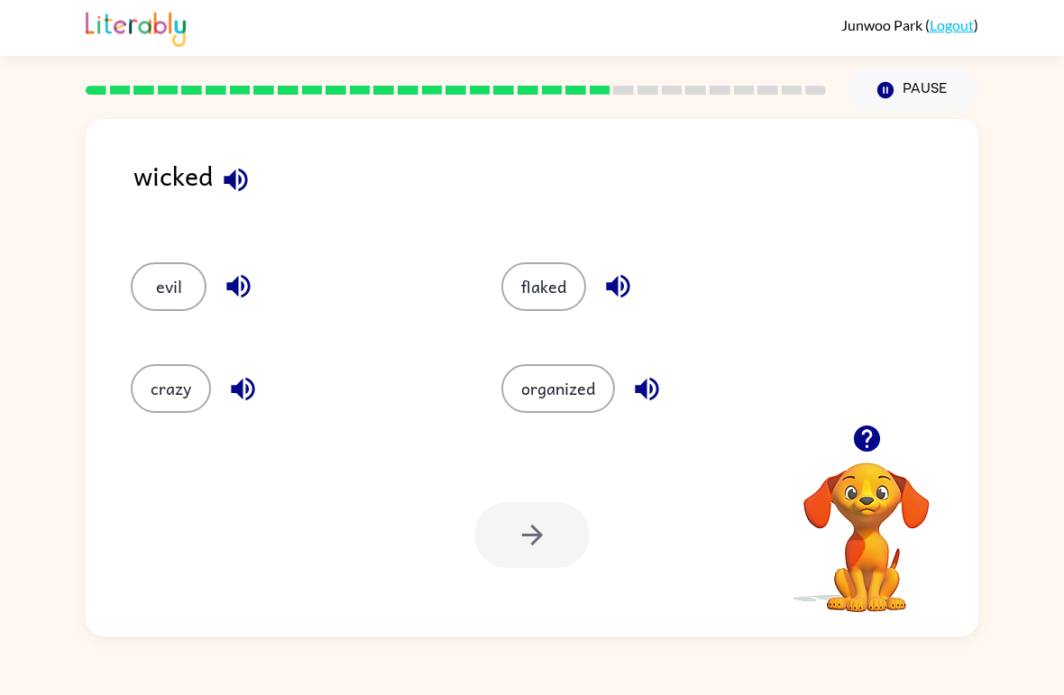
click at [640, 268] on div "flaked" at bounding box center [666, 286] width 329 height 49
click at [626, 293] on icon "button" at bounding box center [617, 286] width 23 height 23
click at [233, 405] on icon "button" at bounding box center [243, 389] width 32 height 32
click at [254, 299] on button "button" at bounding box center [239, 286] width 46 height 46
click at [182, 290] on button "evil" at bounding box center [169, 286] width 76 height 49
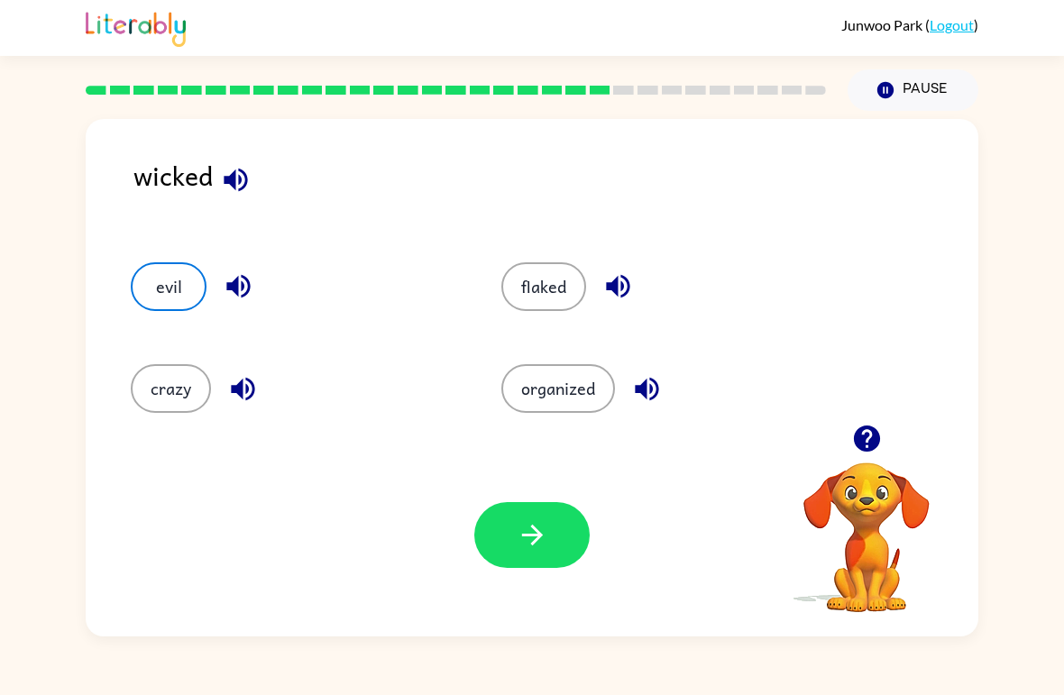
click at [524, 546] on icon "button" at bounding box center [533, 536] width 32 height 32
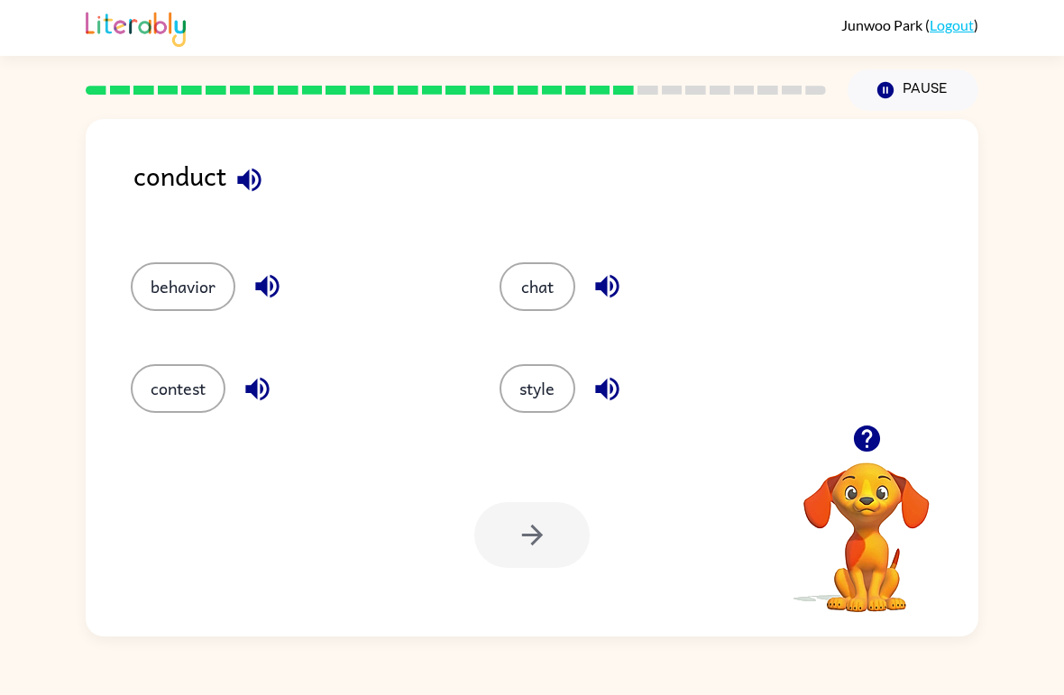
click at [235, 184] on icon "button" at bounding box center [250, 180] width 32 height 32
click at [180, 428] on div "contest" at bounding box center [281, 381] width 369 height 102
click at [213, 381] on button "contest" at bounding box center [178, 388] width 95 height 49
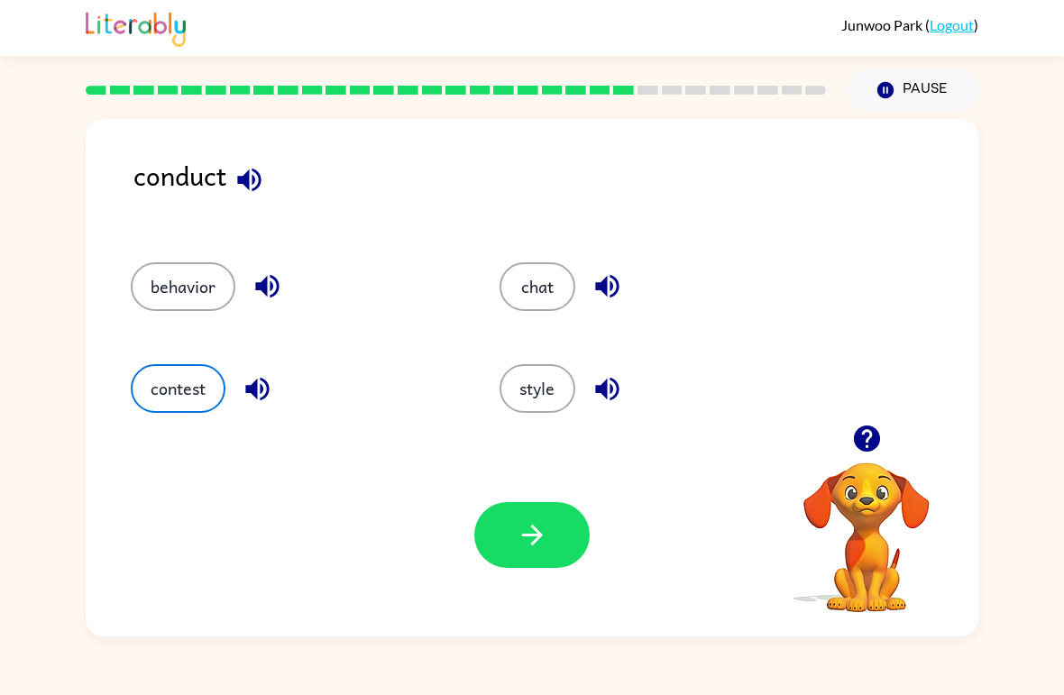
click at [518, 525] on icon "button" at bounding box center [533, 536] width 32 height 32
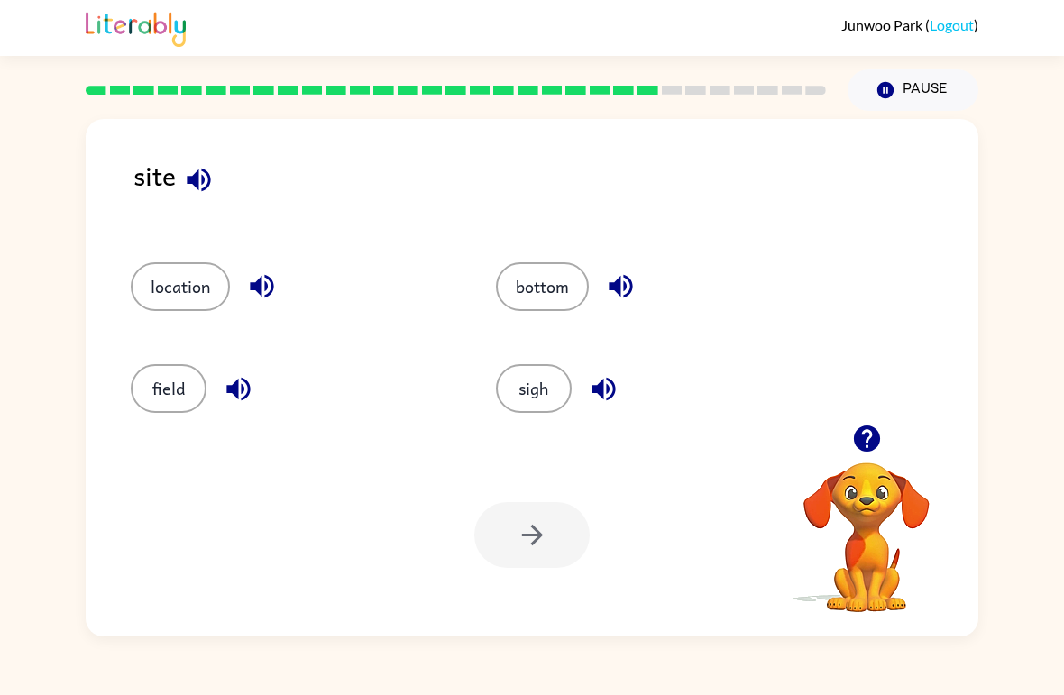
click at [222, 179] on button "button" at bounding box center [199, 180] width 46 height 46
click at [204, 187] on icon "button" at bounding box center [199, 180] width 32 height 32
click at [205, 225] on div "site" at bounding box center [556, 190] width 845 height 71
click at [165, 388] on button "field" at bounding box center [169, 388] width 76 height 49
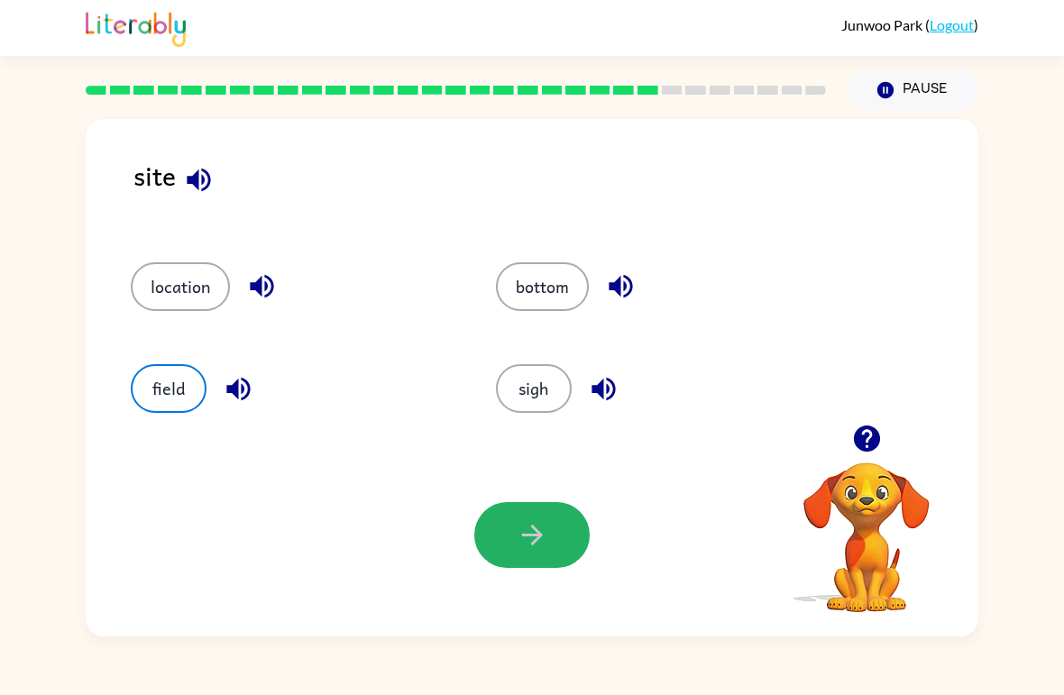
click at [532, 529] on icon "button" at bounding box center [531, 535] width 21 height 21
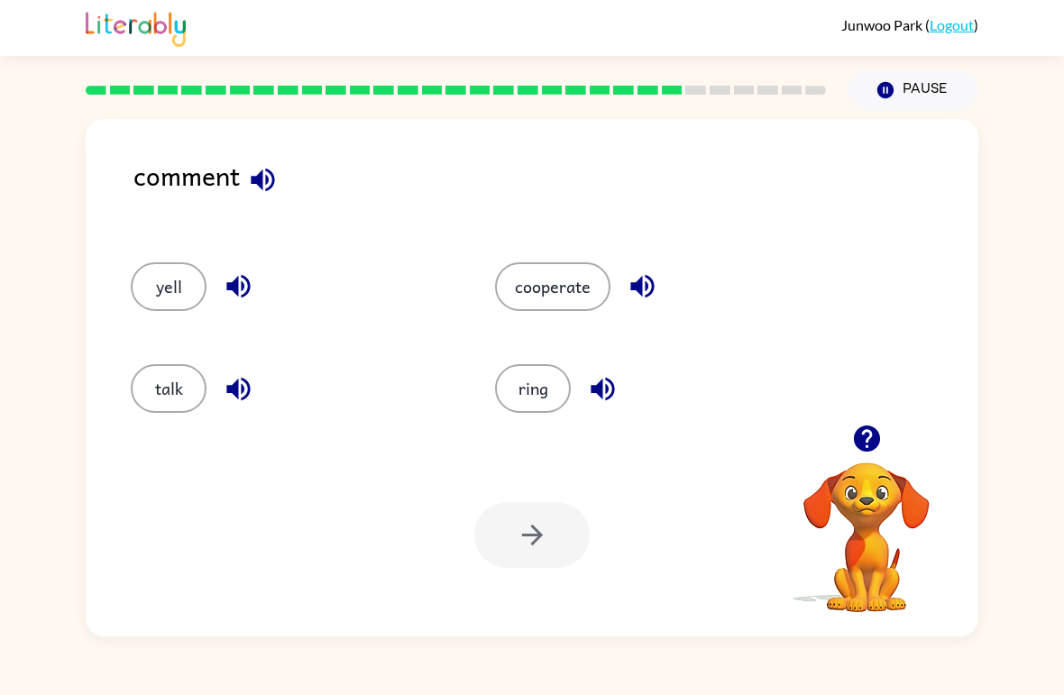
click at [157, 412] on button "talk" at bounding box center [169, 388] width 76 height 49
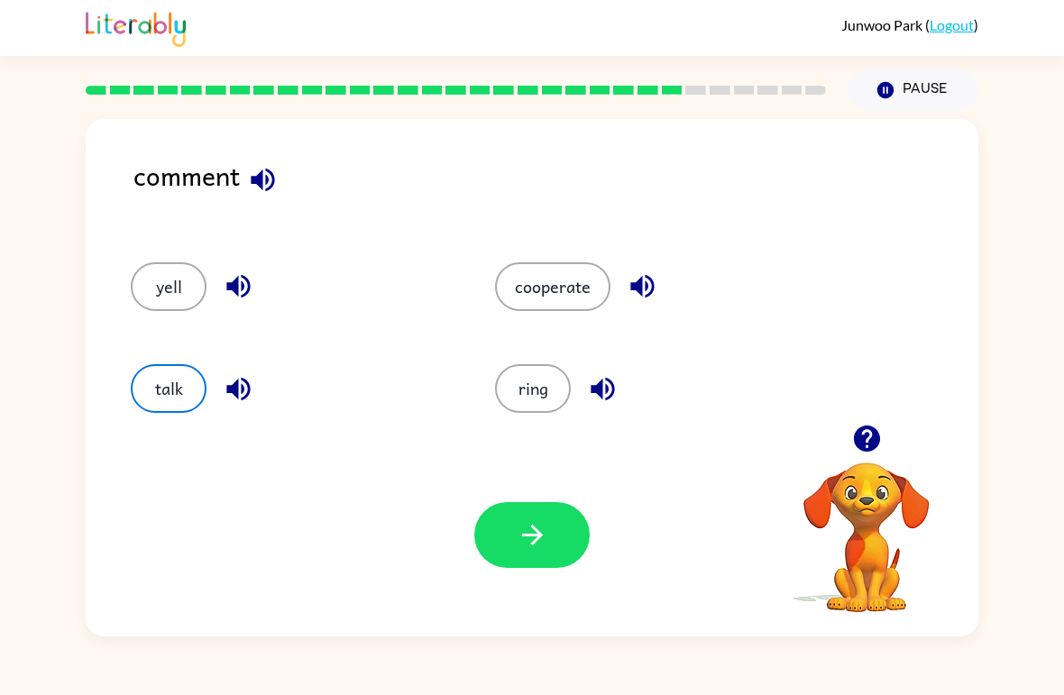
click at [520, 525] on icon "button" at bounding box center [533, 536] width 32 height 32
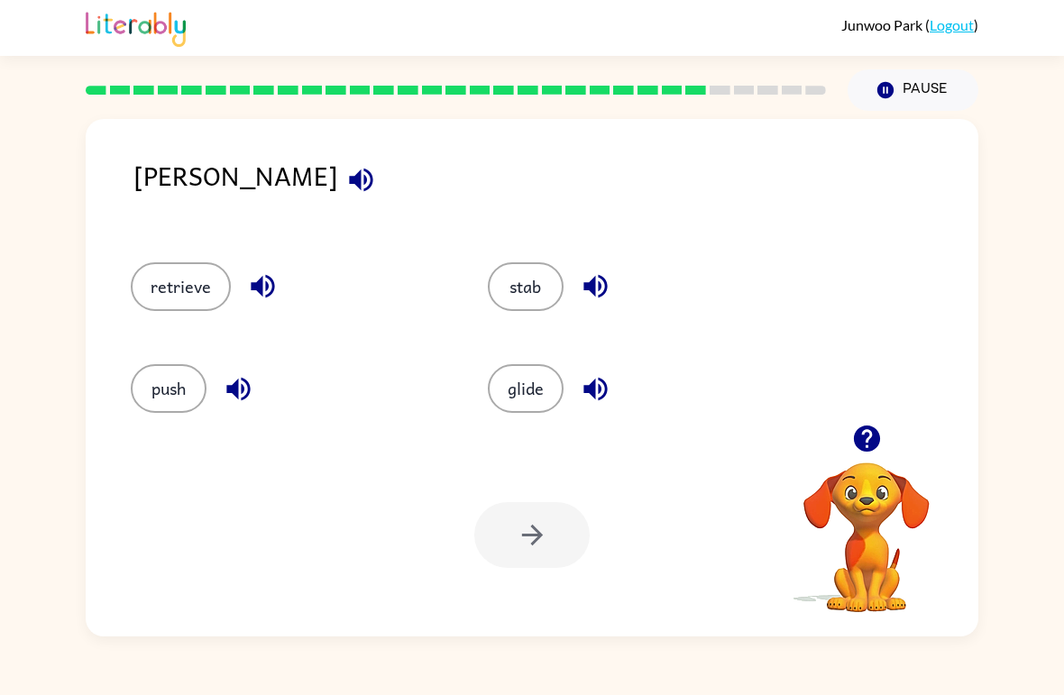
click at [189, 284] on button "retrieve" at bounding box center [181, 286] width 100 height 49
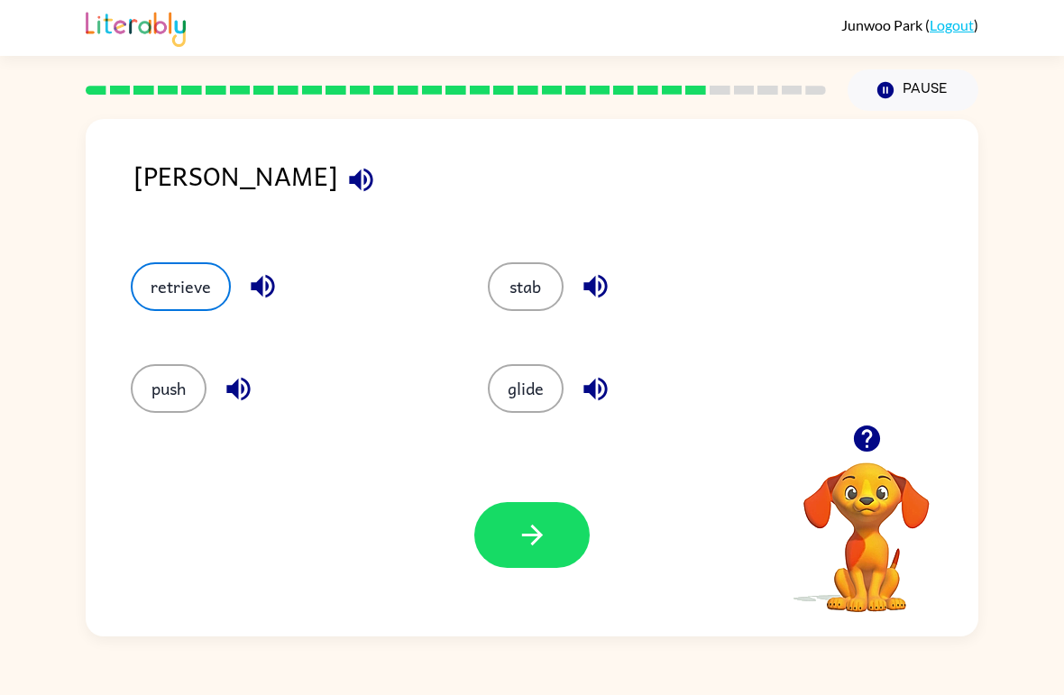
click at [519, 548] on icon "button" at bounding box center [533, 536] width 32 height 32
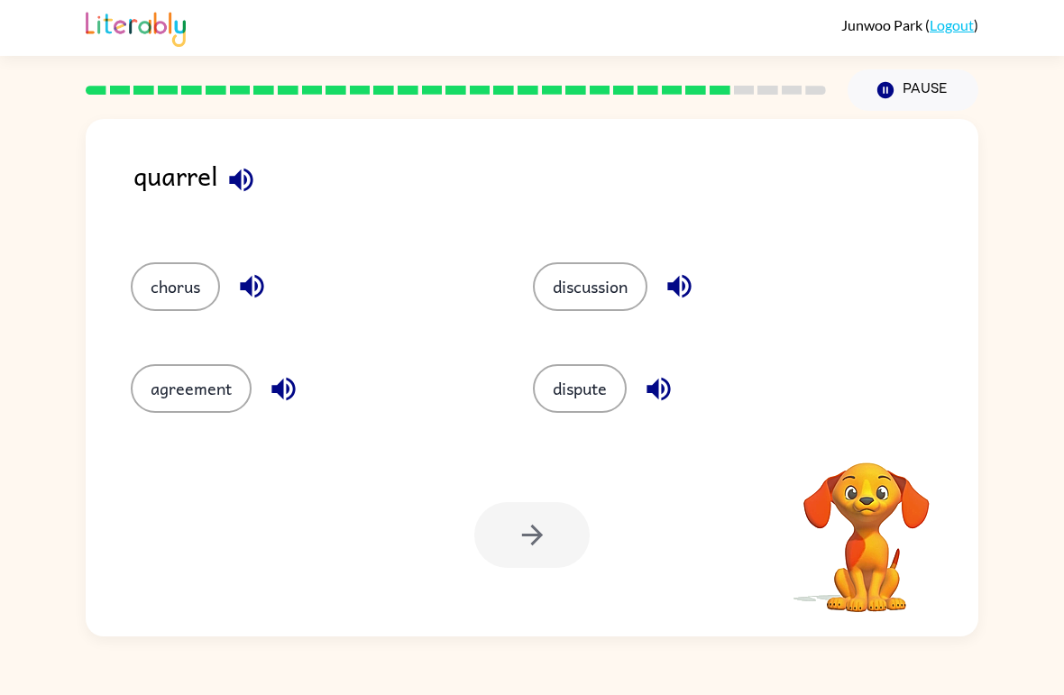
click at [275, 201] on div "quarrel" at bounding box center [556, 190] width 845 height 71
click at [238, 182] on icon "button" at bounding box center [240, 179] width 23 height 23
click at [585, 413] on button "dispute" at bounding box center [580, 388] width 94 height 49
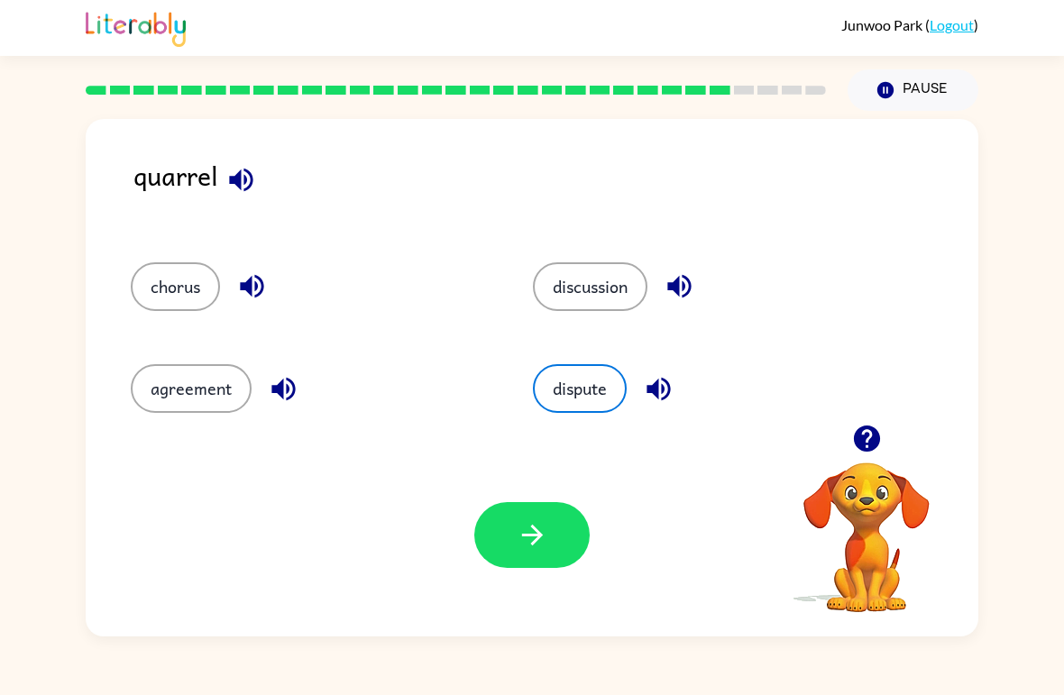
click at [551, 548] on button "button" at bounding box center [531, 535] width 115 height 66
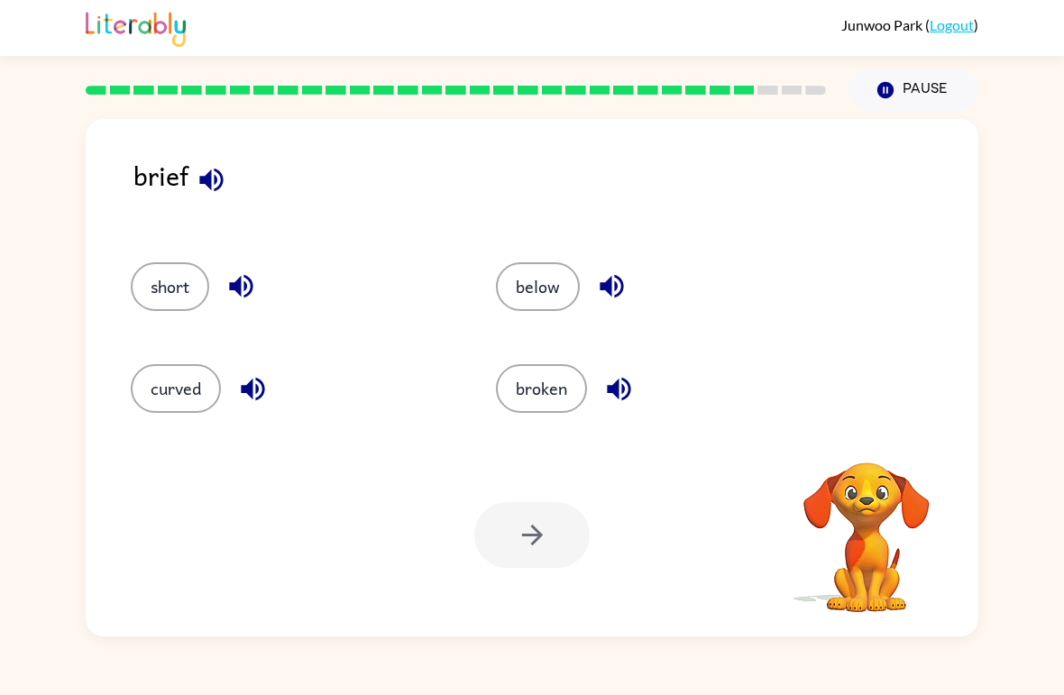
click at [223, 173] on icon "button" at bounding box center [212, 180] width 32 height 32
click at [225, 165] on icon "button" at bounding box center [212, 180] width 32 height 32
click at [539, 292] on button "below" at bounding box center [538, 286] width 84 height 49
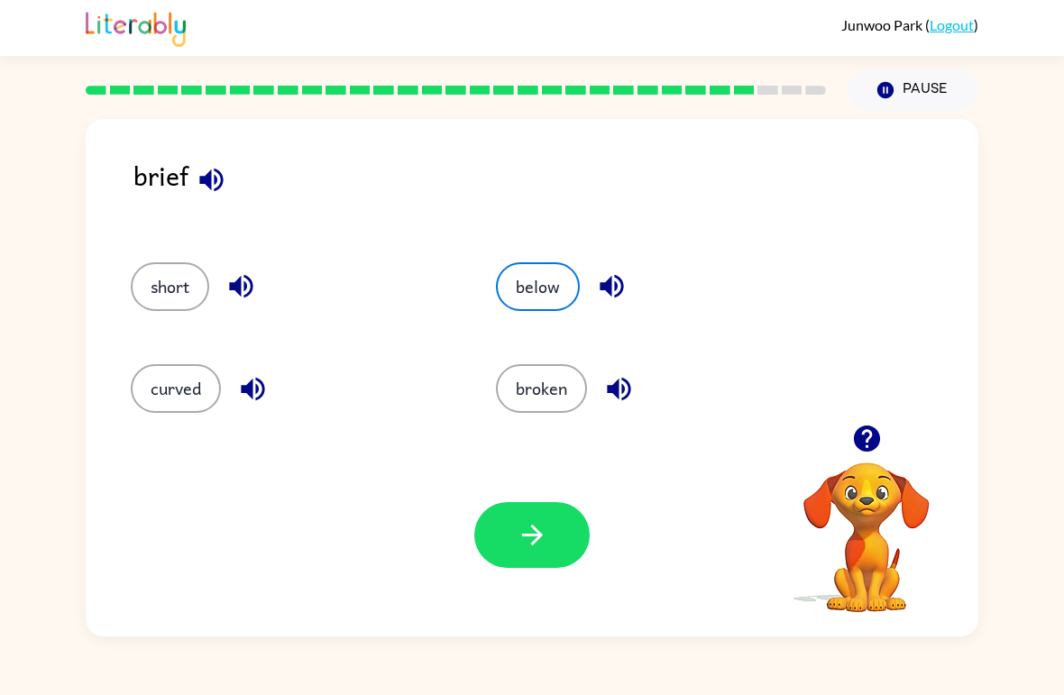
click at [539, 504] on button "button" at bounding box center [531, 535] width 115 height 66
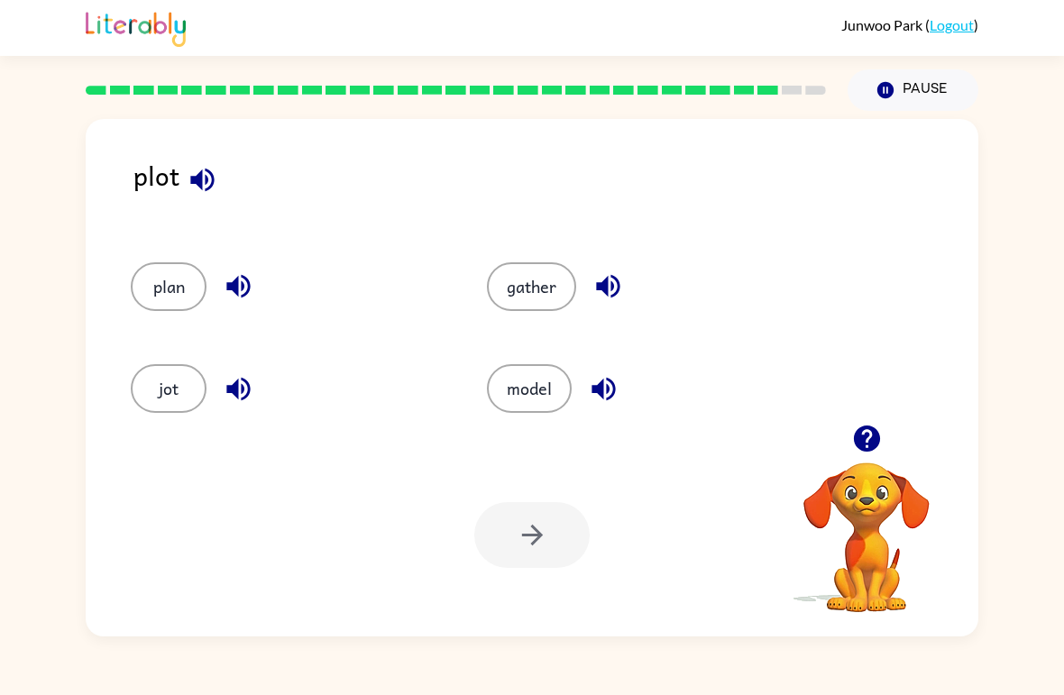
click at [198, 185] on icon "button" at bounding box center [201, 179] width 23 height 23
click at [161, 311] on button "plan" at bounding box center [169, 286] width 76 height 49
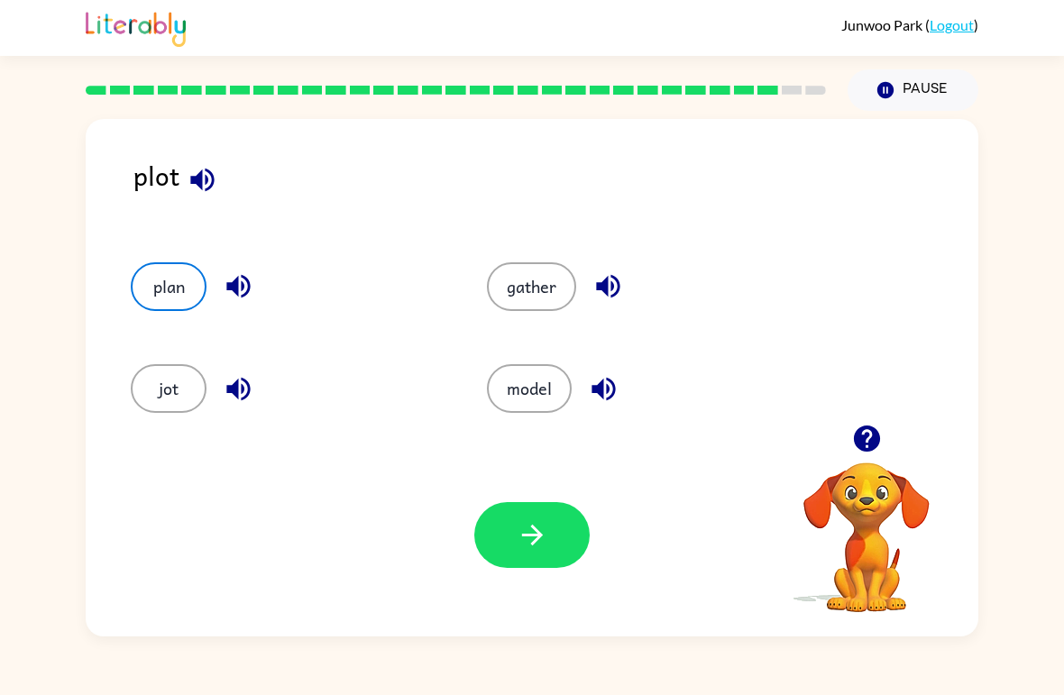
click at [514, 548] on button "button" at bounding box center [531, 535] width 115 height 66
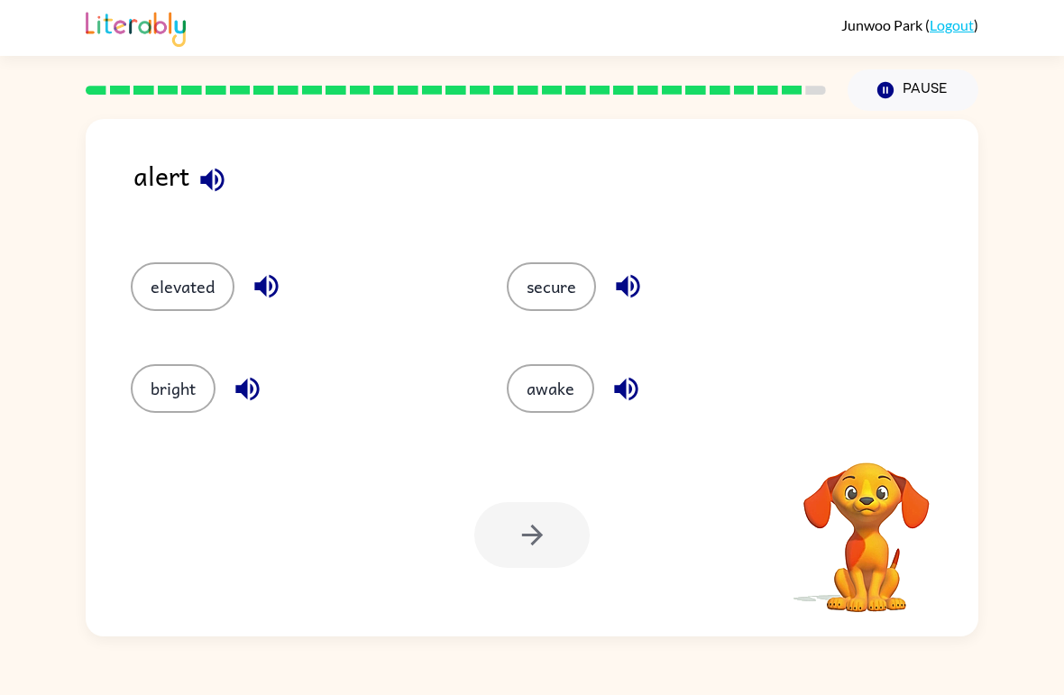
click at [525, 396] on button "awake" at bounding box center [550, 388] width 87 height 49
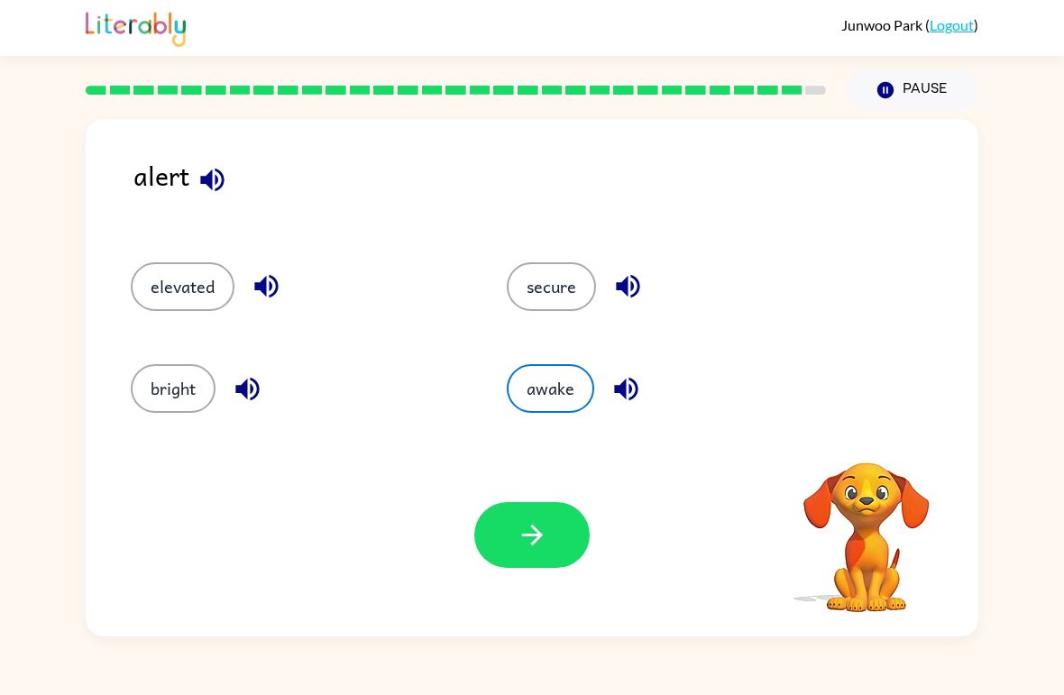
click at [551, 528] on button "button" at bounding box center [531, 535] width 115 height 66
